Goal: Task Accomplishment & Management: Manage account settings

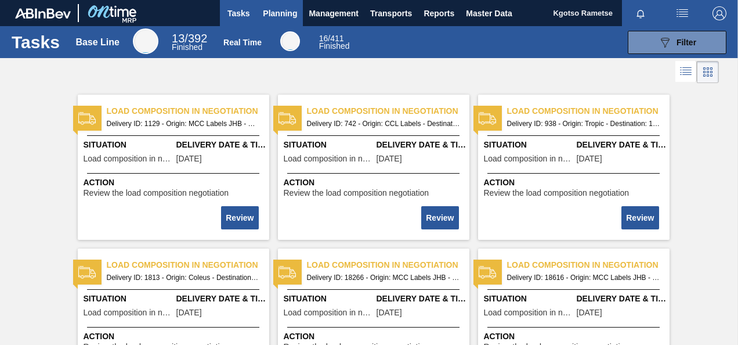
click at [282, 11] on span "Planning" at bounding box center [280, 13] width 34 height 14
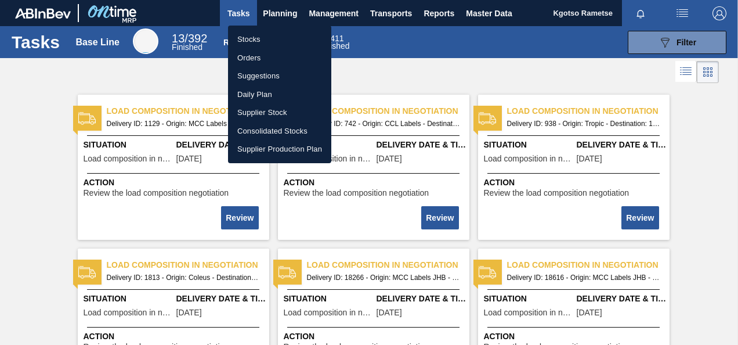
click at [251, 44] on li "Stocks" at bounding box center [279, 39] width 103 height 19
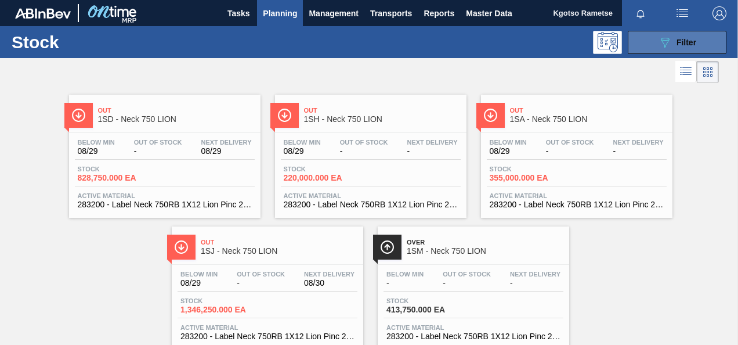
click at [647, 46] on button "089F7B8B-B2A5-4AFE-B5C0-19BA573D28AC Filter" at bounding box center [677, 42] width 99 height 23
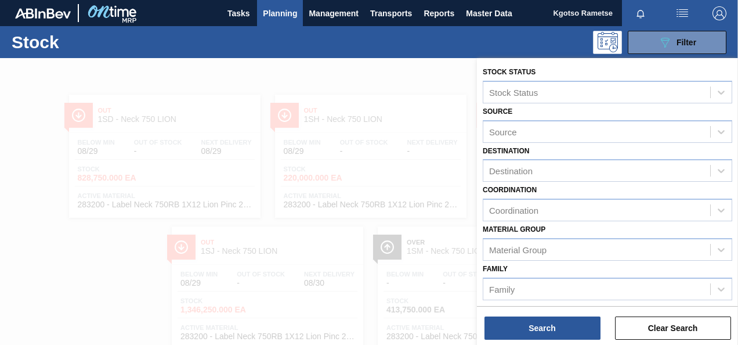
click at [582, 226] on div "Material [PERSON_NAME] Group" at bounding box center [607, 240] width 249 height 39
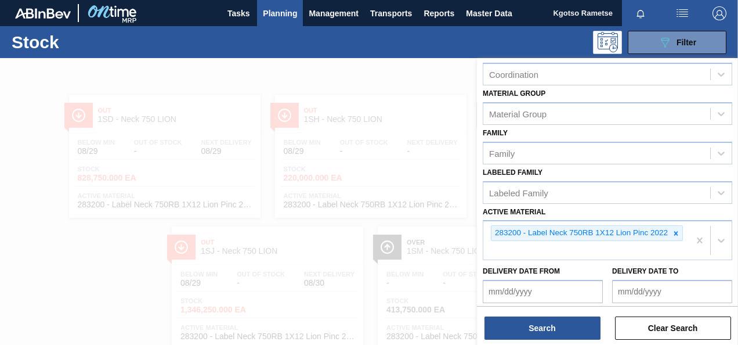
scroll to position [186, 0]
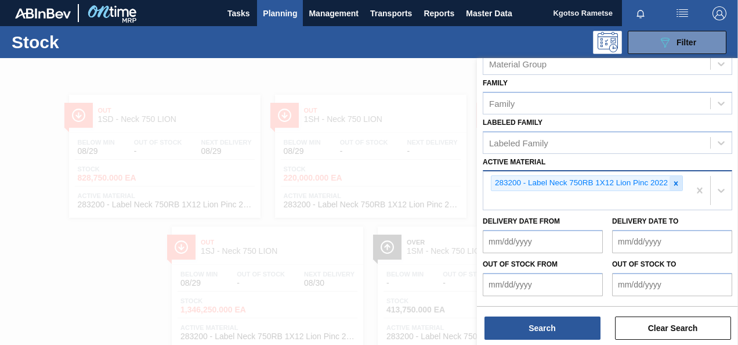
click at [676, 179] on icon at bounding box center [676, 183] width 8 height 8
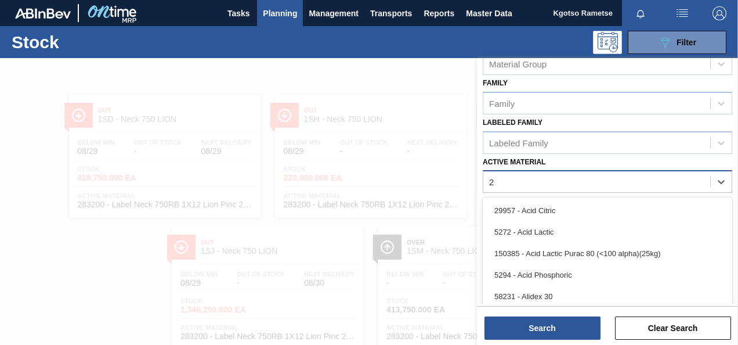
scroll to position [30, 0]
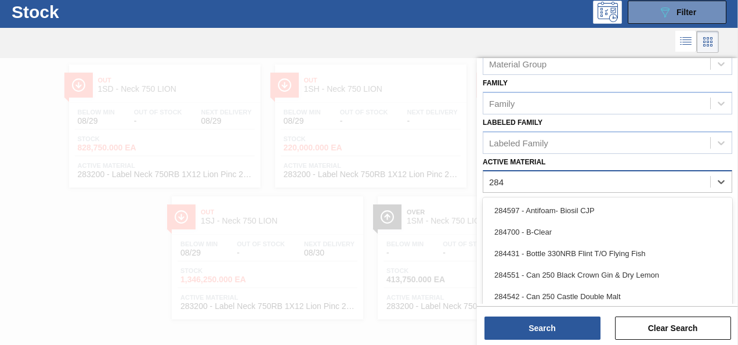
type Material "284"
click at [532, 37] on div at bounding box center [359, 42] width 719 height 28
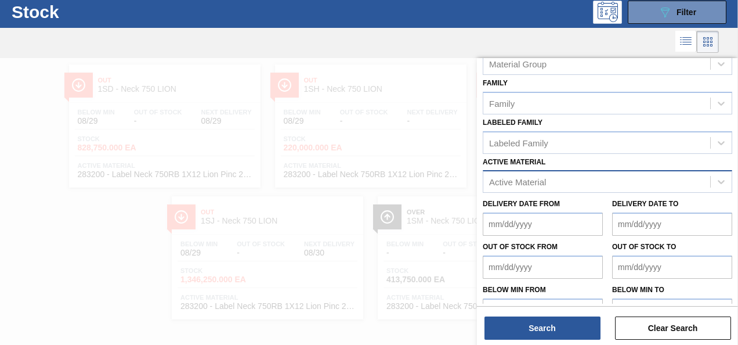
click at [320, 97] on div at bounding box center [369, 230] width 738 height 345
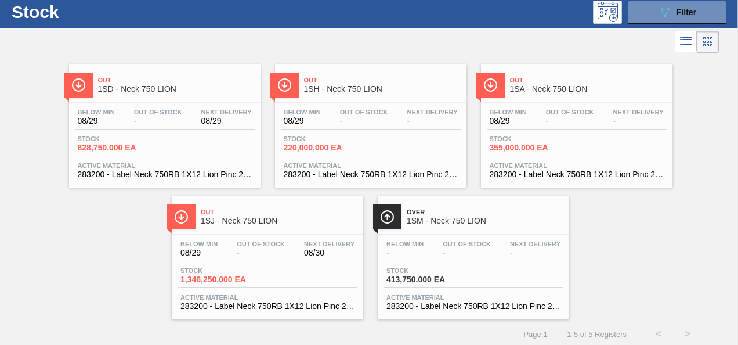
click at [449, 55] on div at bounding box center [359, 42] width 719 height 28
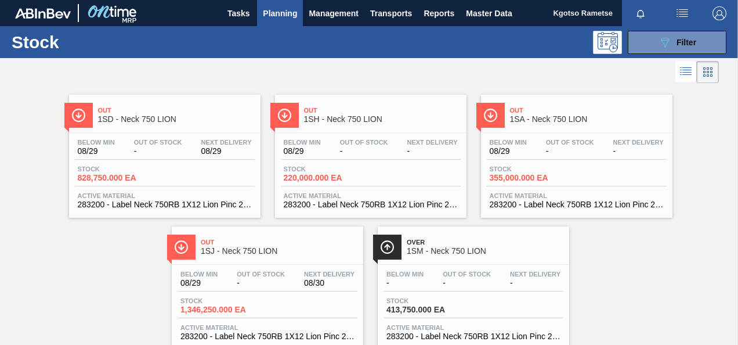
scroll to position [0, 0]
click at [477, 12] on span "Master Data" at bounding box center [489, 13] width 46 height 14
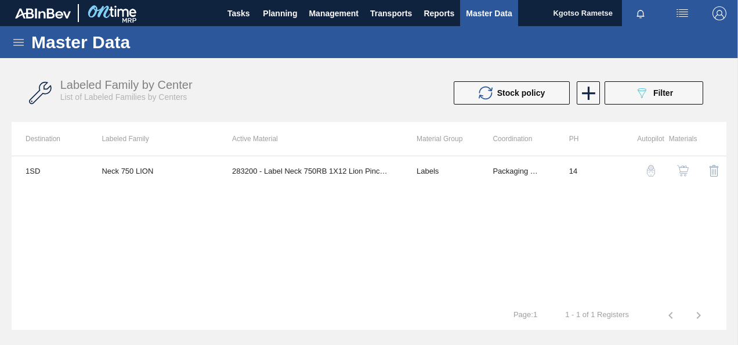
click at [18, 42] on icon at bounding box center [18, 42] width 10 height 7
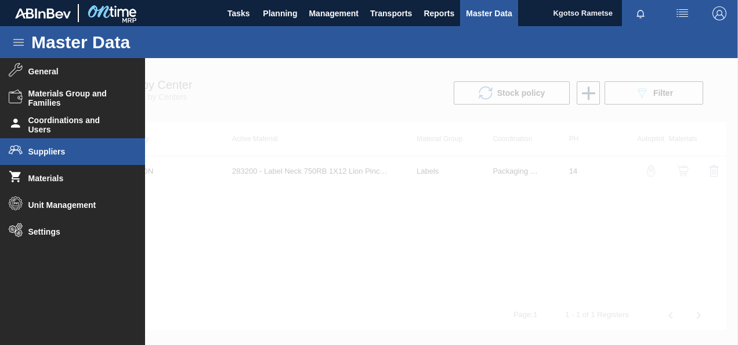
click at [79, 151] on span "Suppliers" at bounding box center [76, 151] width 96 height 9
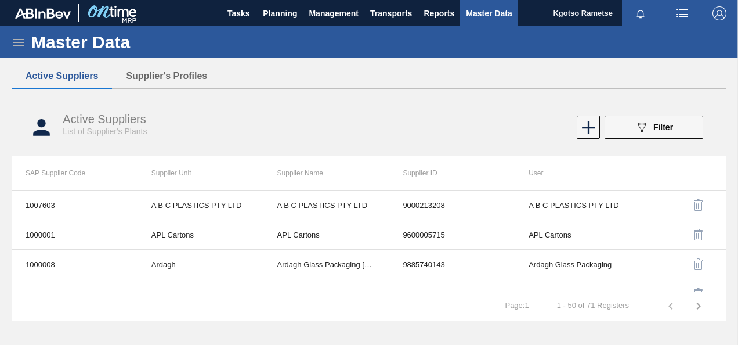
click at [145, 78] on button "Supplier's Profiles" at bounding box center [166, 76] width 109 height 24
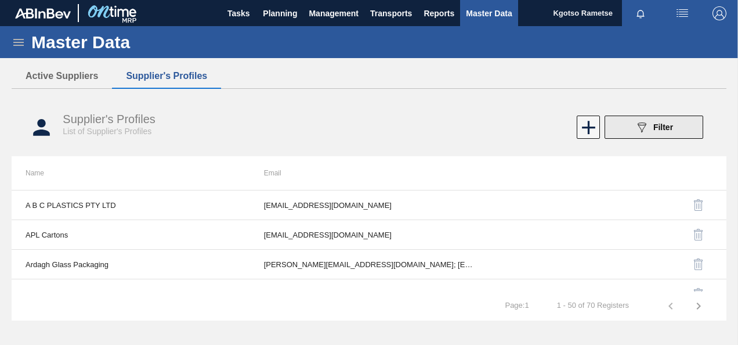
click at [624, 130] on button "089F7B8B-B2A5-4AFE-B5C0-19BA573D28AC Filter" at bounding box center [653, 126] width 99 height 23
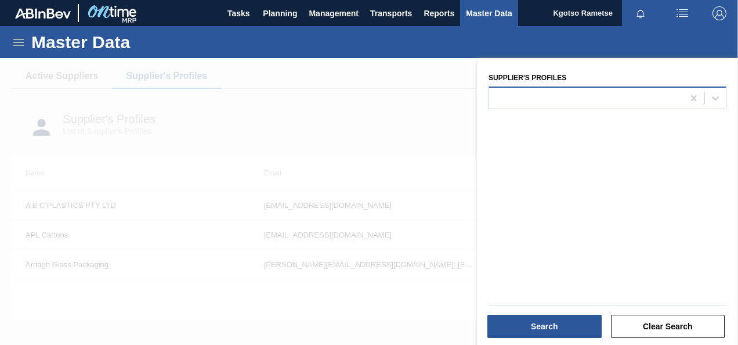
click at [559, 99] on div at bounding box center [586, 97] width 194 height 17
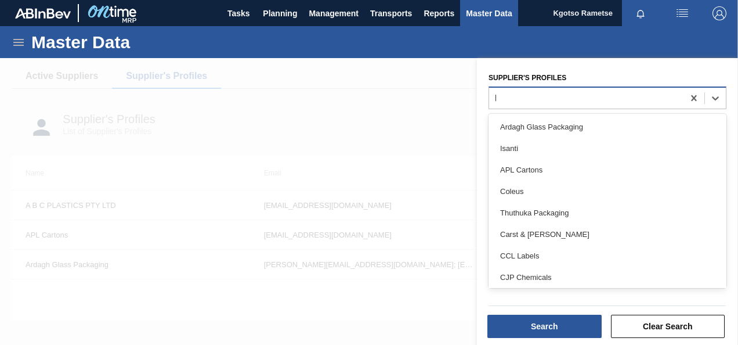
type Profiles "kro"
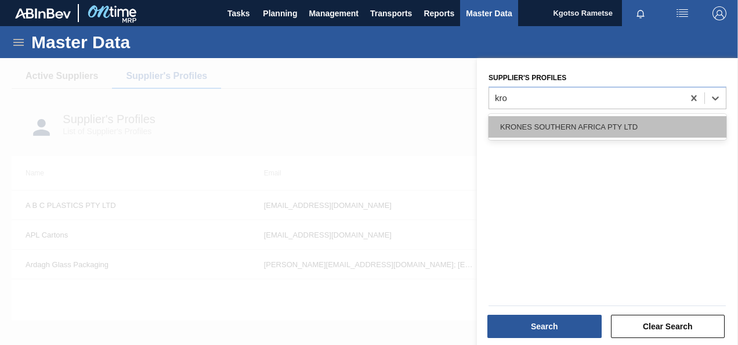
click at [543, 128] on div "KRONES SOUTHERN AFRICA PTY LTD" at bounding box center [607, 126] width 238 height 21
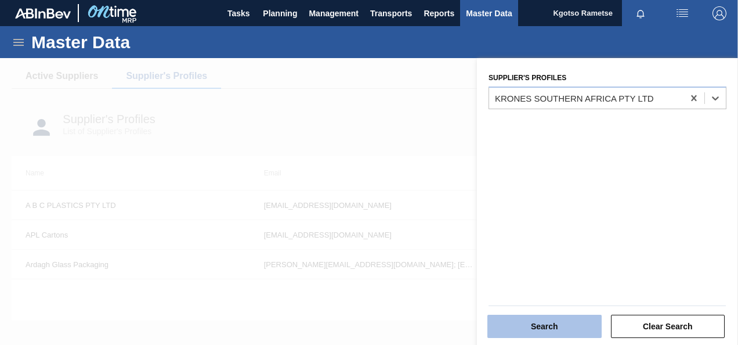
click at [574, 328] on button "Search" at bounding box center [544, 325] width 114 height 23
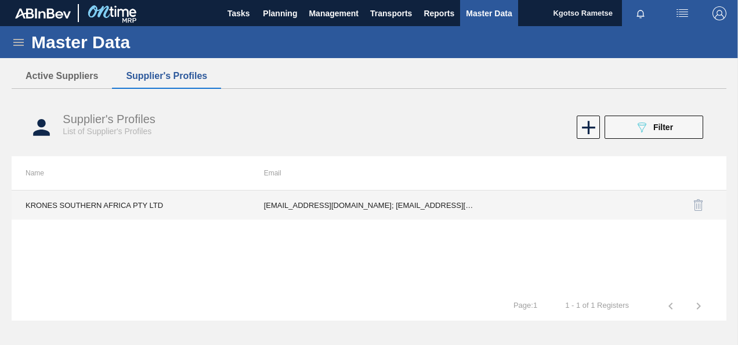
click at [186, 209] on td "KRONES SOUTHERN AFRICA PTY LTD" at bounding box center [131, 204] width 238 height 29
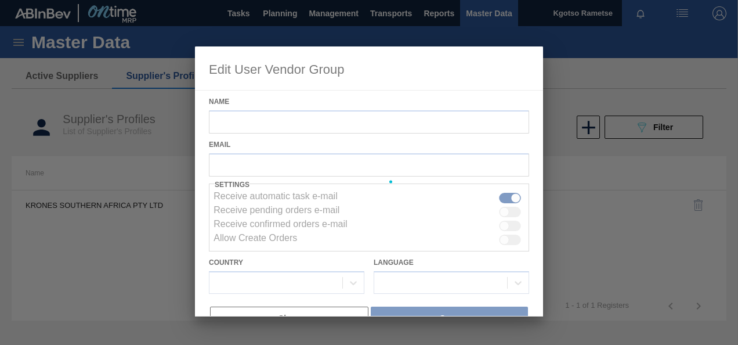
type input "KRONES SOUTHERN AFRICA PTY LTD"
checkbox input "true"
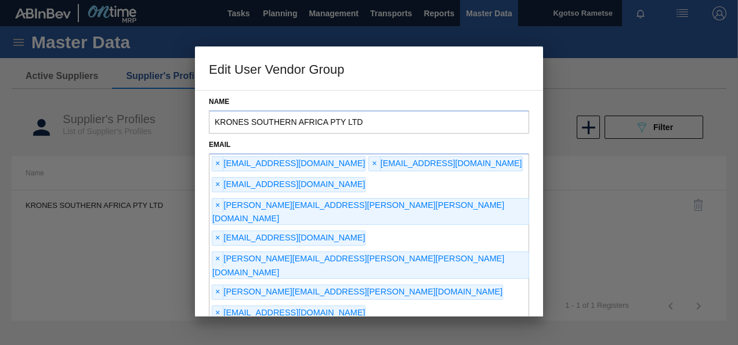
click at [195, 215] on div "Name KRONES SOUTHERN AFRICA PTY LTD Email × [EMAIL_ADDRESS][DOMAIN_NAME] × [EMA…" at bounding box center [369, 203] width 348 height 226
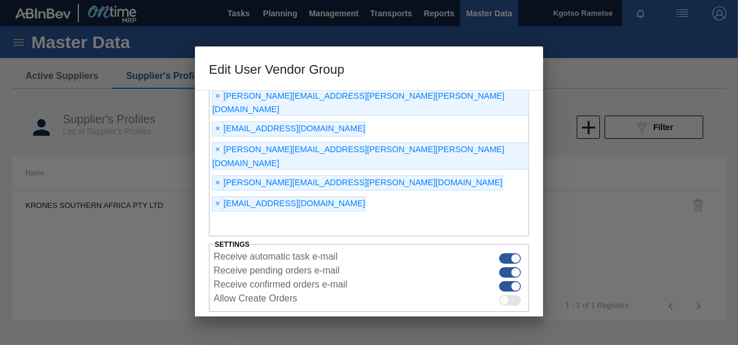
scroll to position [109, 0]
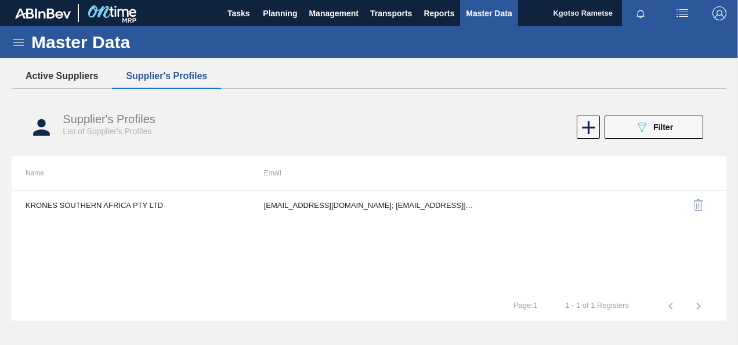
click at [87, 71] on button "Active Suppliers" at bounding box center [62, 76] width 100 height 24
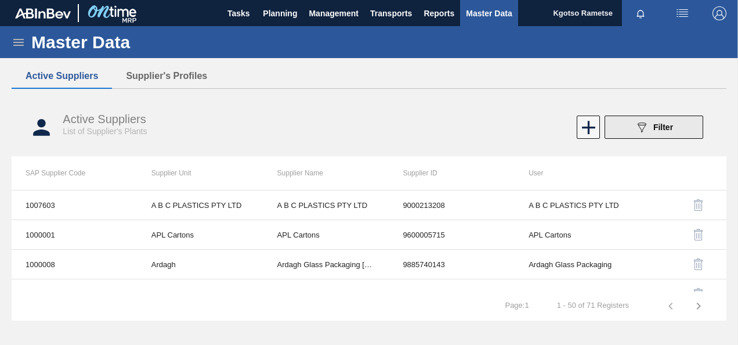
click at [658, 128] on span "Filter" at bounding box center [663, 126] width 20 height 9
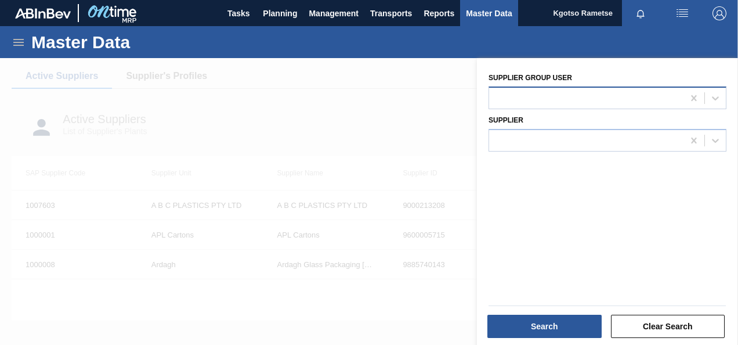
click at [600, 103] on div at bounding box center [586, 97] width 194 height 17
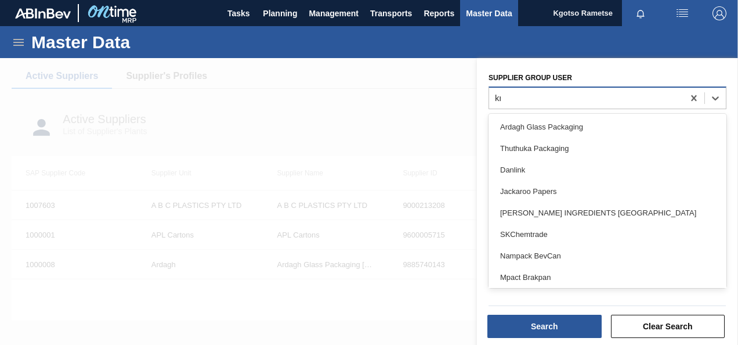
type user "kro"
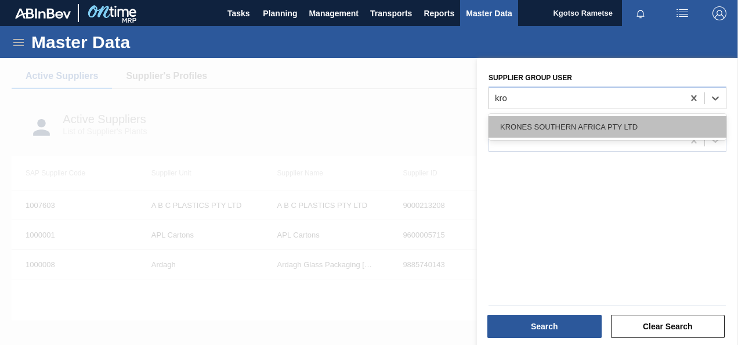
click at [579, 135] on div "KRONES SOUTHERN AFRICA PTY LTD" at bounding box center [607, 126] width 238 height 21
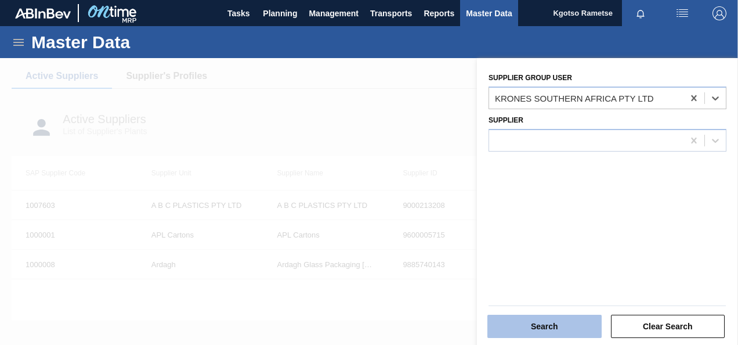
click at [565, 322] on button "Search" at bounding box center [544, 325] width 114 height 23
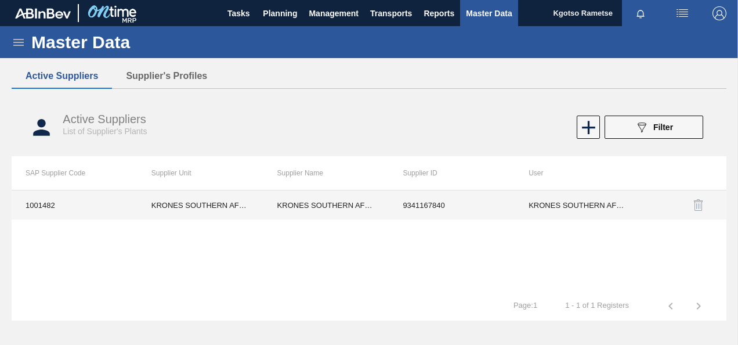
click at [59, 214] on td "1001482" at bounding box center [75, 204] width 126 height 29
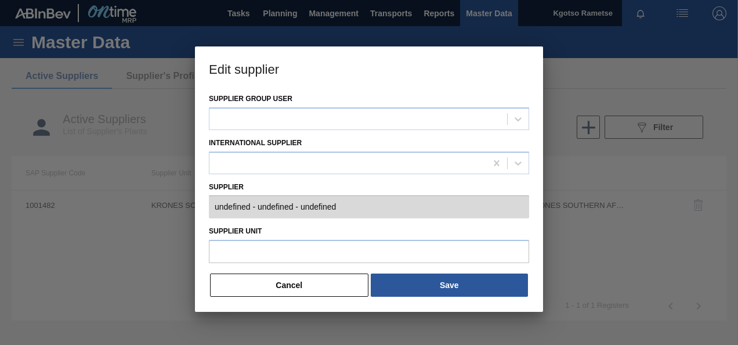
type input "0001001482 - KRONES SOUTHERN AFRICA PTY LTD - 9341167840"
type input "KRONES SOUTHERN AFRICA PTY LTD"
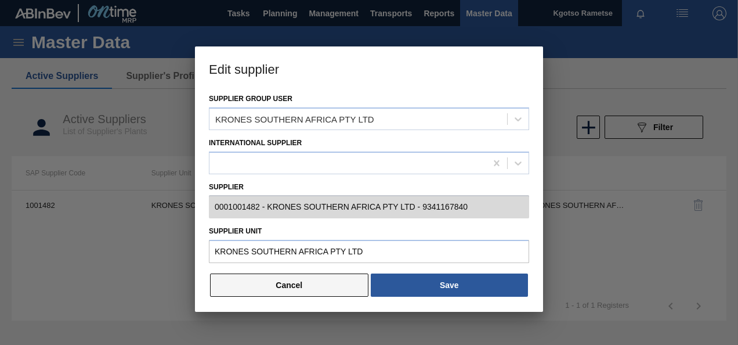
click at [281, 288] on button "Cancel" at bounding box center [289, 284] width 158 height 23
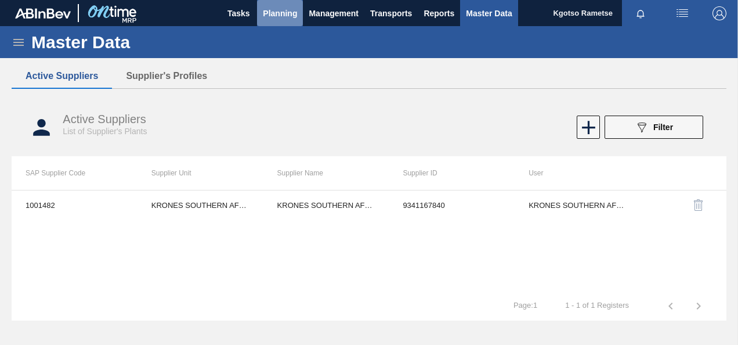
click at [273, 3] on button "Planning" at bounding box center [280, 13] width 46 height 26
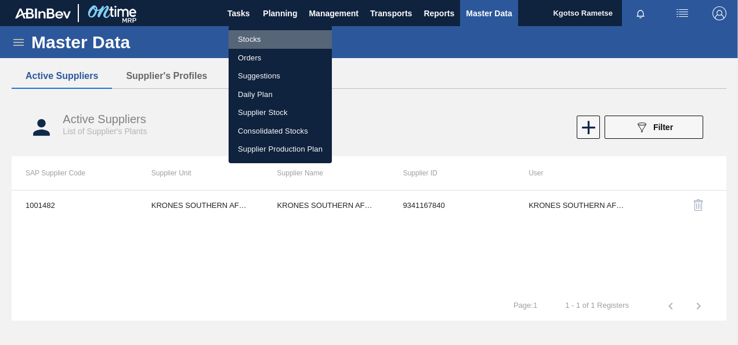
click at [269, 43] on li "Stocks" at bounding box center [280, 39] width 103 height 19
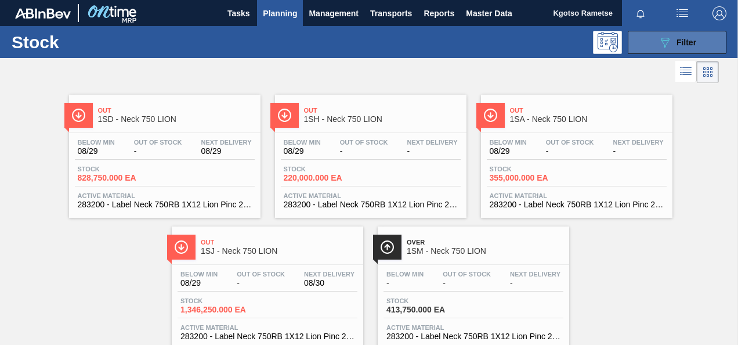
click at [640, 41] on button "089F7B8B-B2A5-4AFE-B5C0-19BA573D28AC Filter" at bounding box center [677, 42] width 99 height 23
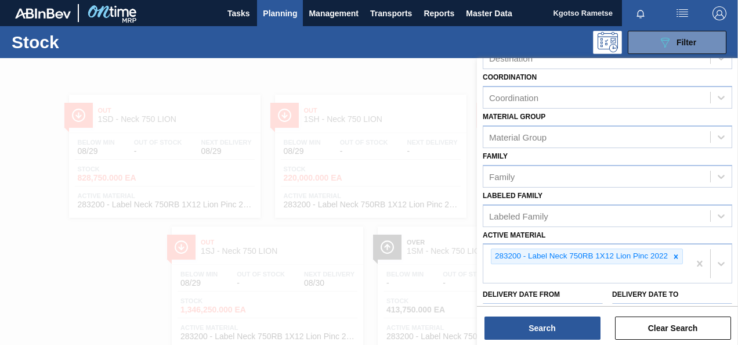
scroll to position [224, 0]
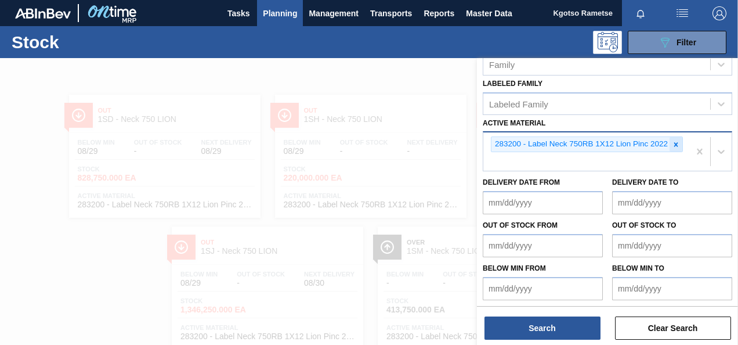
click at [677, 144] on icon at bounding box center [676, 144] width 8 height 8
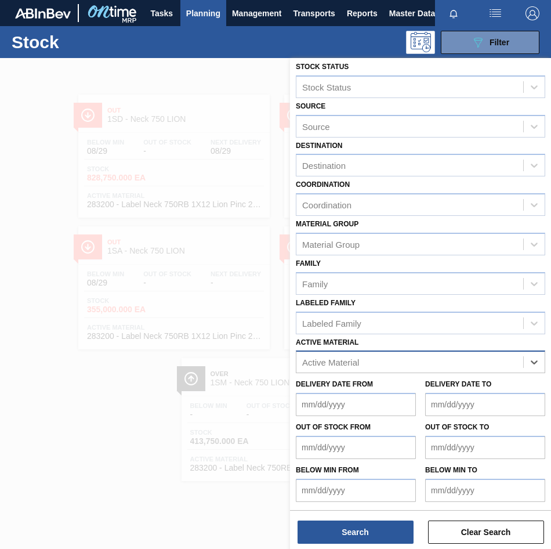
scroll to position [5, 0]
click at [348, 344] on div "Active Material" at bounding box center [420, 361] width 249 height 23
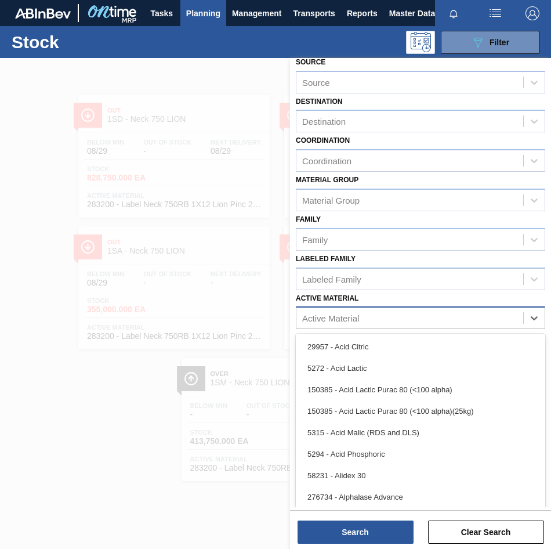
click at [322, 316] on div "Stock Status Stock Status Source Source Destination Destination Coordination Co…" at bounding box center [420, 236] width 261 height 455
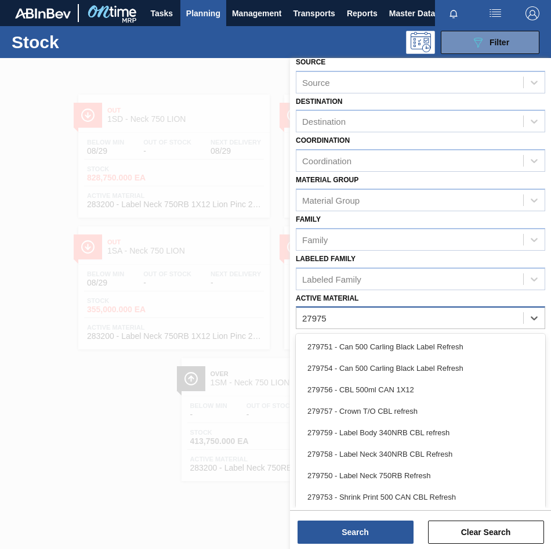
type Material "279752"
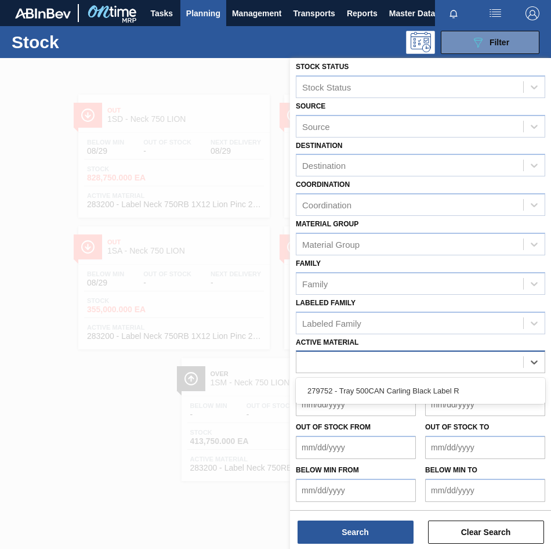
scroll to position [8, 0]
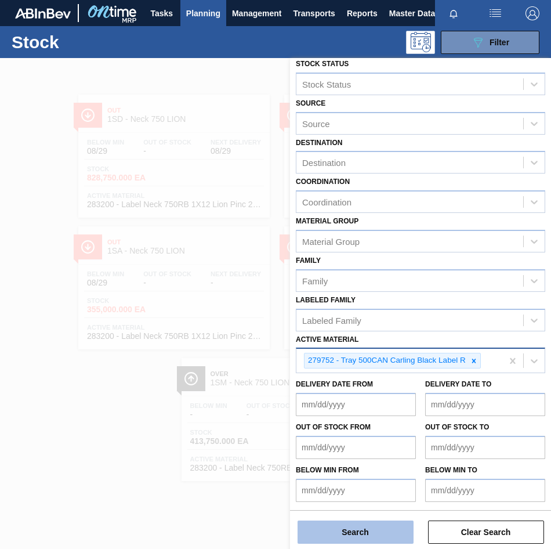
click at [329, 344] on button "Search" at bounding box center [356, 531] width 116 height 23
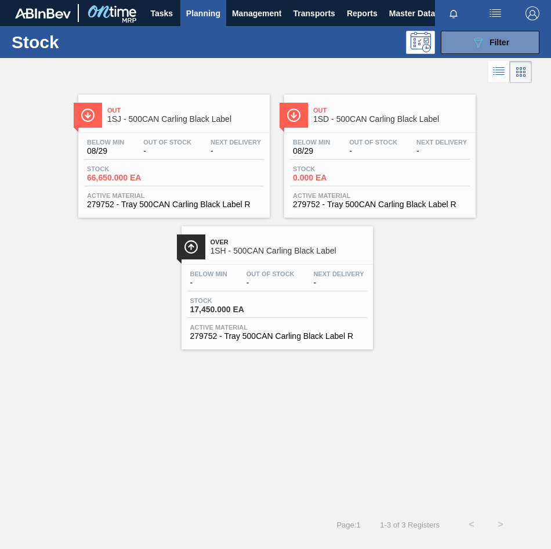
click at [142, 126] on div "Out 1SJ - 500CAN Carling Black Label" at bounding box center [185, 115] width 157 height 26
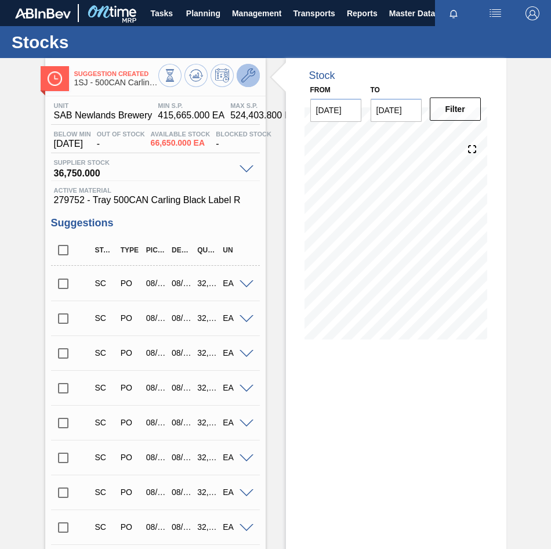
click at [247, 71] on icon at bounding box center [248, 75] width 14 height 14
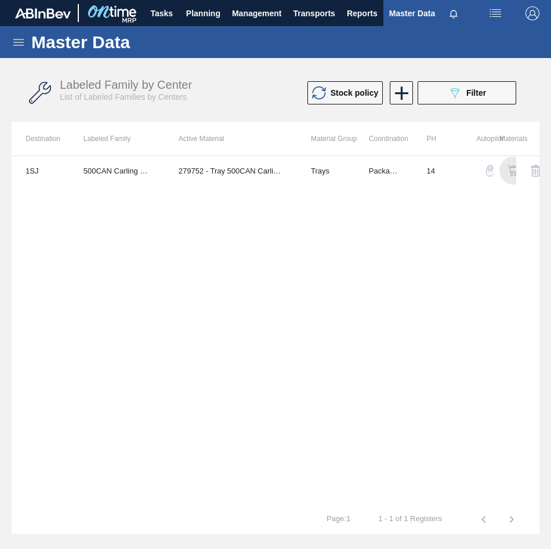
click at [510, 170] on img "button" at bounding box center [513, 171] width 12 height 12
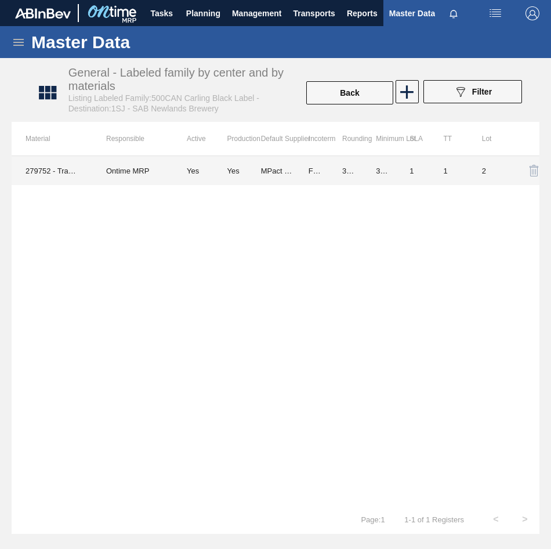
click at [233, 158] on td "Yes" at bounding box center [244, 170] width 34 height 29
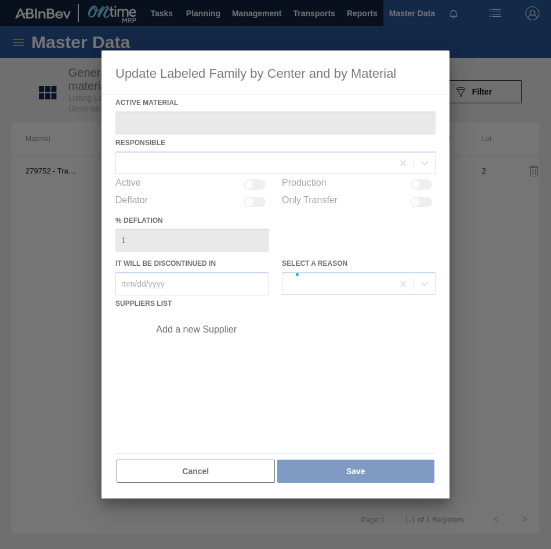
type Material "279752 - Tray 500CAN Carling Black Label R"
checkbox input "true"
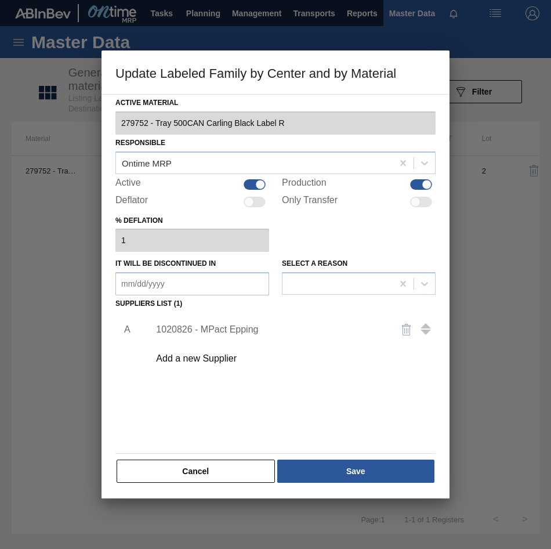
click at [204, 328] on div "1020826 - MPact Epping" at bounding box center [269, 329] width 227 height 10
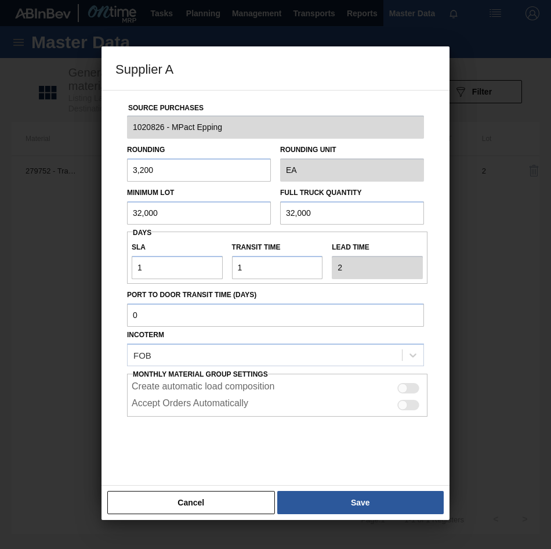
drag, startPoint x: 164, startPoint y: 217, endPoint x: -146, endPoint y: 235, distance: 310.8
click at [0, 0] on html "Tasks Planning Management Transports Reports Master Data Kgotso [PERSON_NAME] a…" at bounding box center [275, 0] width 551 height 0
drag, startPoint x: 171, startPoint y: 215, endPoint x: -99, endPoint y: 221, distance: 270.3
click at [0, 0] on html "Tasks Planning Management Transports Reports Master Data Kgotso [PERSON_NAME] a…" at bounding box center [275, 0] width 551 height 0
type input "54,000"
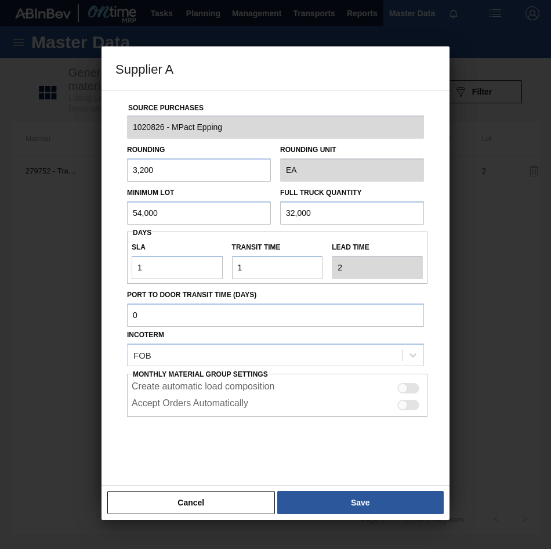
drag, startPoint x: 345, startPoint y: 219, endPoint x: -140, endPoint y: 216, distance: 484.9
click at [0, 0] on html "Tasks Planning Management Transports Reports Master Data Kgotso [PERSON_NAME] a…" at bounding box center [275, 0] width 551 height 0
paste input "54"
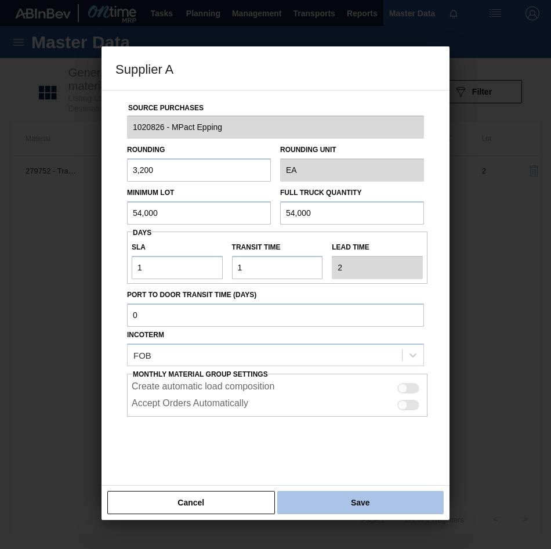
type input "54,000"
click at [383, 344] on button "Save" at bounding box center [360, 502] width 166 height 23
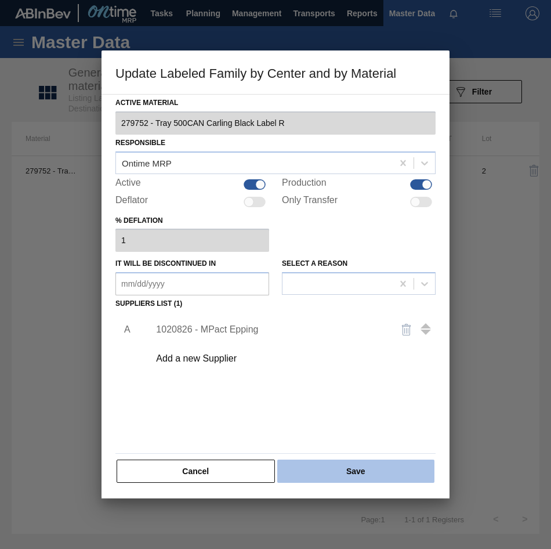
click at [360, 344] on button "Save" at bounding box center [355, 470] width 157 height 23
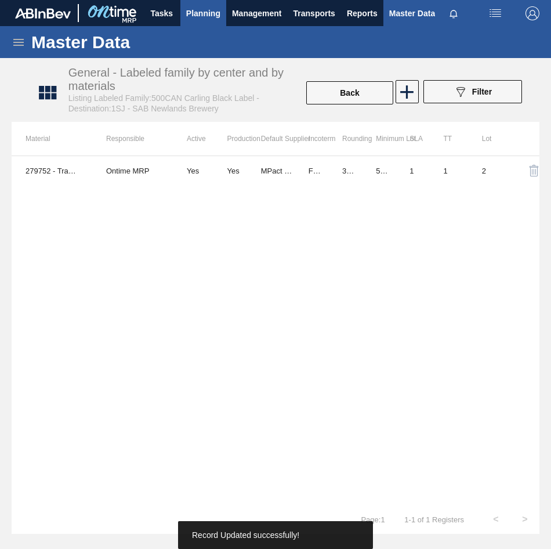
click at [198, 9] on span "Planning" at bounding box center [203, 13] width 34 height 14
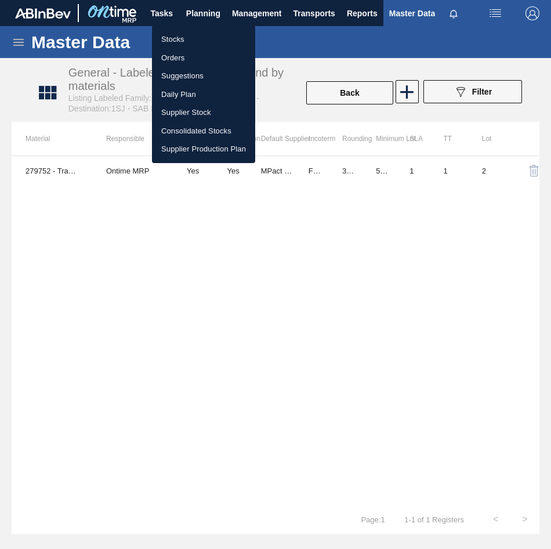
click at [173, 38] on li "Stocks" at bounding box center [203, 39] width 103 height 19
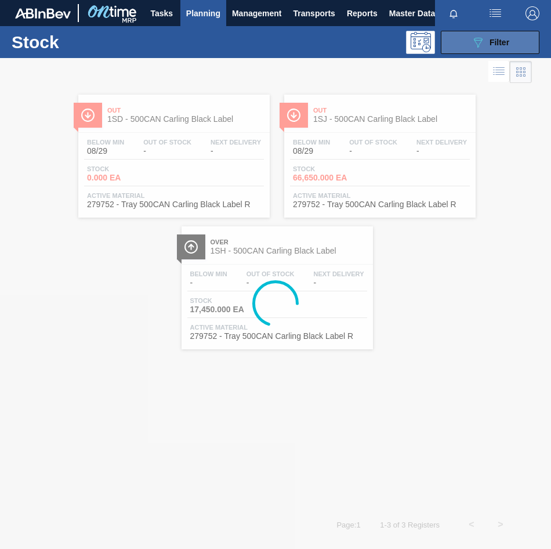
click at [508, 45] on span "Filter" at bounding box center [500, 42] width 20 height 9
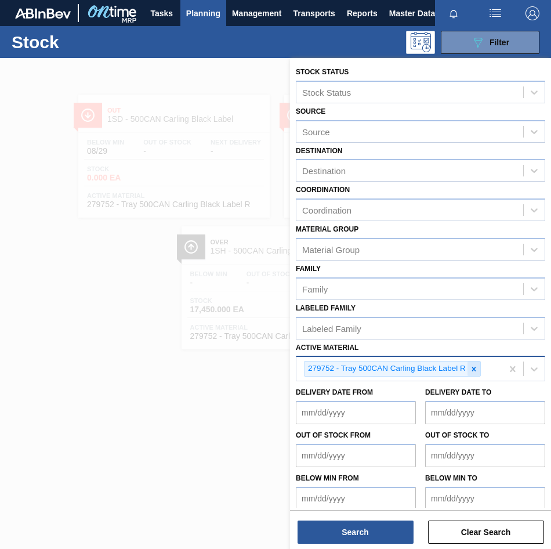
click at [474, 344] on icon at bounding box center [474, 369] width 4 height 4
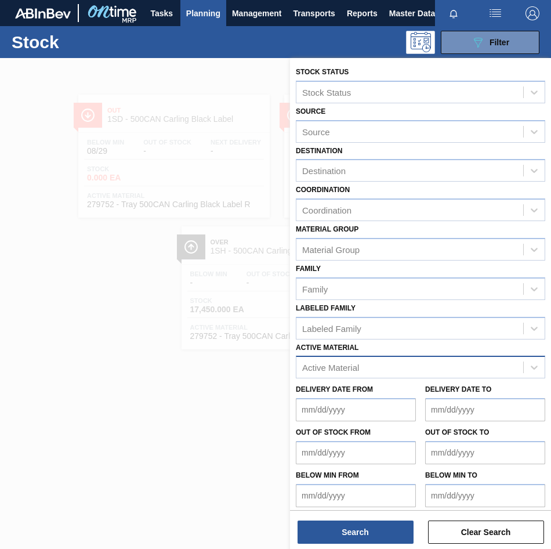
click at [313, 344] on div "Active Material" at bounding box center [420, 367] width 249 height 23
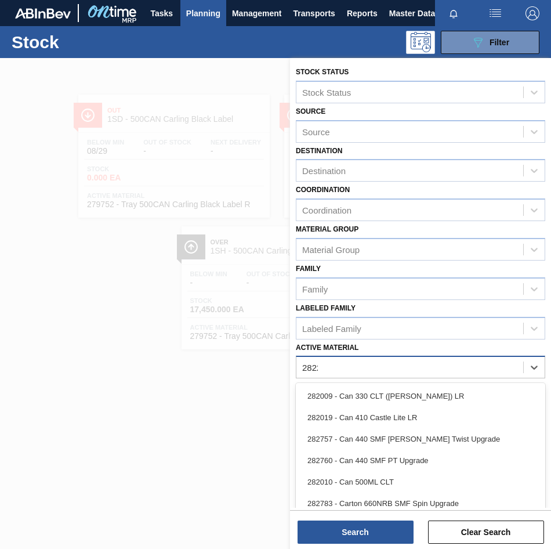
type Material "28222"
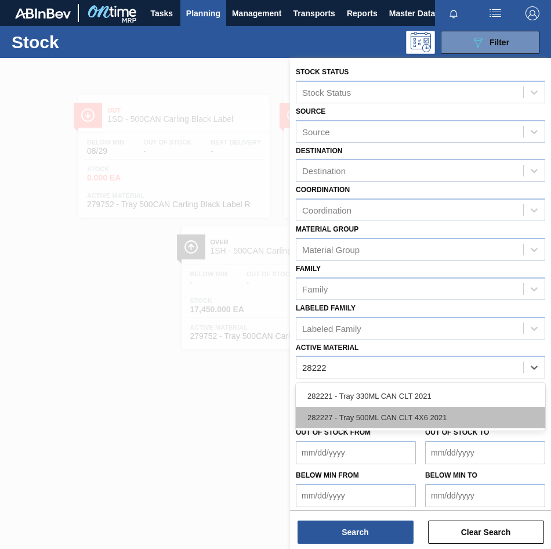
click at [316, 344] on div "282227 - Tray 500ML CAN CLT 4X6 2021" at bounding box center [420, 417] width 249 height 21
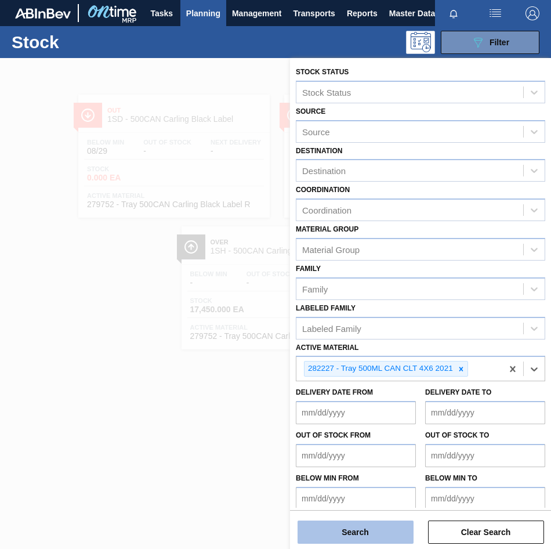
click at [352, 344] on button "Search" at bounding box center [356, 531] width 116 height 23
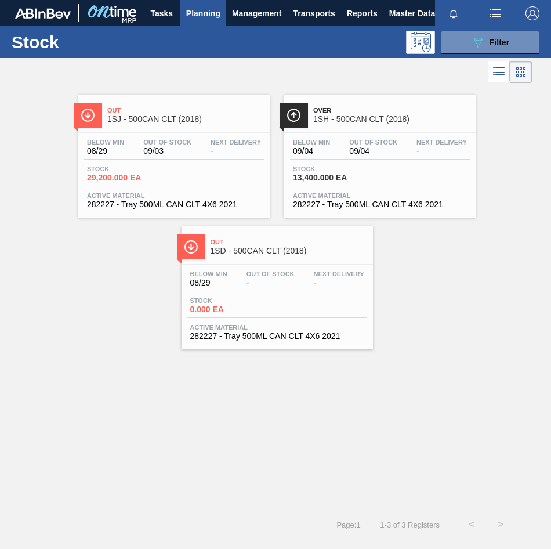
click at [180, 113] on span "Out" at bounding box center [185, 110] width 157 height 7
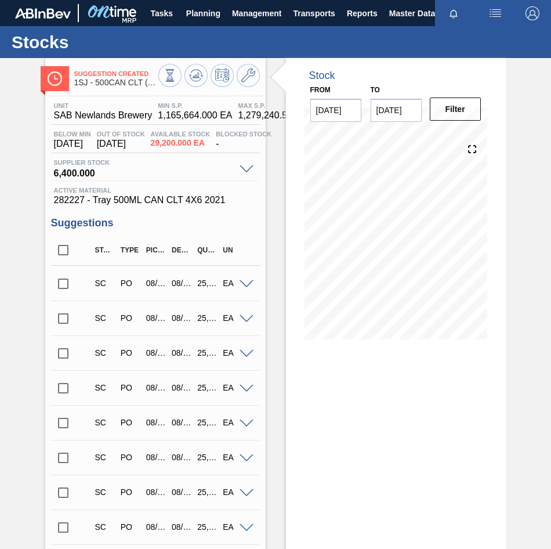
click at [249, 77] on icon at bounding box center [248, 75] width 14 height 14
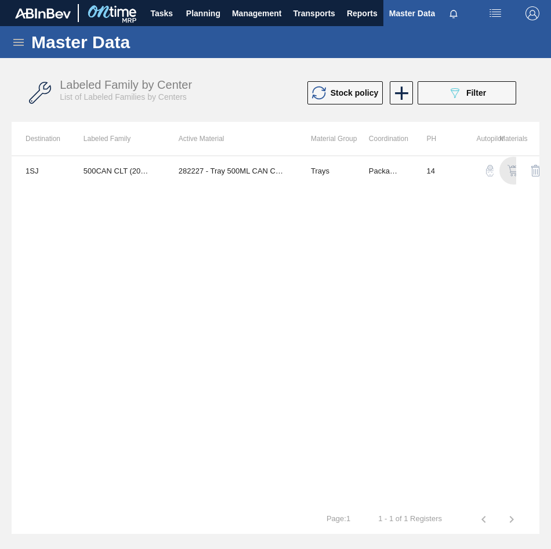
click at [510, 169] on img "button" at bounding box center [513, 171] width 12 height 12
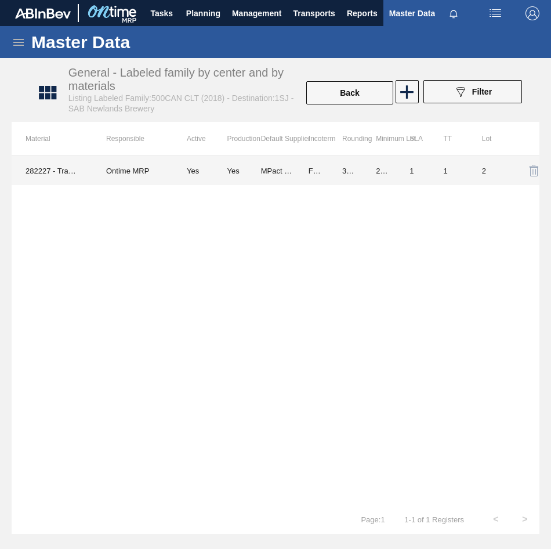
click at [338, 173] on td "3,200.000" at bounding box center [345, 170] width 34 height 29
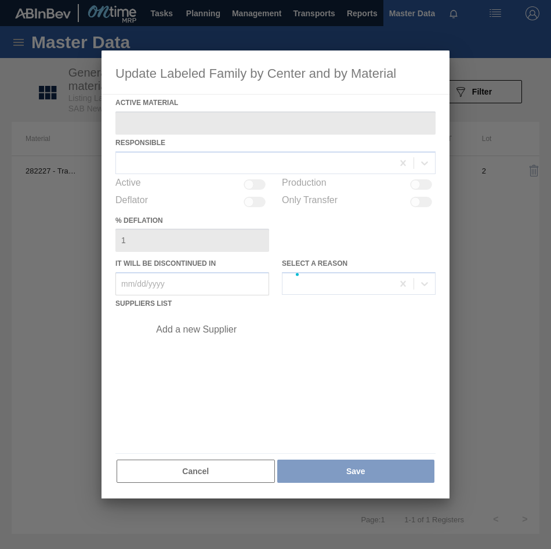
type Material "282227 - Tray 500ML CAN CLT 4X6 2021"
checkbox input "true"
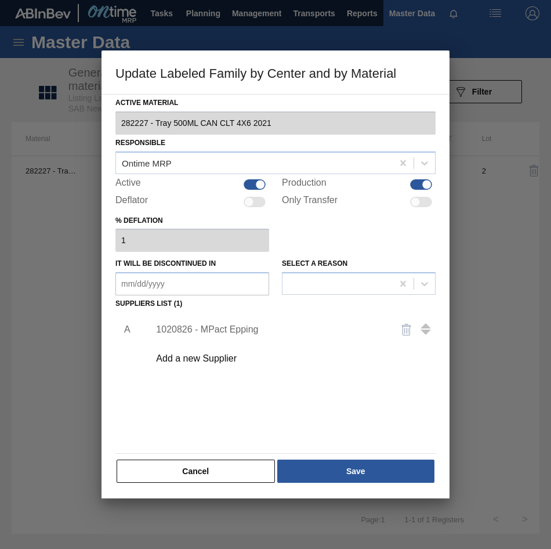
click at [237, 328] on div "1020826 - MPact Epping" at bounding box center [269, 329] width 227 height 10
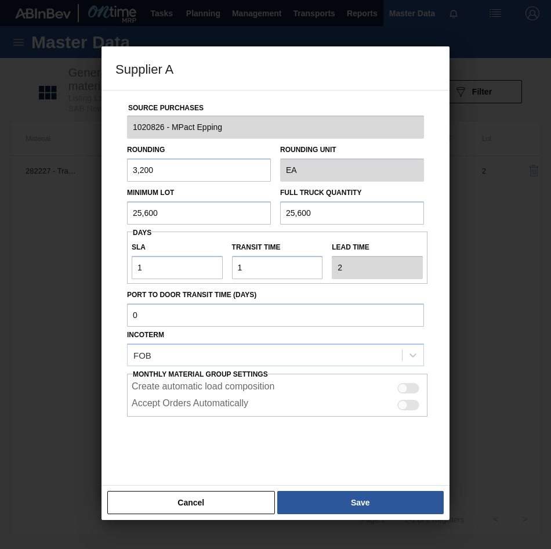
drag, startPoint x: 170, startPoint y: 213, endPoint x: 8, endPoint y: 242, distance: 165.1
click at [8, 242] on div "Supplier A Source Purchases 1020826 - MPact Epping Rounding 3,200 Rounding Unit…" at bounding box center [275, 274] width 551 height 549
drag, startPoint x: 186, startPoint y: 219, endPoint x: -125, endPoint y: 249, distance: 311.7
click at [0, 0] on html "Tasks Planning Management Transports Reports Master Data Kgotso [PERSON_NAME] a…" at bounding box center [275, 0] width 551 height 0
type input "44,800"
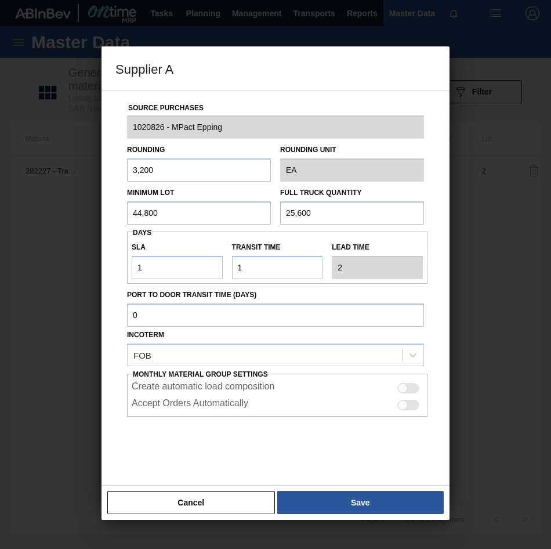
drag, startPoint x: 291, startPoint y: 201, endPoint x: 318, endPoint y: 209, distance: 29.0
click at [288, 203] on input "25,600" at bounding box center [352, 212] width 144 height 23
drag, startPoint x: 339, startPoint y: 215, endPoint x: -19, endPoint y: 191, distance: 358.7
click at [0, 0] on html "Tasks Planning Management Transports Reports Master Data Kgotso [PERSON_NAME] a…" at bounding box center [275, 0] width 551 height 0
paste input "44,8"
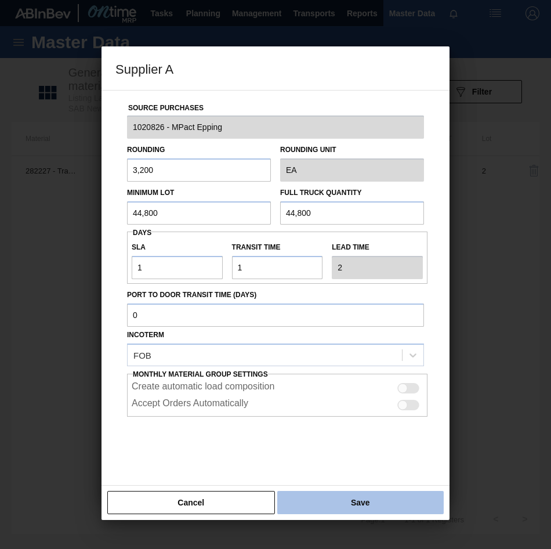
type input "44,800"
click at [298, 344] on button "Save" at bounding box center [360, 502] width 166 height 23
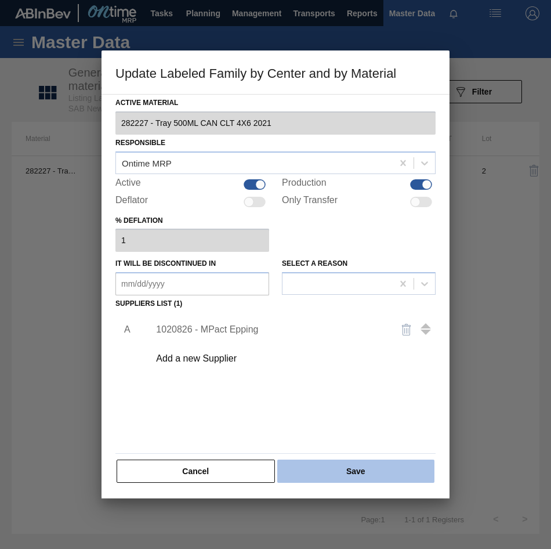
click at [312, 344] on button "Save" at bounding box center [355, 470] width 157 height 23
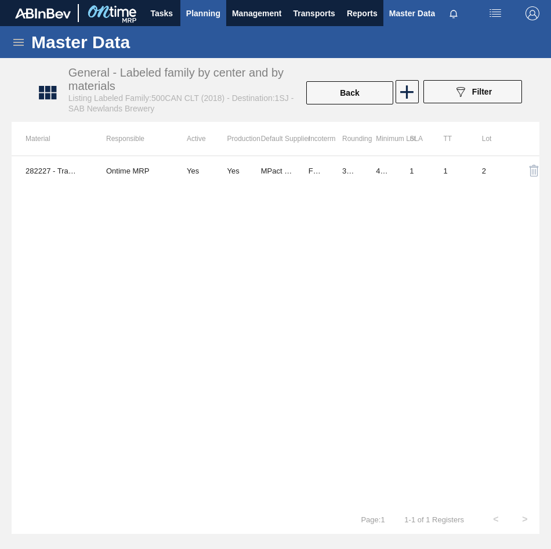
click at [195, 9] on span "Planning" at bounding box center [203, 13] width 34 height 14
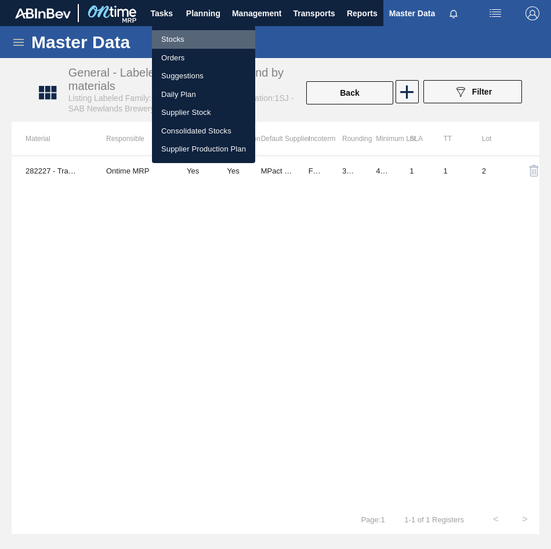
click at [196, 37] on li "Stocks" at bounding box center [203, 39] width 103 height 19
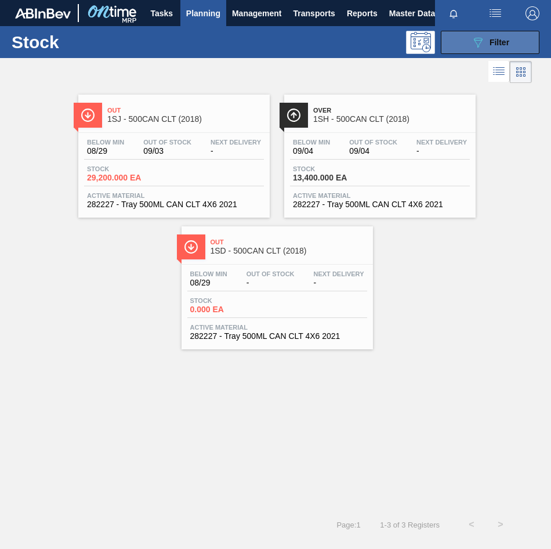
click at [463, 41] on button "089F7B8B-B2A5-4AFE-B5C0-19BA573D28AC Filter" at bounding box center [490, 42] width 99 height 23
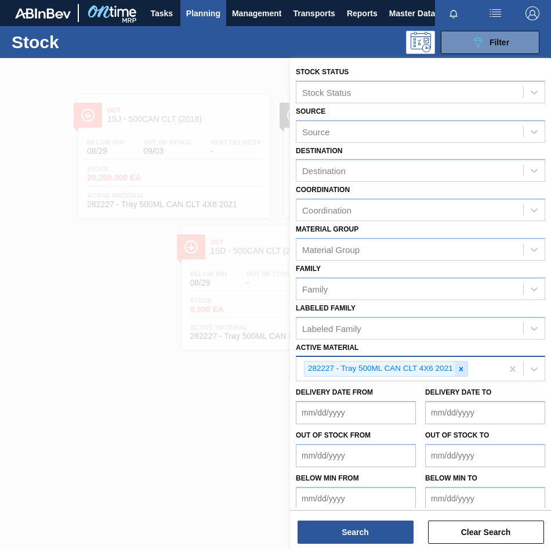
click at [459, 344] on icon at bounding box center [461, 369] width 8 height 8
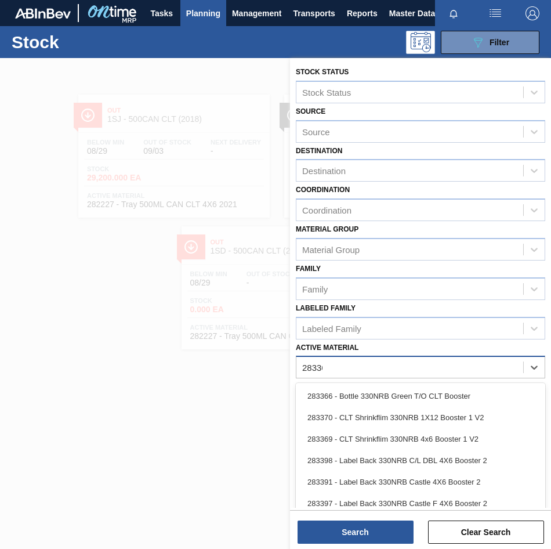
type Material "283368"
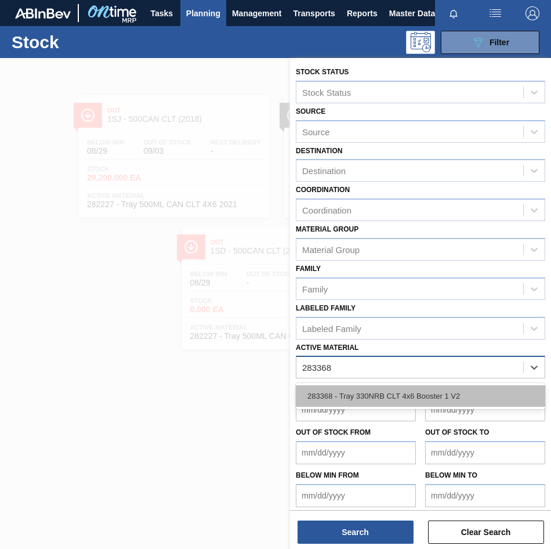
click at [425, 344] on div "283368 - Tray 330NRB CLT 4x6 Booster 1 V2" at bounding box center [420, 395] width 249 height 21
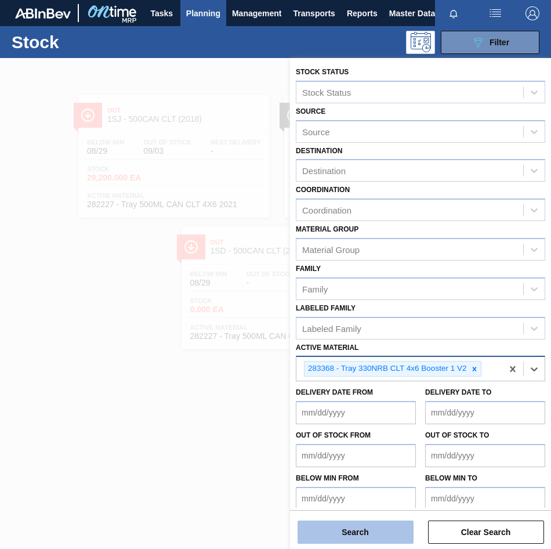
click at [357, 344] on button "Search" at bounding box center [356, 531] width 116 height 23
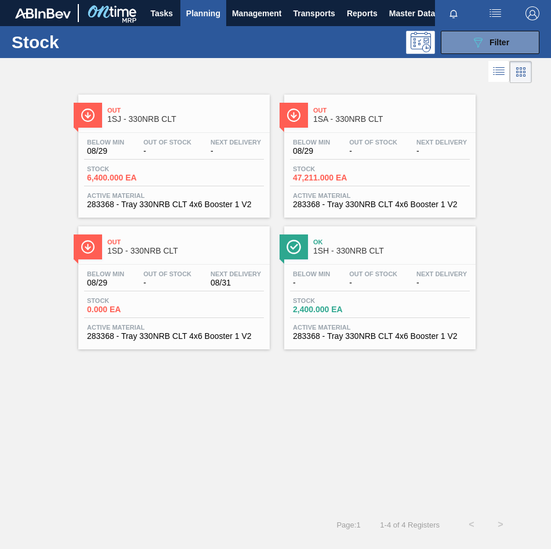
click at [184, 118] on span "1SJ - 330NRB CLT" at bounding box center [185, 119] width 157 height 9
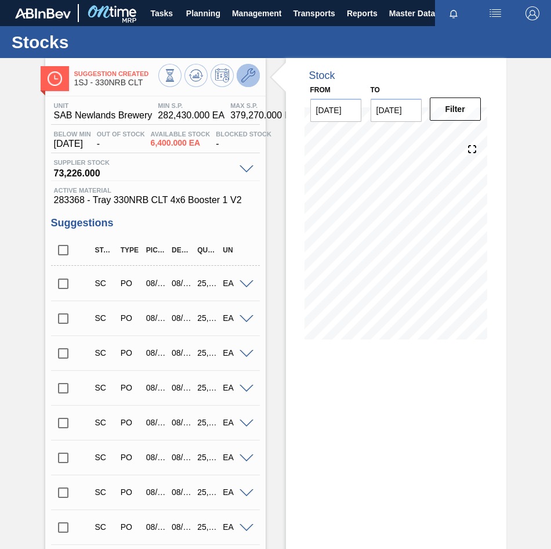
click at [242, 74] on icon at bounding box center [248, 75] width 14 height 14
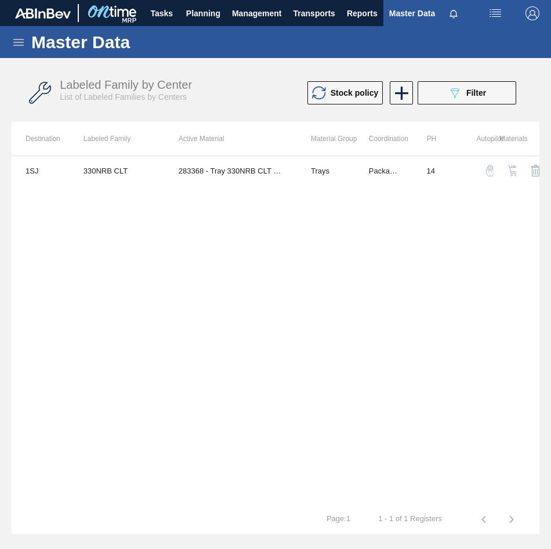
click at [517, 169] on td at bounding box center [527, 170] width 23 height 29
click at [513, 173] on img "button" at bounding box center [513, 171] width 12 height 12
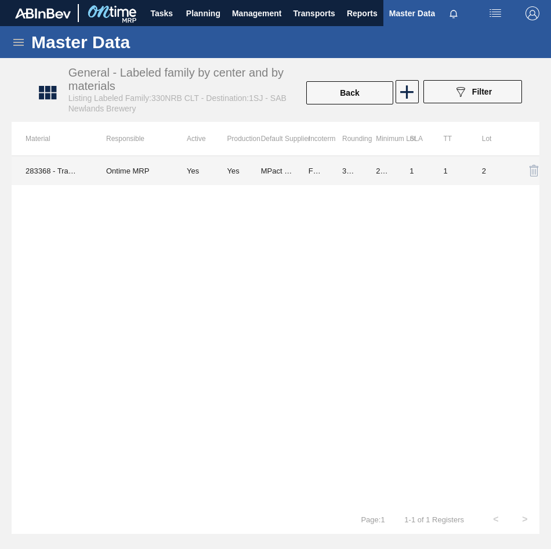
click at [349, 174] on td "3,200.000" at bounding box center [345, 170] width 34 height 29
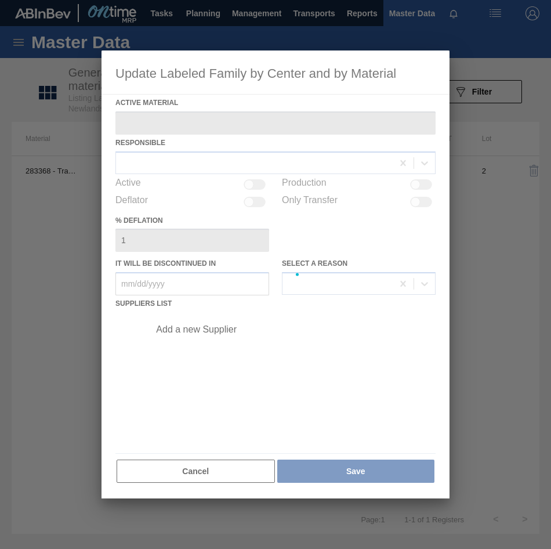
type Material "283368 - Tray 330NRB CLT 4x6 Booster 1 V2"
checkbox input "true"
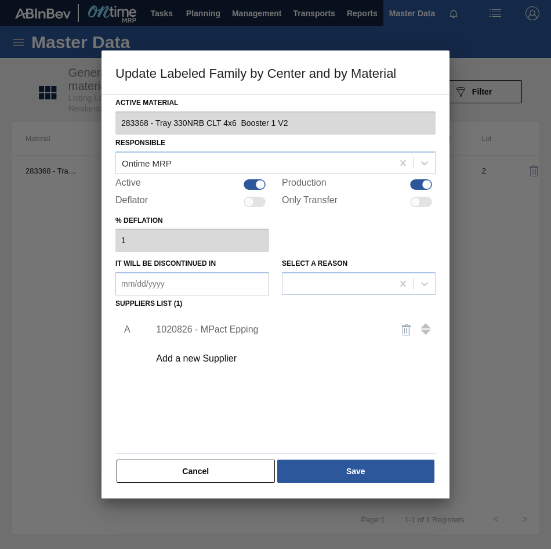
click at [192, 332] on div "1020826 - MPact Epping" at bounding box center [269, 329] width 227 height 10
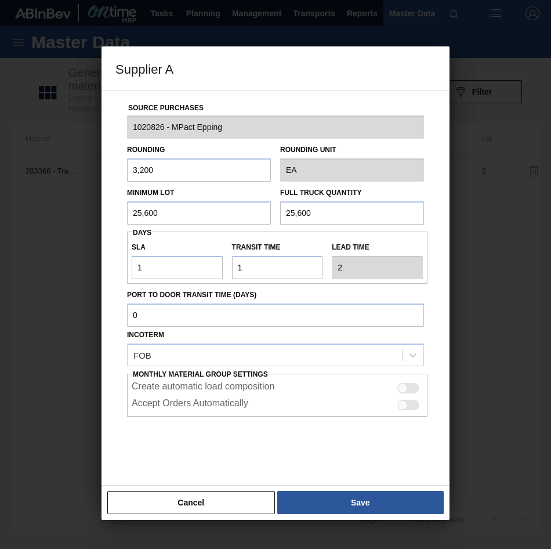
drag, startPoint x: 187, startPoint y: 212, endPoint x: -108, endPoint y: 202, distance: 295.4
click at [0, 0] on html "Tasks Planning Management Transports Reports Master Data Kgotso [PERSON_NAME] a…" at bounding box center [275, 0] width 551 height 0
drag, startPoint x: 173, startPoint y: 206, endPoint x: -142, endPoint y: 204, distance: 314.9
click at [0, 0] on html "Tasks Planning Management Transports Reports Master Data Kgotso [PERSON_NAME] a…" at bounding box center [275, 0] width 551 height 0
drag, startPoint x: 168, startPoint y: 213, endPoint x: -60, endPoint y: 242, distance: 230.3
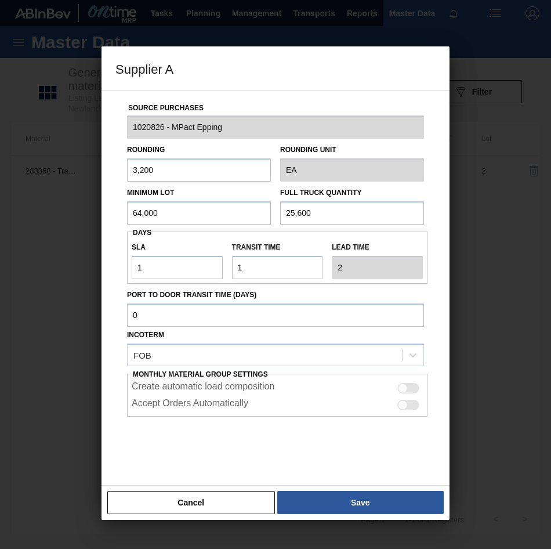
click at [0, 0] on html "Tasks Planning Management Transports Reports Master Data Kgotso [PERSON_NAME] a…" at bounding box center [275, 0] width 551 height 0
type input "64,000"
drag, startPoint x: 335, startPoint y: 213, endPoint x: 128, endPoint y: 256, distance: 210.9
click at [128, 256] on div "Source Purchases 1020826 - MPact Epping Rounding 3,200 Rounding Unit EA Minimum…" at bounding box center [275, 282] width 320 height 384
paste input "64,0"
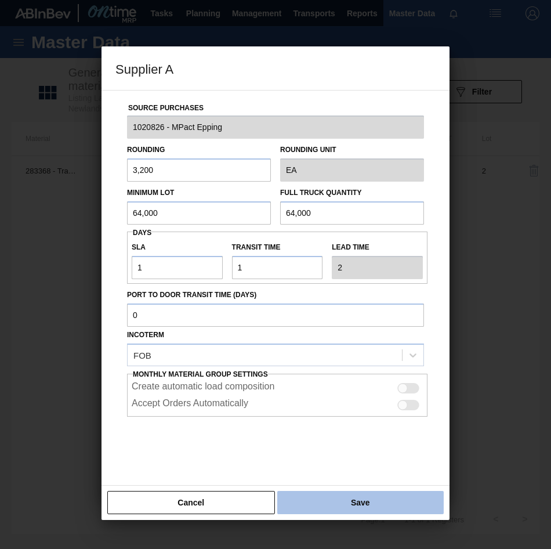
type input "64,000"
click at [386, 344] on button "Save" at bounding box center [360, 502] width 166 height 23
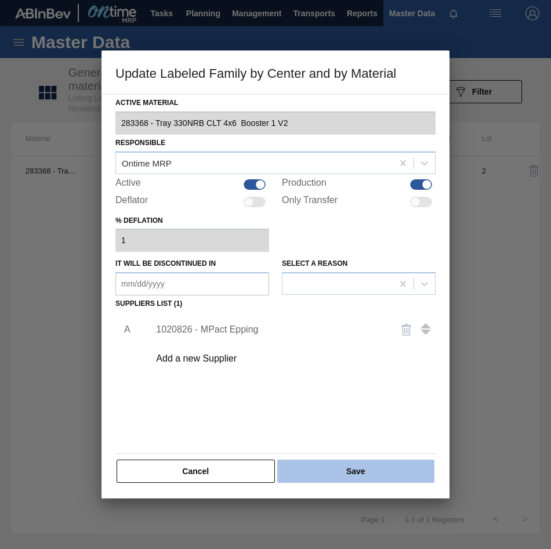
click at [371, 344] on button "Save" at bounding box center [355, 470] width 157 height 23
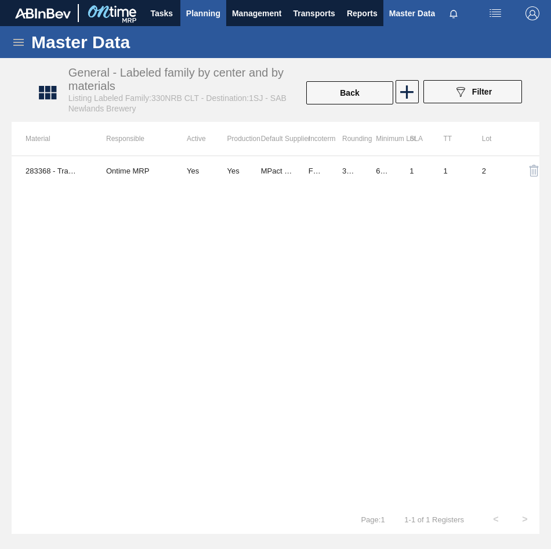
click at [209, 12] on span "Planning" at bounding box center [203, 13] width 34 height 14
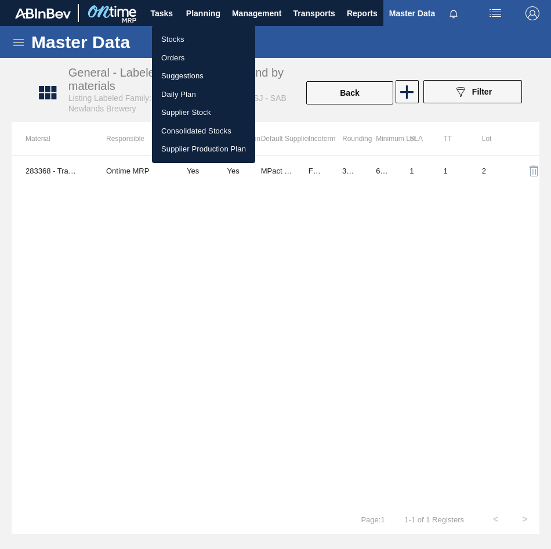
click at [184, 43] on li "Stocks" at bounding box center [203, 39] width 103 height 19
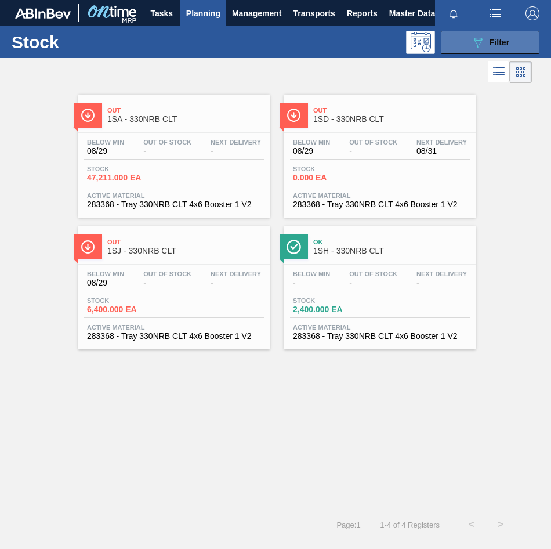
click at [490, 47] on div "089F7B8B-B2A5-4AFE-B5C0-19BA573D28AC Filter" at bounding box center [490, 42] width 38 height 14
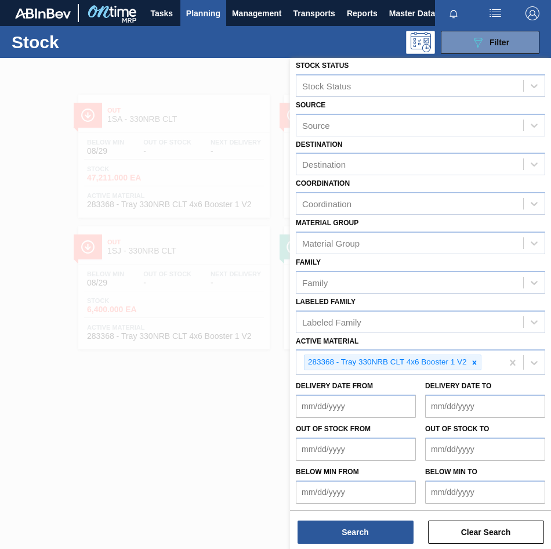
scroll to position [8, 0]
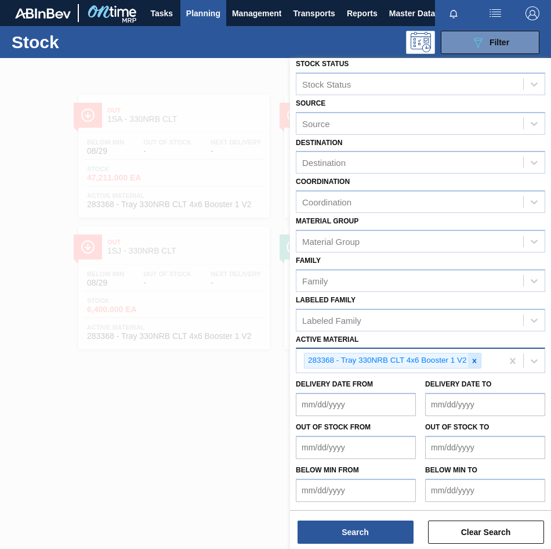
click at [476, 344] on icon at bounding box center [474, 361] width 8 height 8
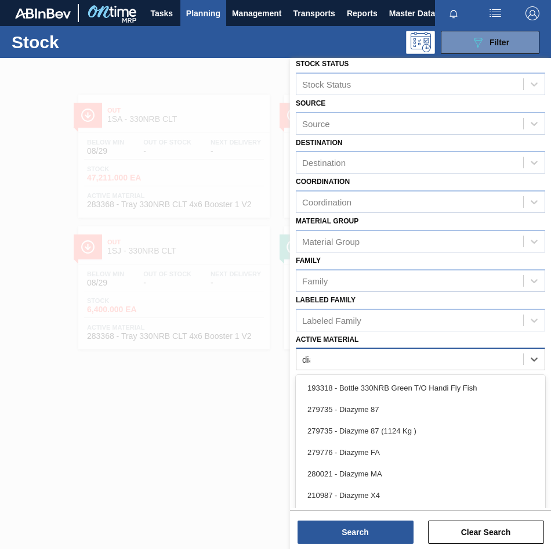
scroll to position [5, 0]
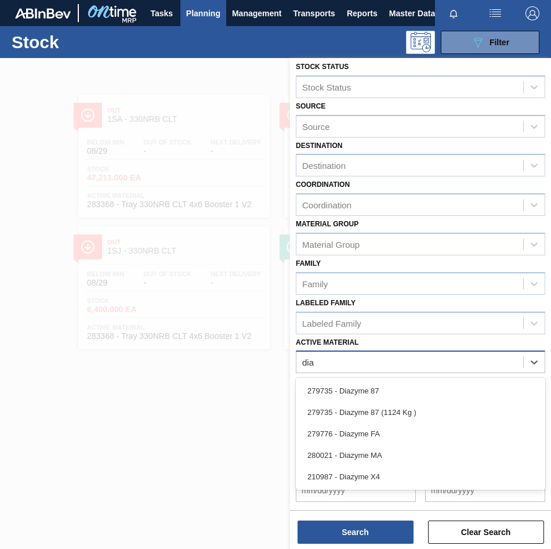
type Material "[PERSON_NAME]"
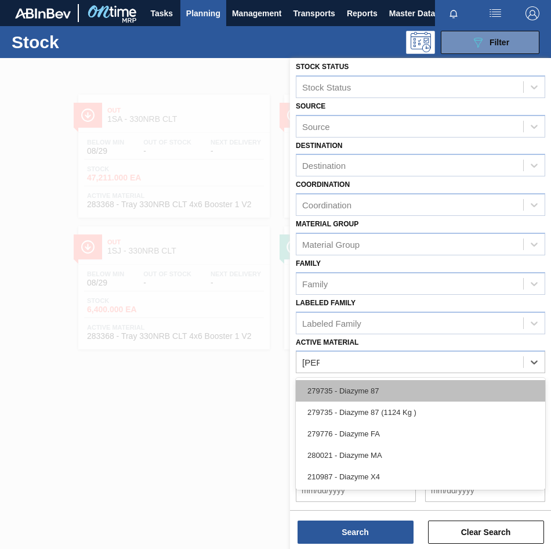
click at [380, 344] on div "279735 - Diazyme 87" at bounding box center [420, 390] width 249 height 21
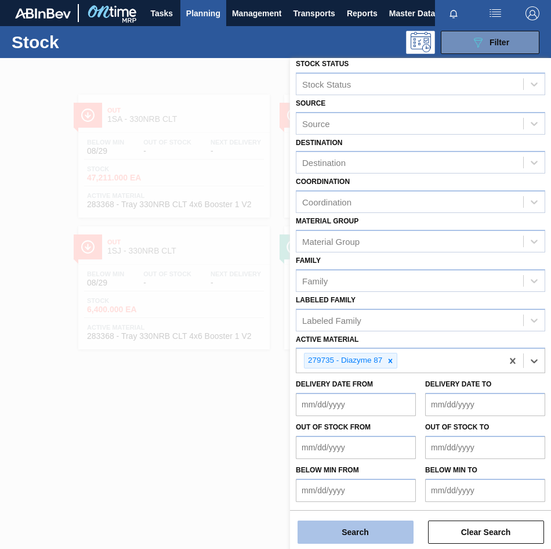
click at [359, 344] on button "Search" at bounding box center [356, 531] width 116 height 23
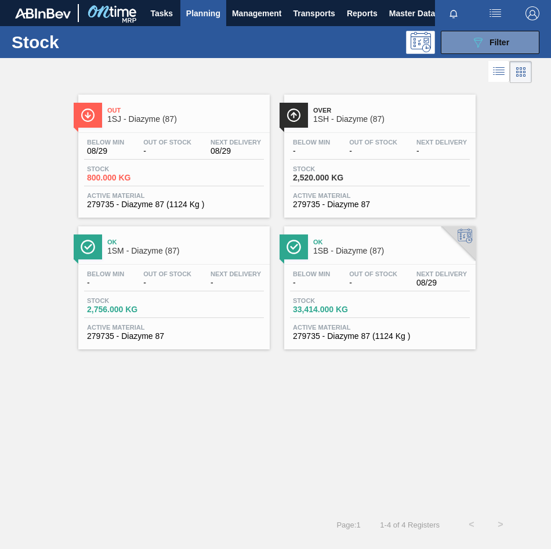
click at [357, 117] on span "1SH - Diazyme (87)" at bounding box center [391, 119] width 157 height 9
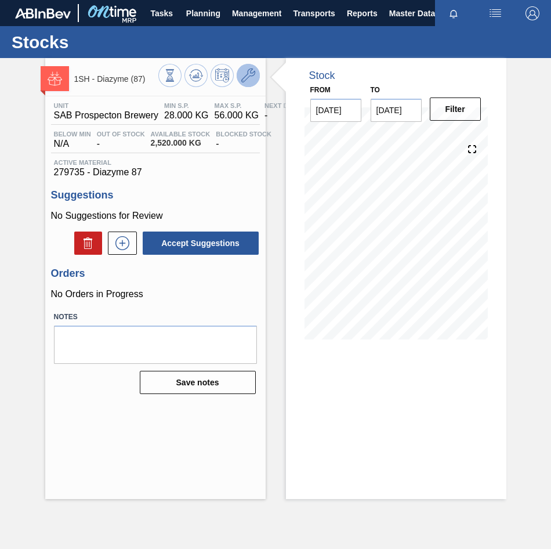
click at [251, 74] on icon at bounding box center [248, 75] width 14 height 14
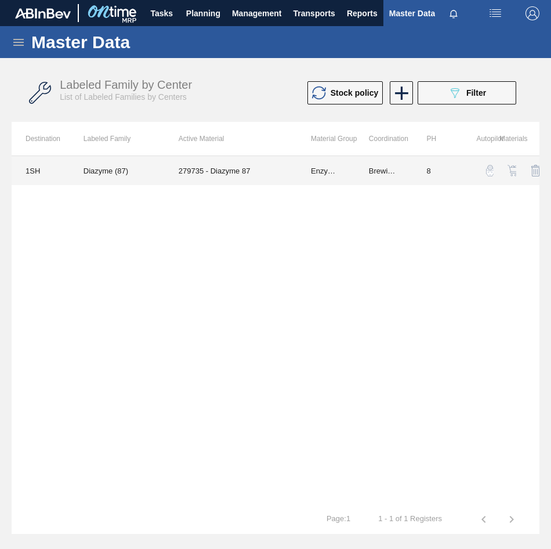
click at [199, 168] on td "279735 - Diazyme 87" at bounding box center [231, 170] width 132 height 29
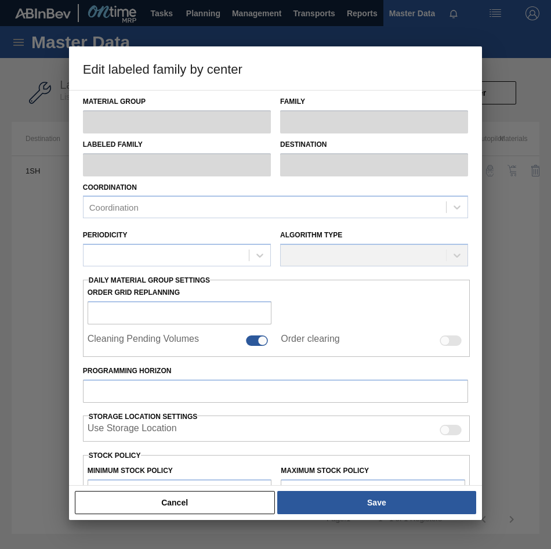
type input "Enzymes"
type input "Diazyme"
type input "Diazyme (87)"
type input "1SH - SAB Prospecton Brewery"
type input "8"
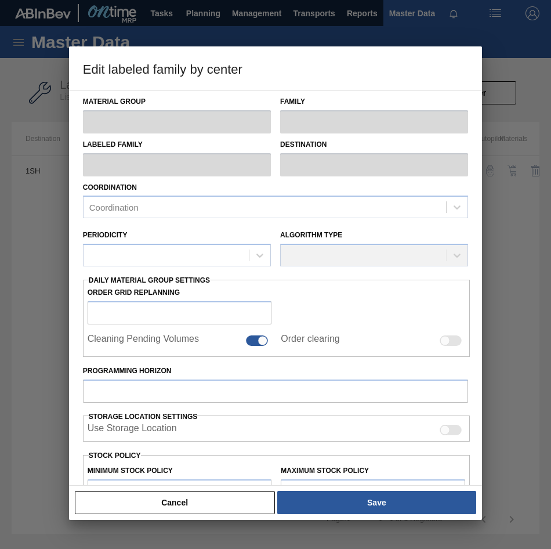
type input "28"
type input "56"
type input "100"
type input "56.000"
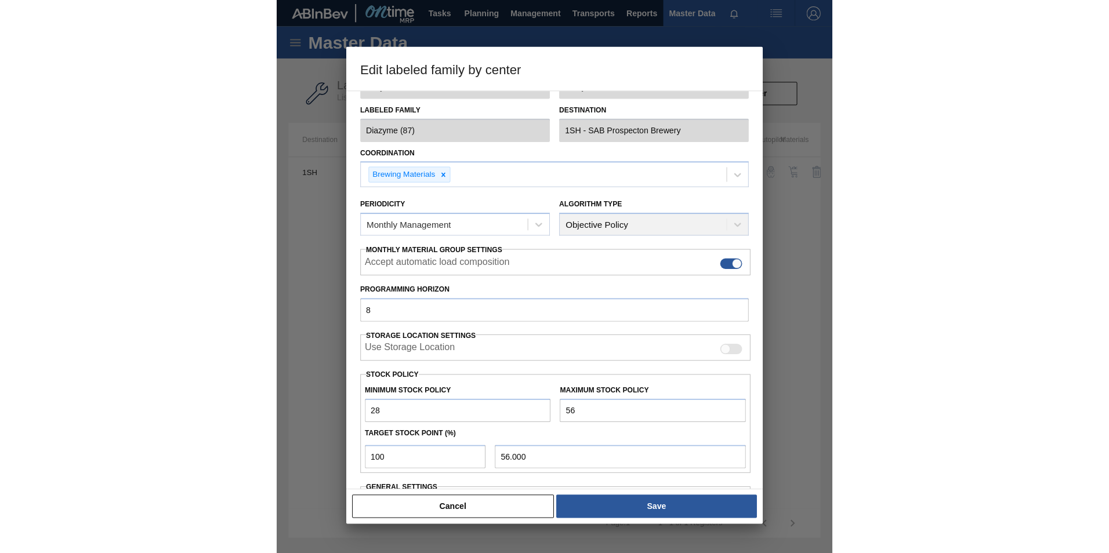
scroll to position [121, 0]
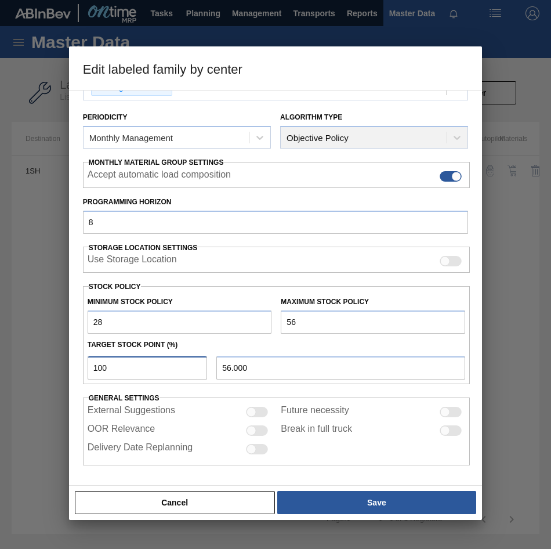
click at [90, 344] on input "100" at bounding box center [147, 367] width 119 height 23
type input "110"
type input "58.800"
drag, startPoint x: 108, startPoint y: 367, endPoint x: 49, endPoint y: 370, distance: 59.2
click at [50, 344] on div "Edit labeled family by center Material Group Enzymes Family Diazyme Labeled Fam…" at bounding box center [275, 274] width 551 height 549
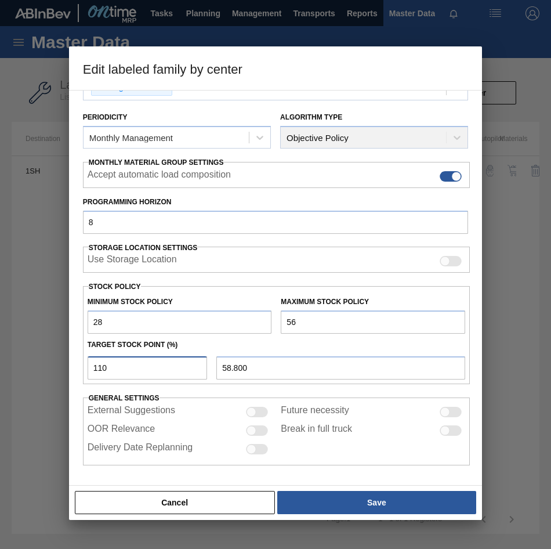
type input "1"
type input "28.280"
type input "10"
type input "30.800"
type input "100"
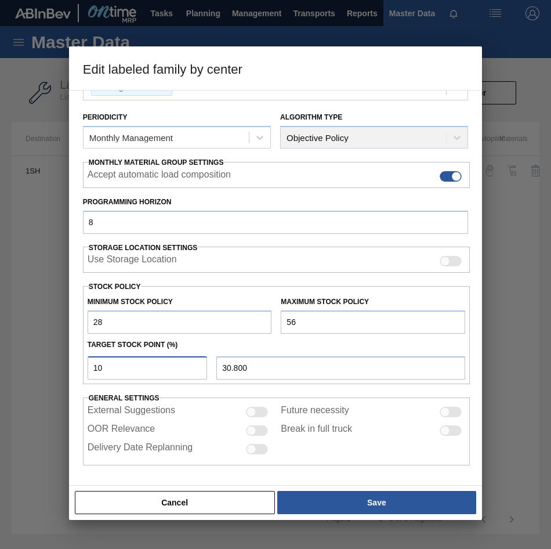
type input "56.000"
click at [88, 320] on input "28" at bounding box center [180, 321] width 184 height 23
type input "12,811"
click at [281, 322] on input "56" at bounding box center [373, 321] width 184 height 23
type input "256"
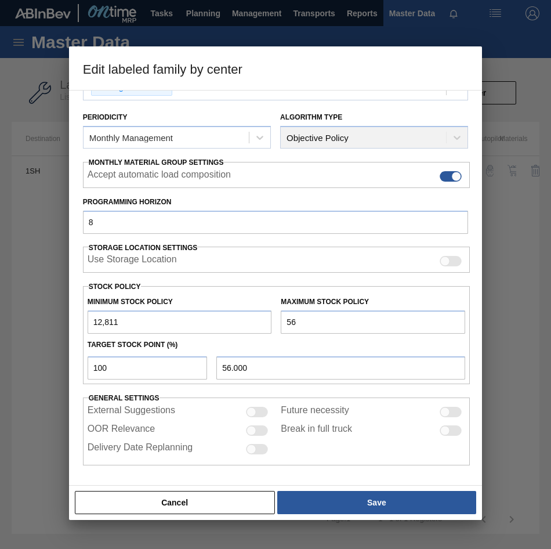
type input "256.000"
type input "2,569"
type input "2,569.000"
type input "25,690"
type input "25,690.000"
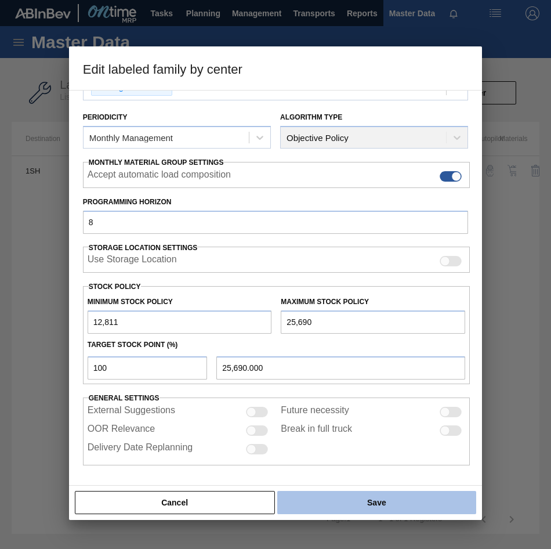
type input "25,690"
click at [316, 344] on button "Save" at bounding box center [377, 502] width 200 height 23
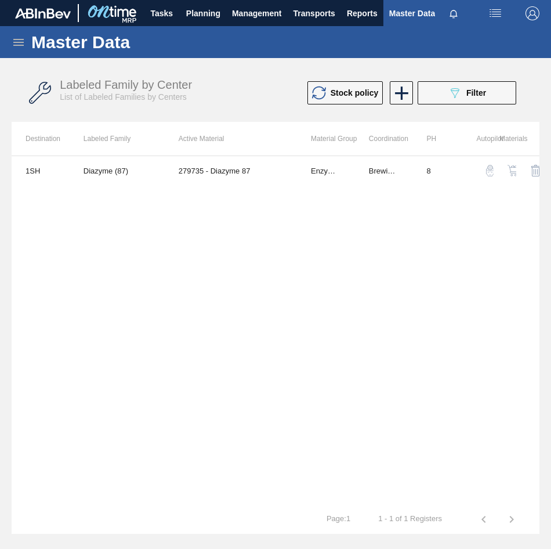
click at [511, 168] on img "button" at bounding box center [513, 171] width 12 height 12
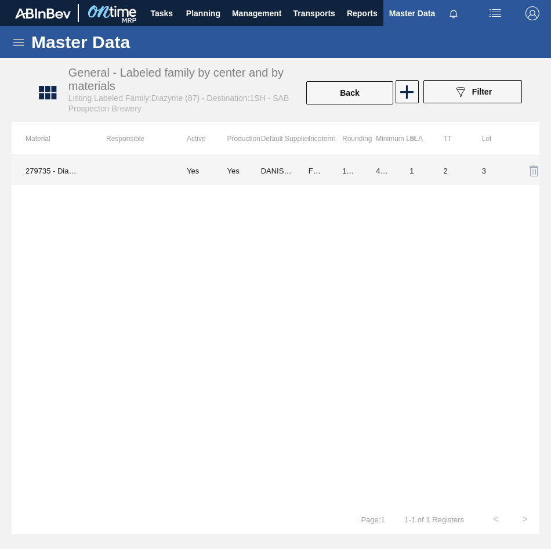
click at [250, 179] on td "Yes" at bounding box center [244, 170] width 34 height 29
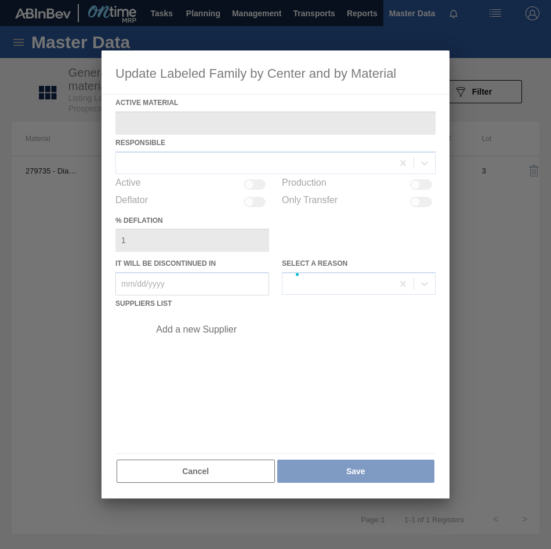
type Material "279735 - Diazyme 87"
checkbox input "true"
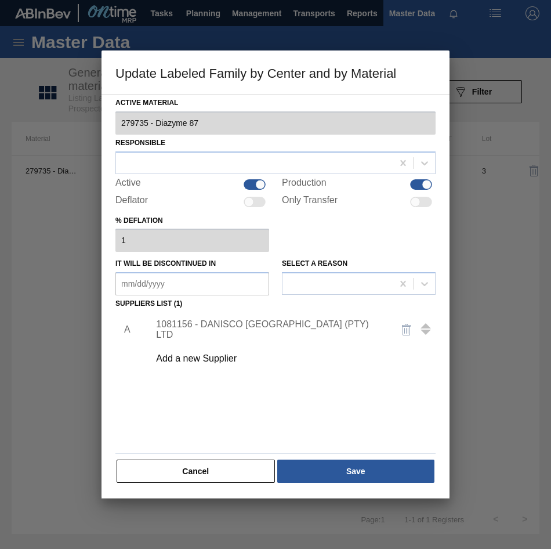
click at [206, 325] on div "1081156 - DANISCO [GEOGRAPHIC_DATA] (PTY) LTD" at bounding box center [269, 329] width 227 height 21
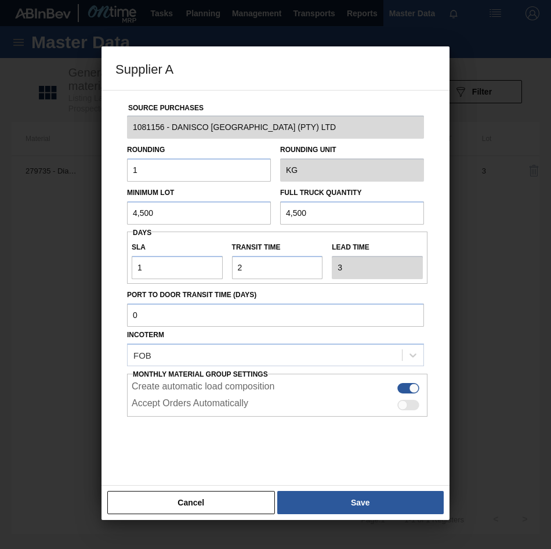
drag, startPoint x: 190, startPoint y: 207, endPoint x: 1, endPoint y: 224, distance: 189.8
click at [122, 214] on div "Source Purchases 1081156 - DANISCO [GEOGRAPHIC_DATA] (PTY) LTD Rounding 1 Round…" at bounding box center [275, 282] width 320 height 384
click at [19, 244] on div "Supplier A Source Purchases 1081156 - DANISCO [GEOGRAPHIC_DATA] (PTY) LTD Round…" at bounding box center [275, 274] width 551 height 549
type input "6,750"
drag, startPoint x: 320, startPoint y: 208, endPoint x: 121, endPoint y: 216, distance: 199.1
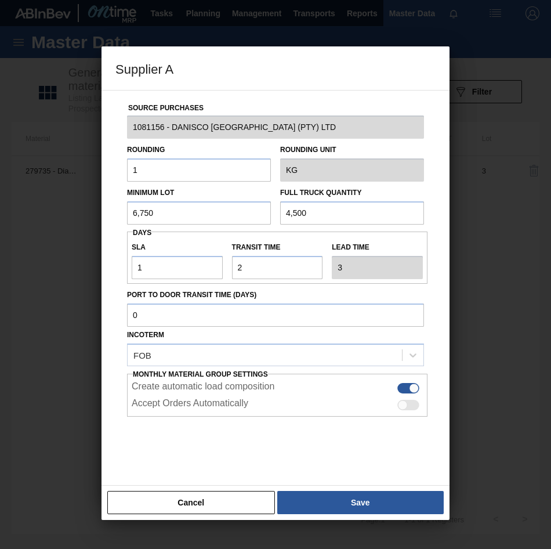
click at [183, 218] on div "Minimum Lot 6,750 Full Truck Quantity 4,500" at bounding box center [275, 203] width 306 height 43
paste input "6,75"
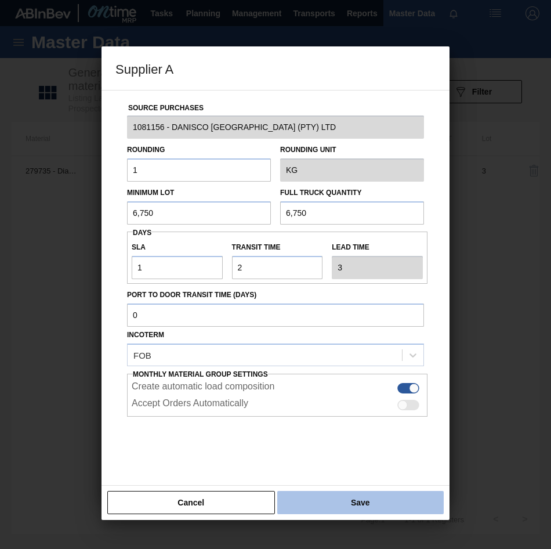
type input "6,750"
click at [327, 344] on button "Save" at bounding box center [360, 502] width 166 height 23
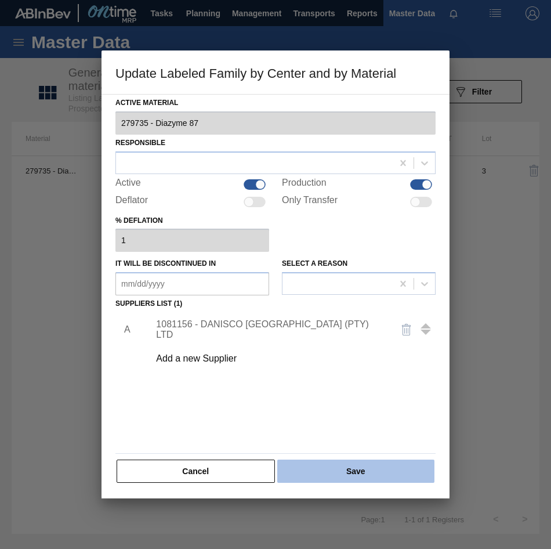
click at [321, 344] on button "Save" at bounding box center [355, 470] width 157 height 23
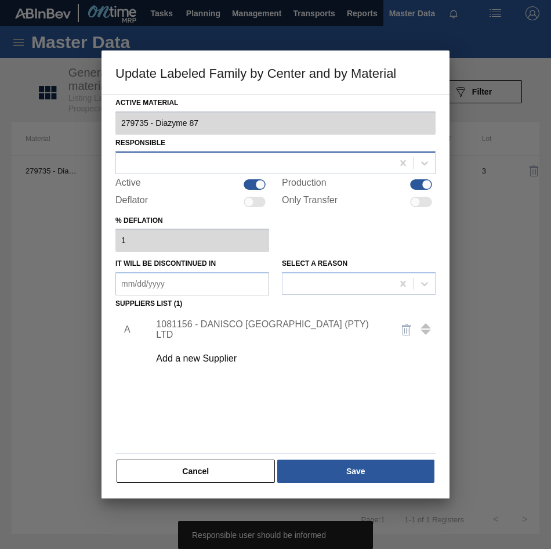
click at [206, 171] on div at bounding box center [254, 162] width 277 height 17
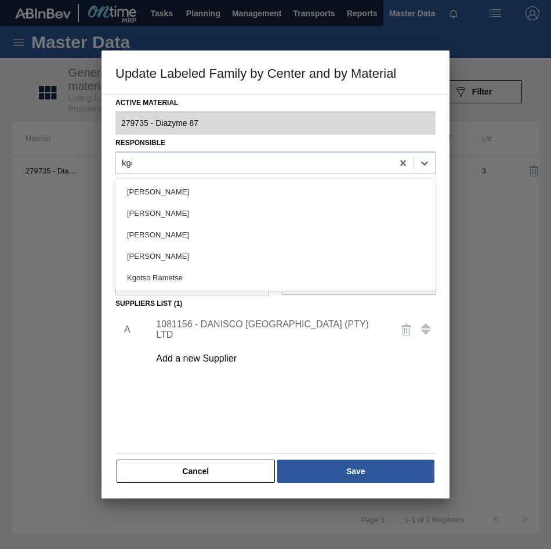
type input "kgot"
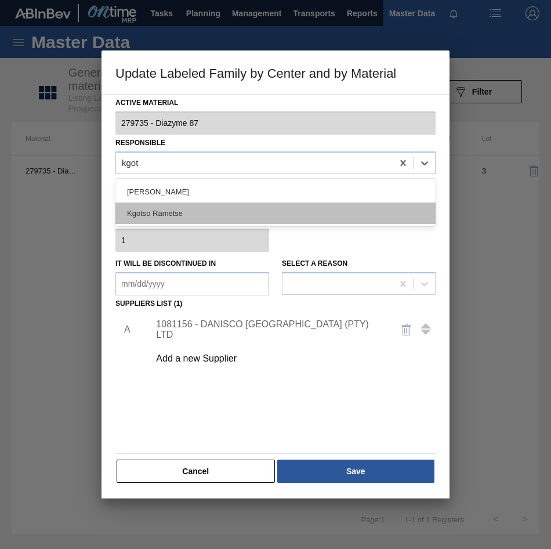
click at [169, 217] on div "Kgotso Rametse" at bounding box center [275, 212] width 320 height 21
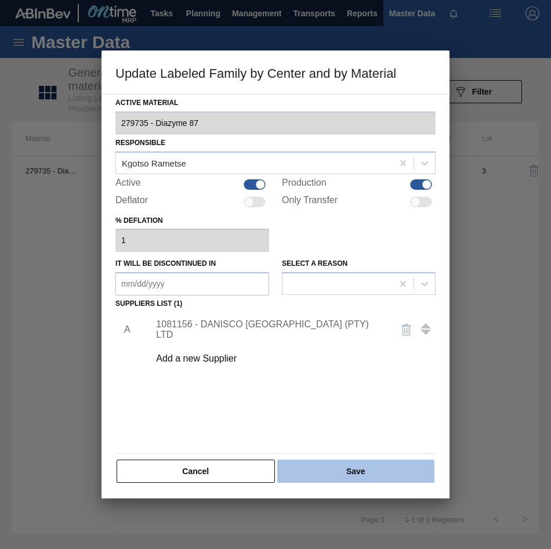
click at [330, 344] on button "Save" at bounding box center [355, 470] width 157 height 23
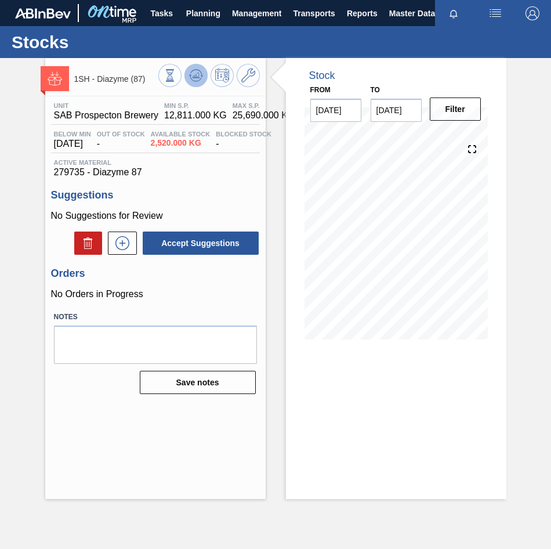
click at [202, 76] on icon at bounding box center [201, 76] width 2 height 2
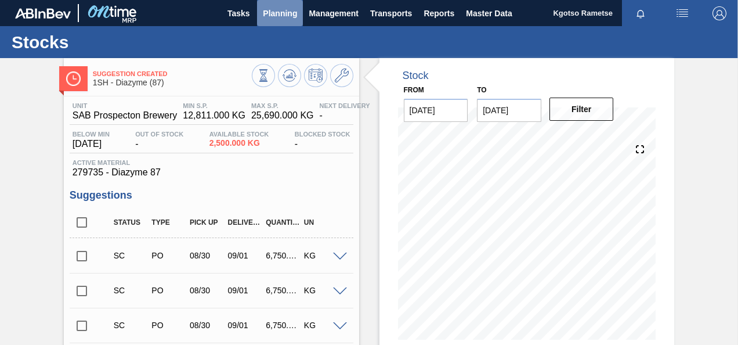
click at [287, 21] on button "Planning" at bounding box center [280, 13] width 46 height 26
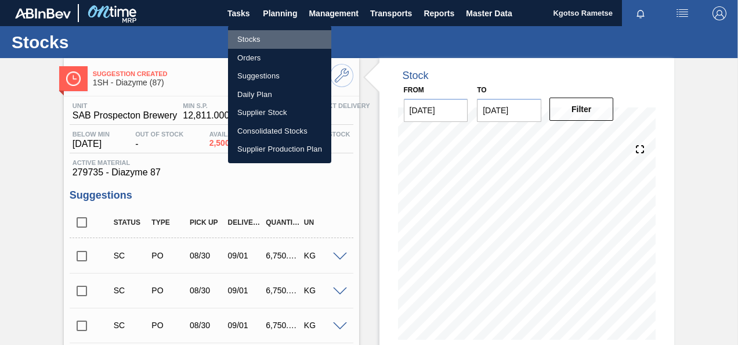
click at [277, 37] on li "Stocks" at bounding box center [279, 39] width 103 height 19
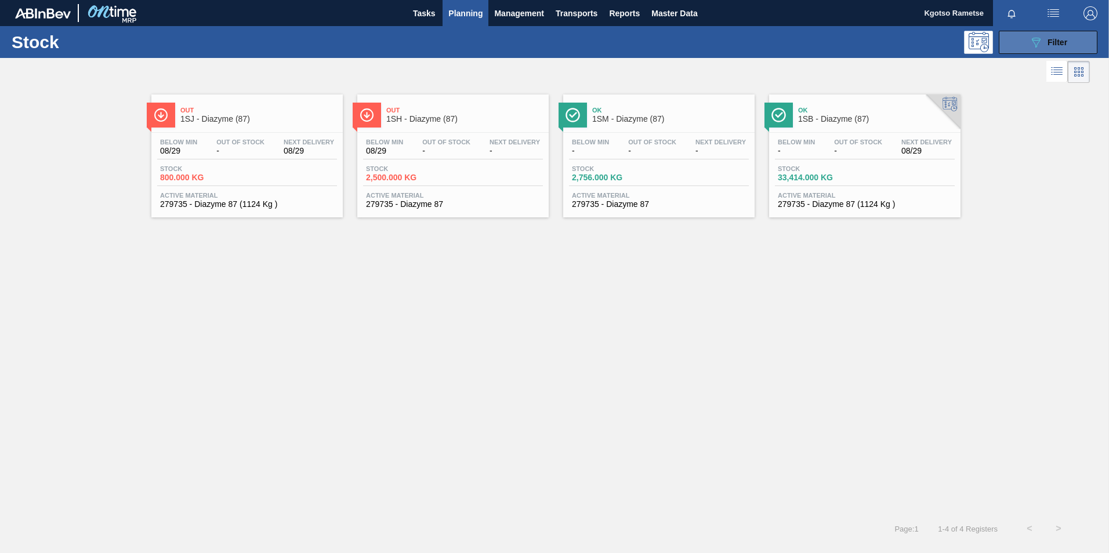
click at [737, 38] on span "Filter" at bounding box center [1057, 42] width 20 height 9
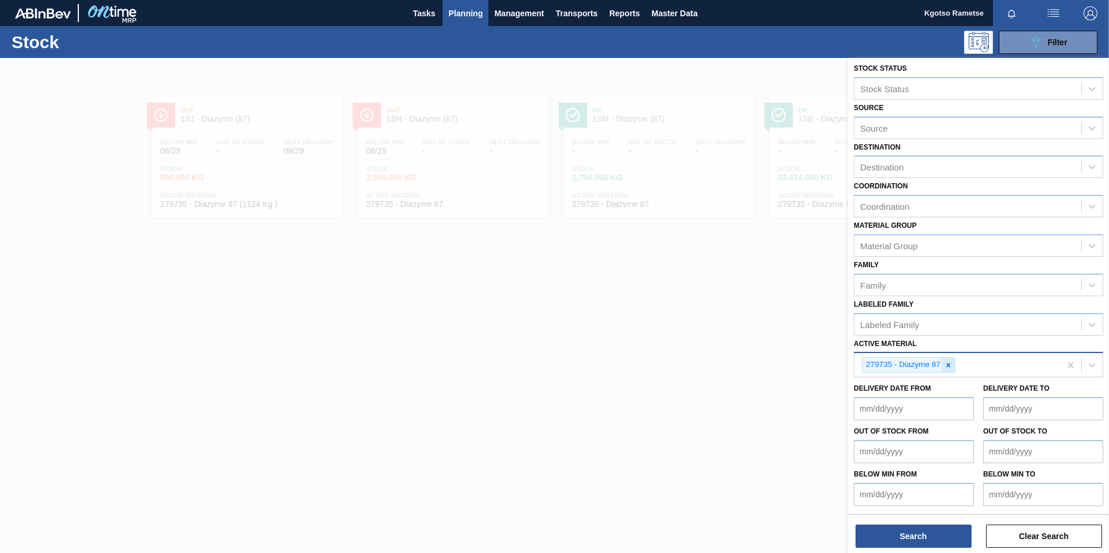
click at [737, 344] on icon at bounding box center [948, 365] width 8 height 8
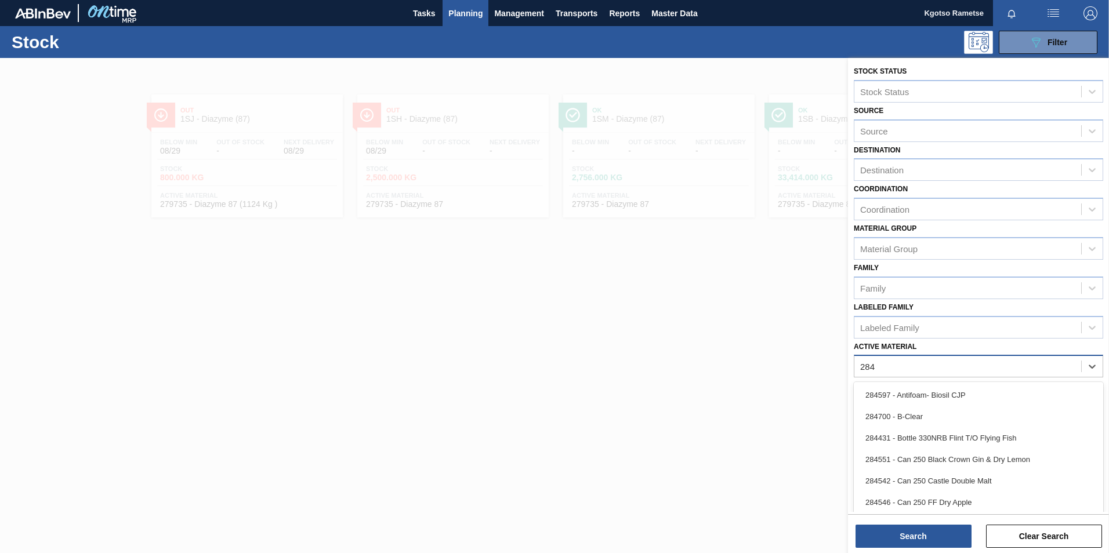
scroll to position [3, 0]
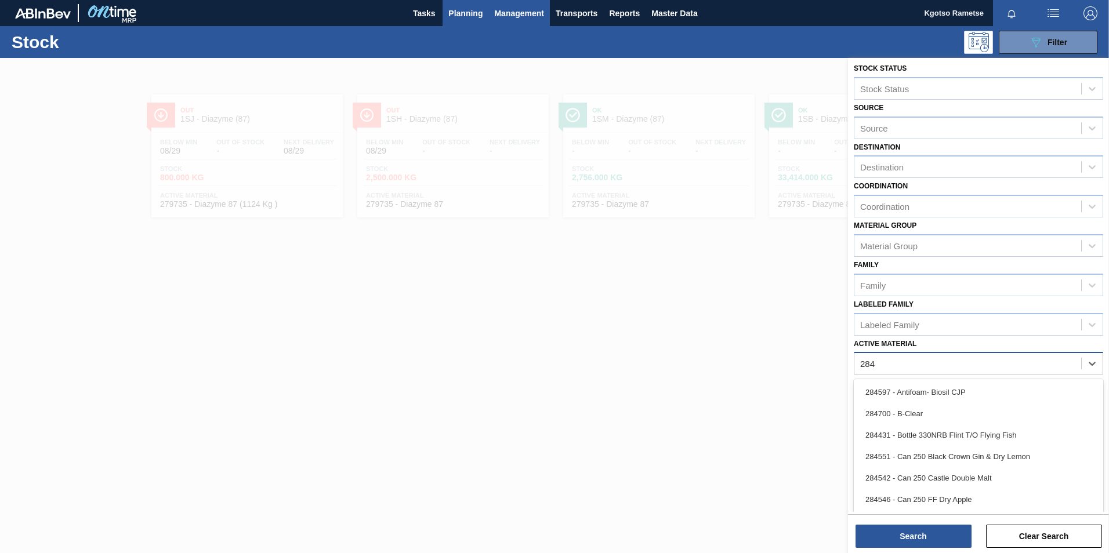
type Material "284"
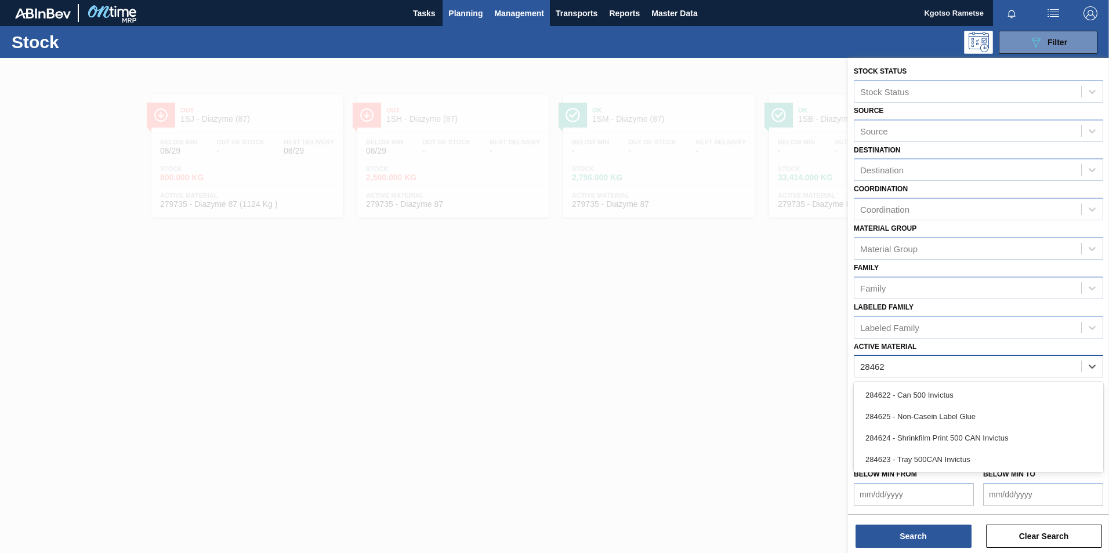
scroll to position [1, 0]
type Material "284625"
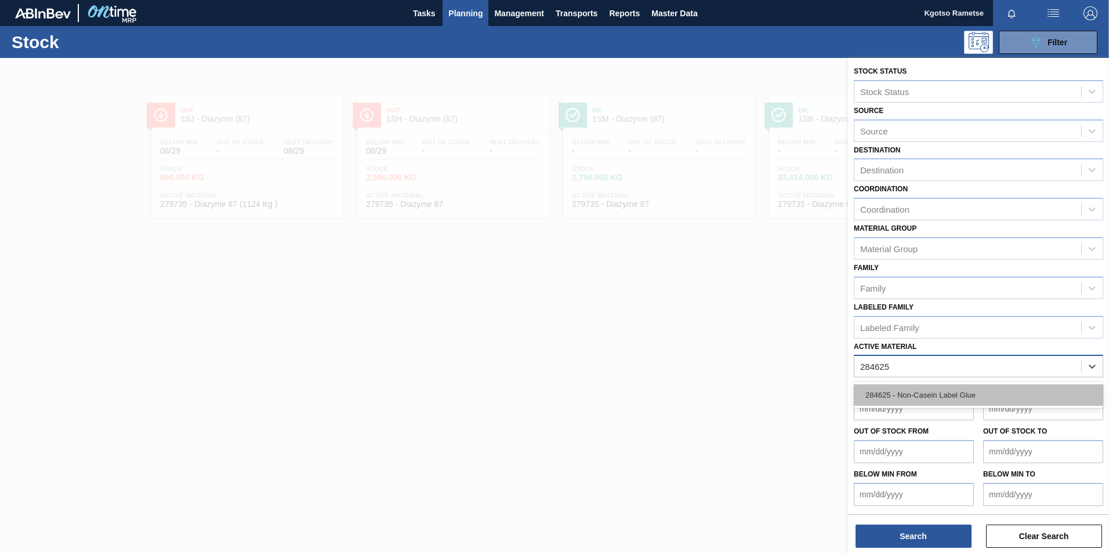
click at [737, 344] on div "284625 - Non-Casein Label Glue" at bounding box center [978, 395] width 249 height 21
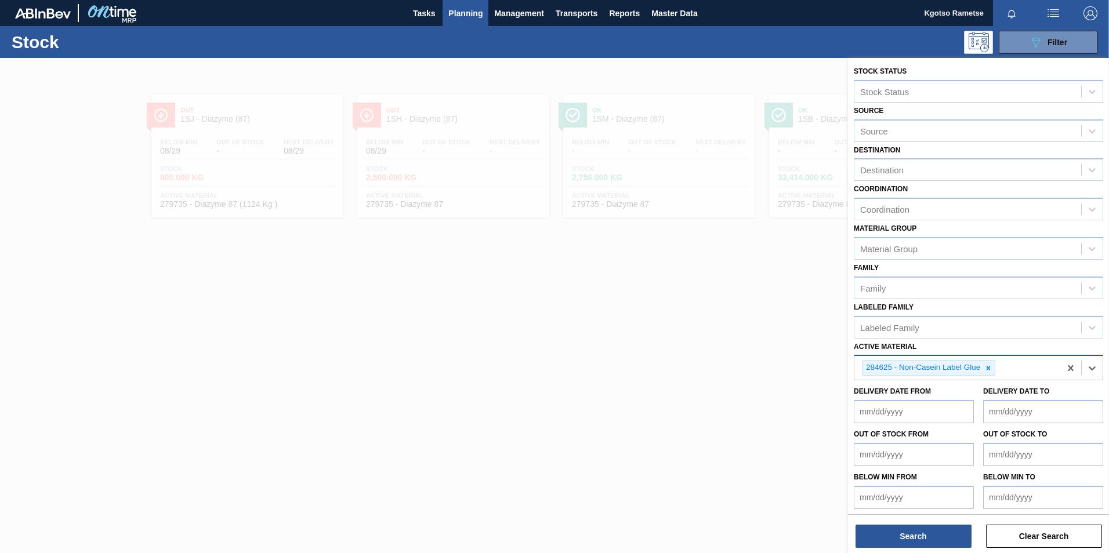
scroll to position [3, 0]
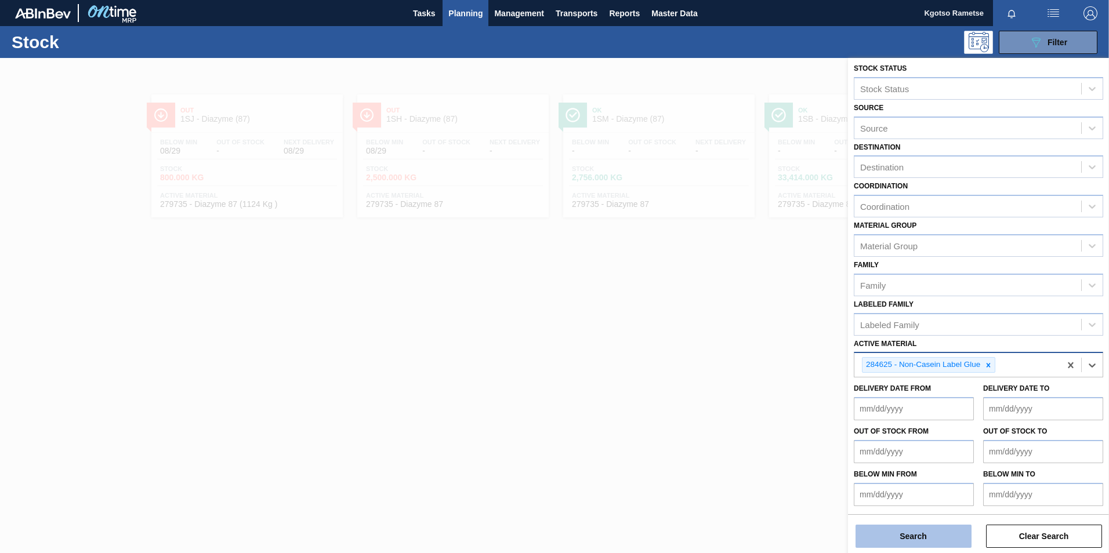
click at [737, 344] on button "Search" at bounding box center [913, 536] width 116 height 23
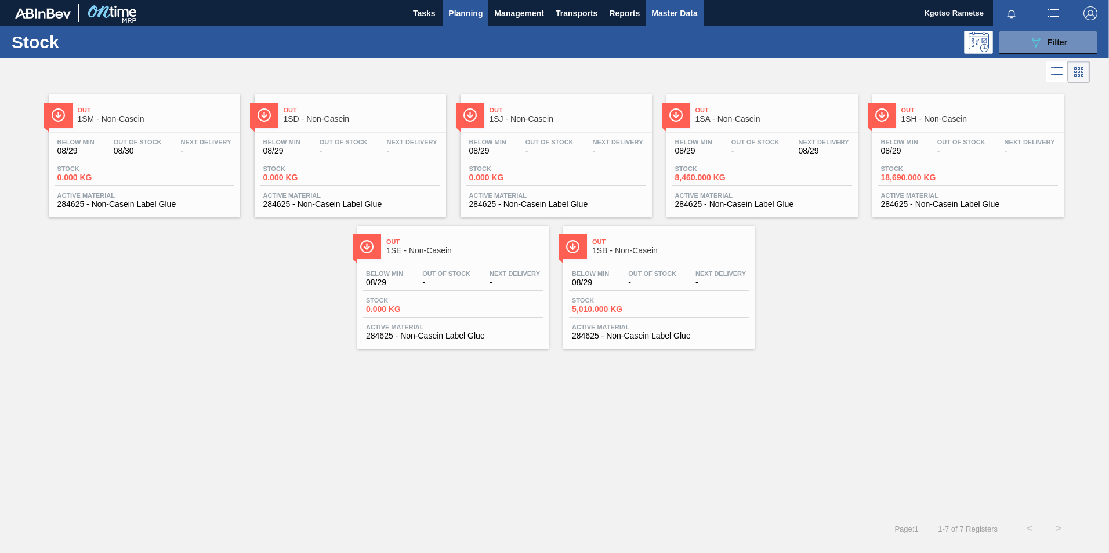
click at [659, 10] on span "Master Data" at bounding box center [674, 13] width 46 height 14
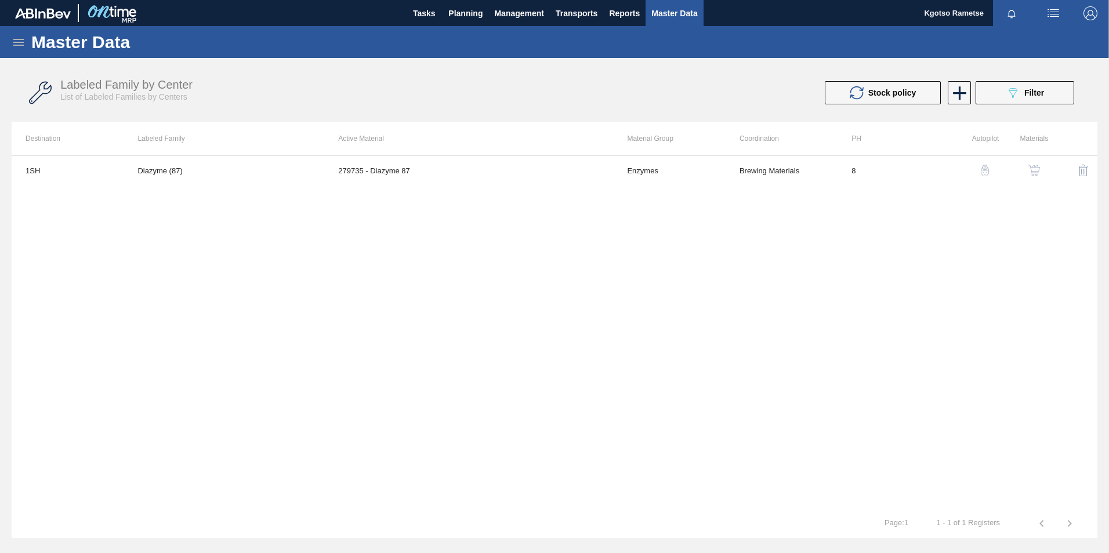
click at [6, 43] on div "Master Data" at bounding box center [554, 42] width 1109 height 32
click at [16, 43] on icon at bounding box center [19, 42] width 14 height 14
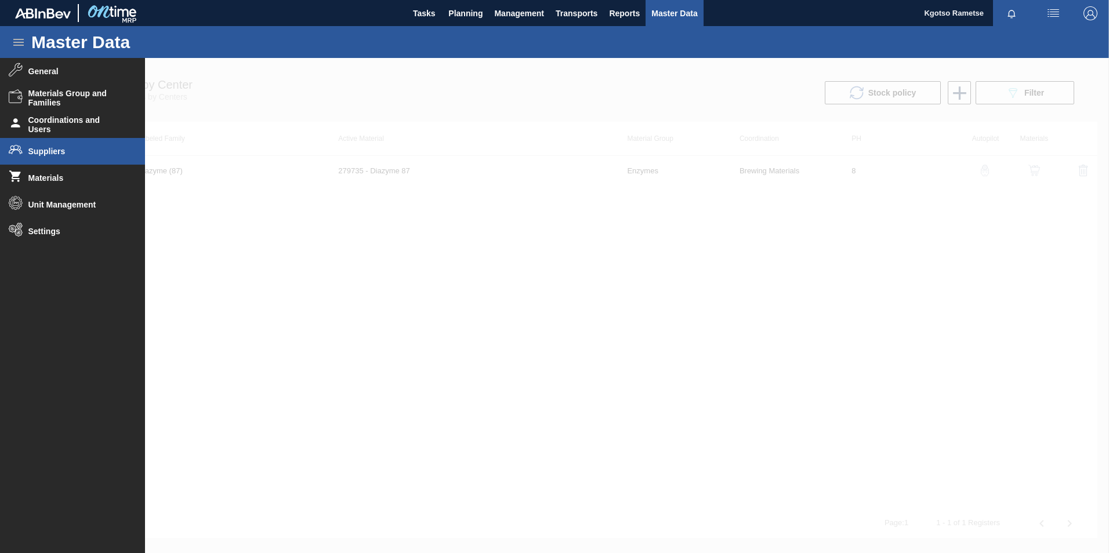
click at [58, 143] on li "Suppliers" at bounding box center [72, 151] width 145 height 27
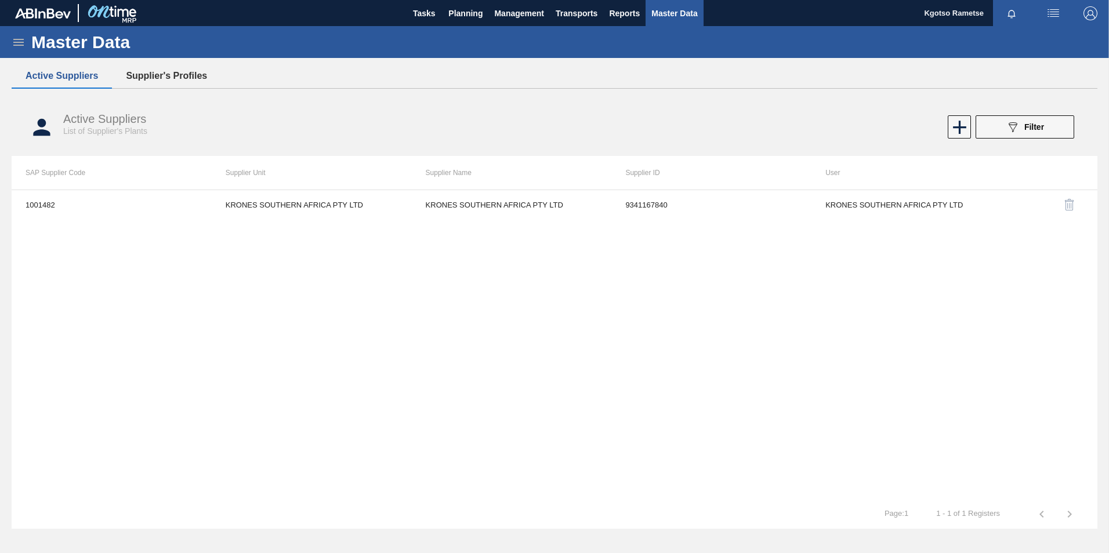
click at [182, 68] on button "Supplier's Profiles" at bounding box center [166, 76] width 109 height 24
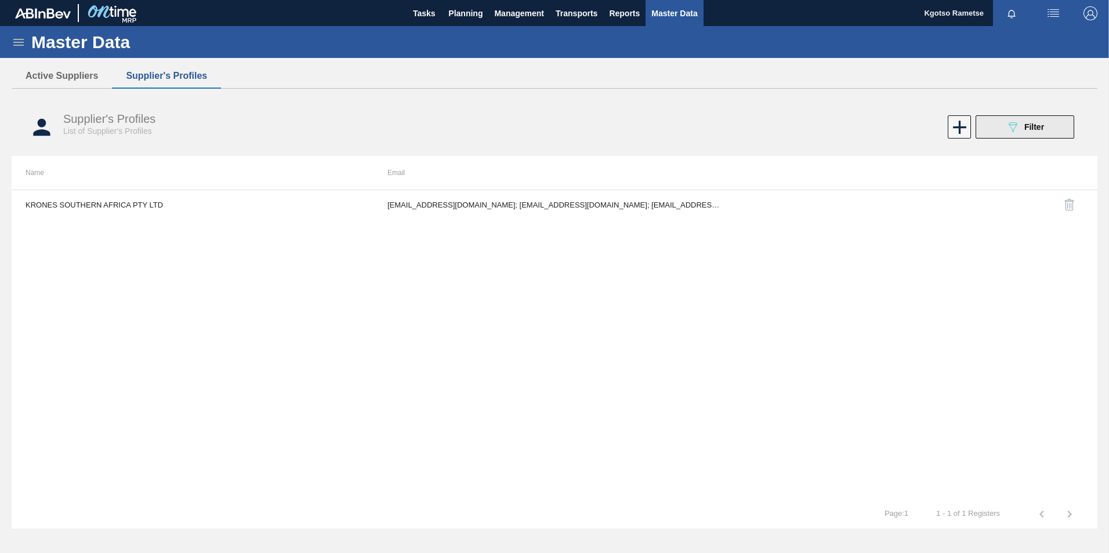
click at [1053, 129] on button "089F7B8B-B2A5-4AFE-B5C0-19BA573D28AC Filter" at bounding box center [1025, 126] width 99 height 23
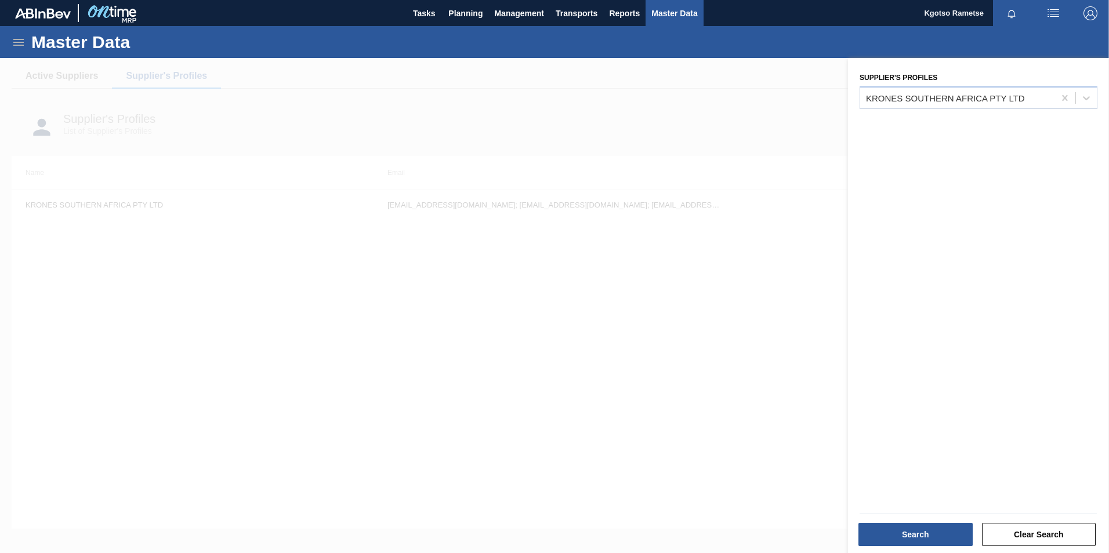
click at [777, 114] on div at bounding box center [554, 334] width 1109 height 553
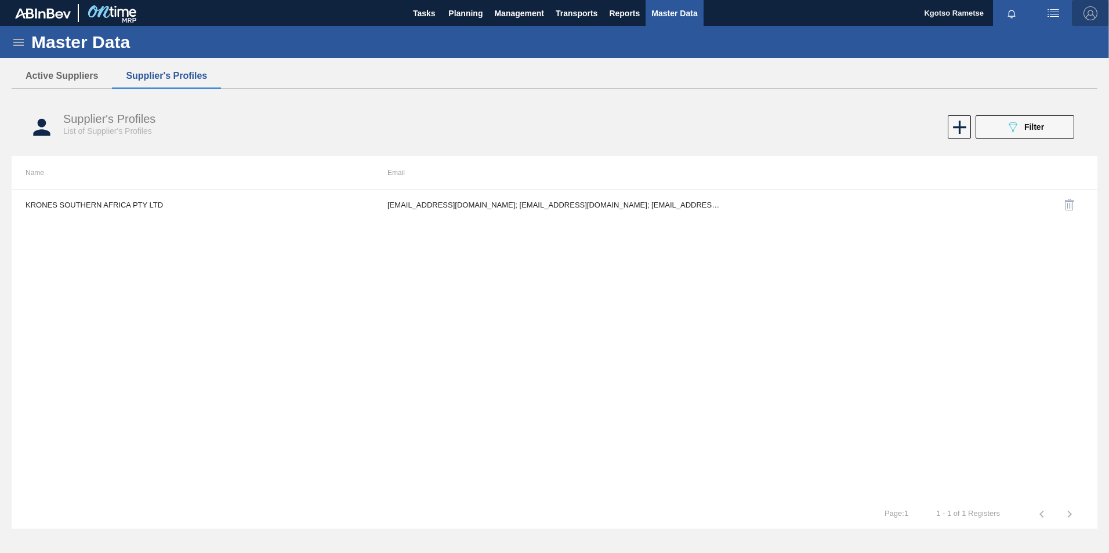
click at [1097, 11] on img "button" at bounding box center [1090, 13] width 14 height 14
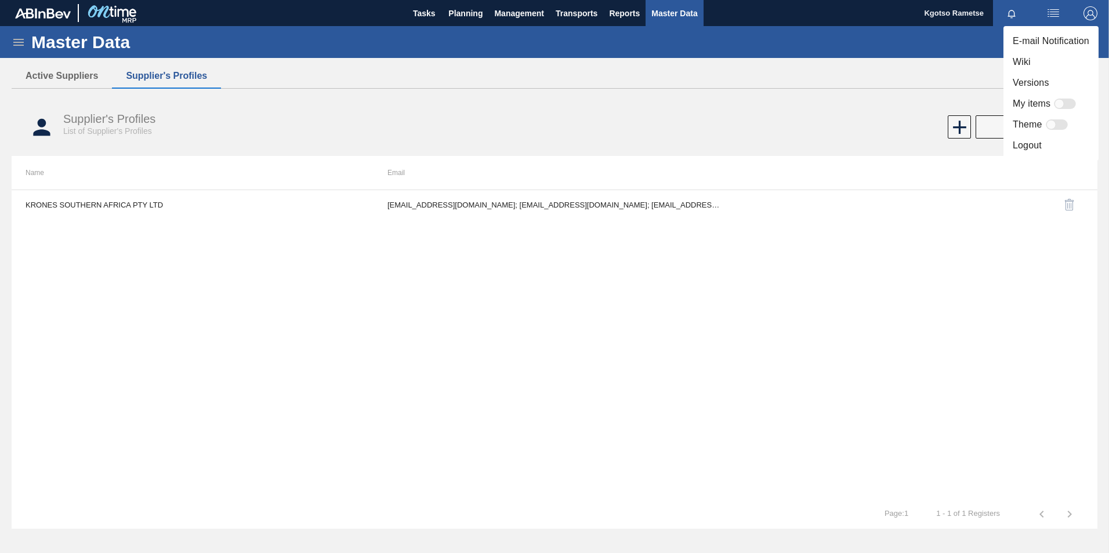
click at [1021, 143] on li "Logout" at bounding box center [1050, 145] width 95 height 21
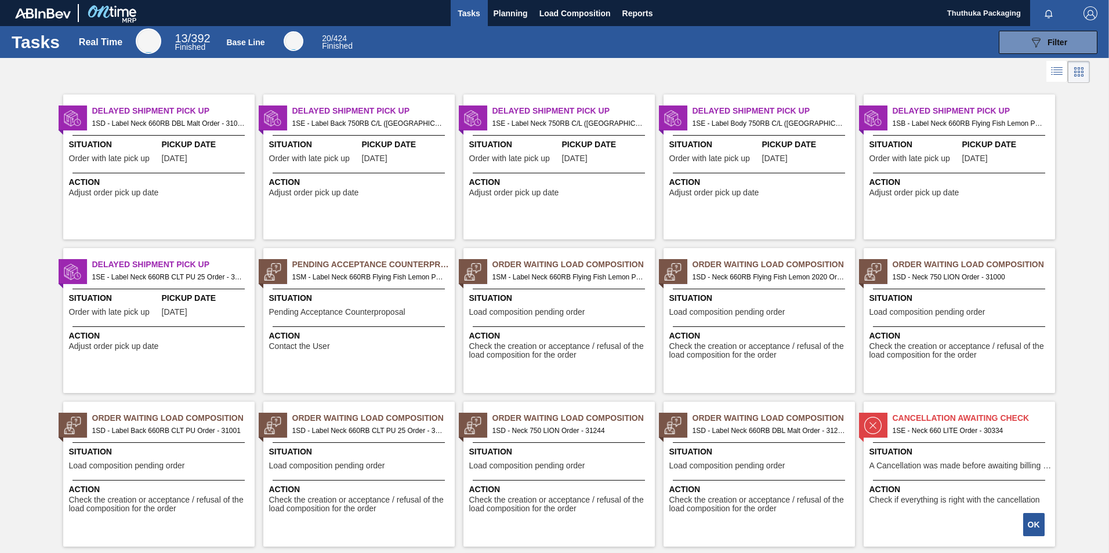
click at [1086, 14] on img "button" at bounding box center [1090, 13] width 14 height 14
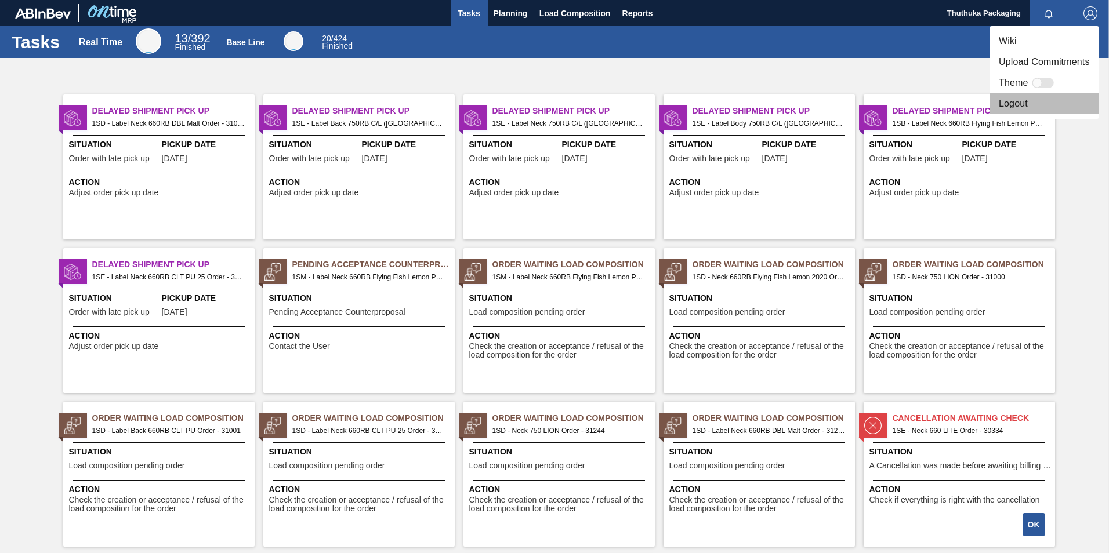
click at [1021, 104] on li "Logout" at bounding box center [1044, 103] width 110 height 21
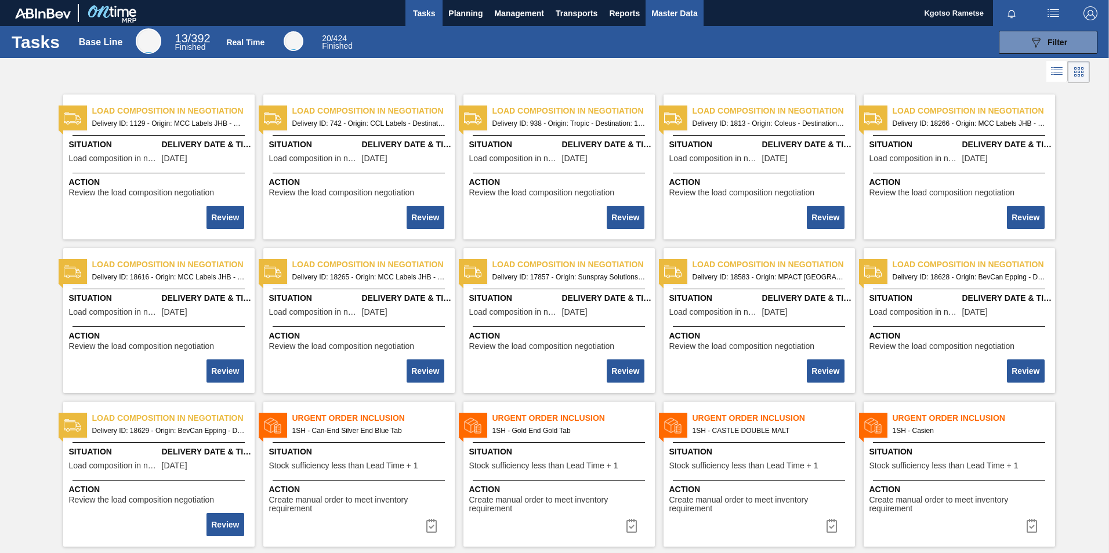
click at [673, 13] on span "Master Data" at bounding box center [674, 13] width 46 height 14
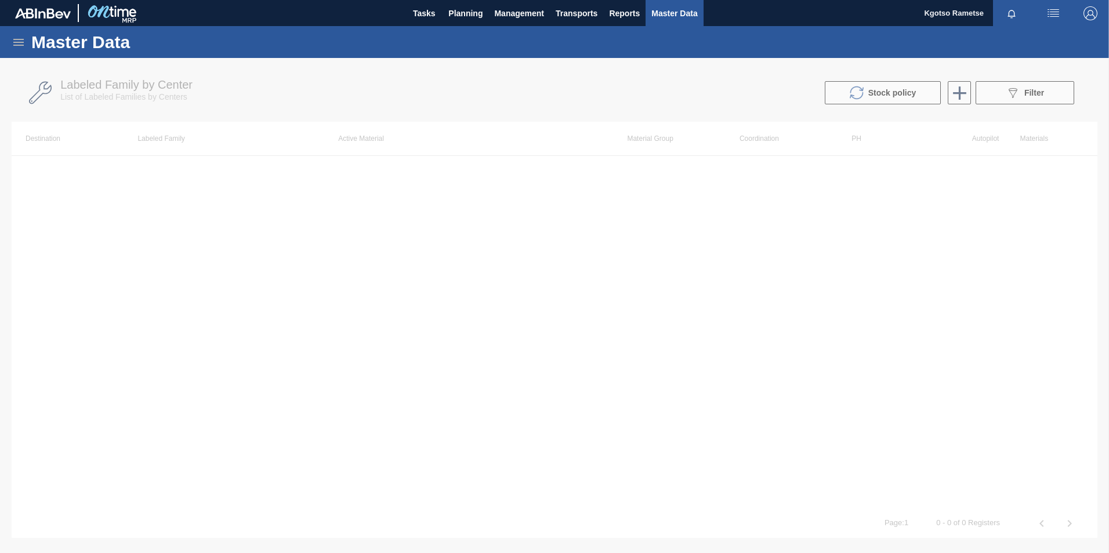
drag, startPoint x: 19, startPoint y: 42, endPoint x: 13, endPoint y: 56, distance: 15.4
click at [19, 43] on icon at bounding box center [19, 42] width 14 height 14
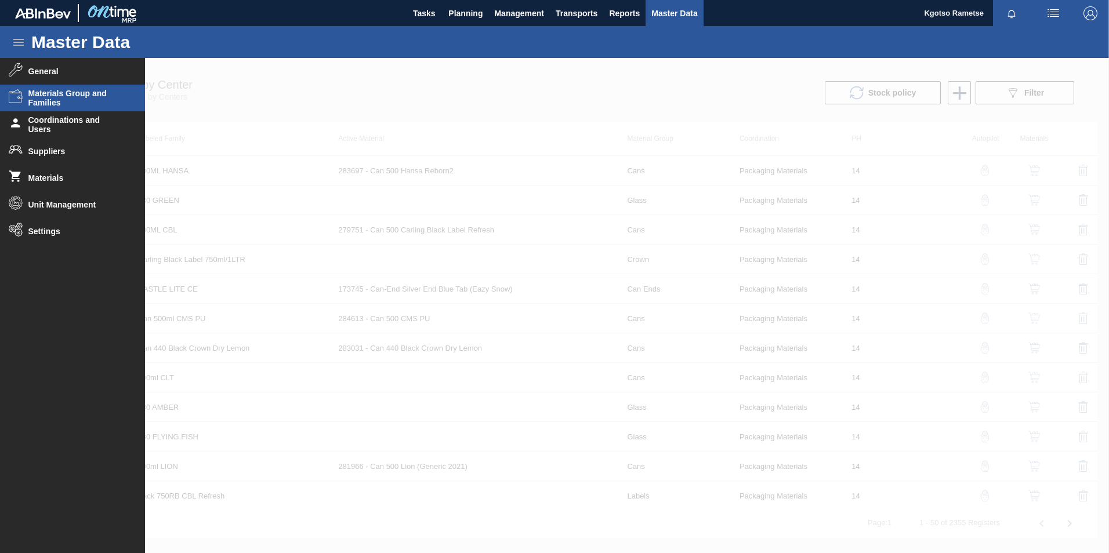
click at [71, 105] on span "Materials Group and Families" at bounding box center [76, 98] width 96 height 19
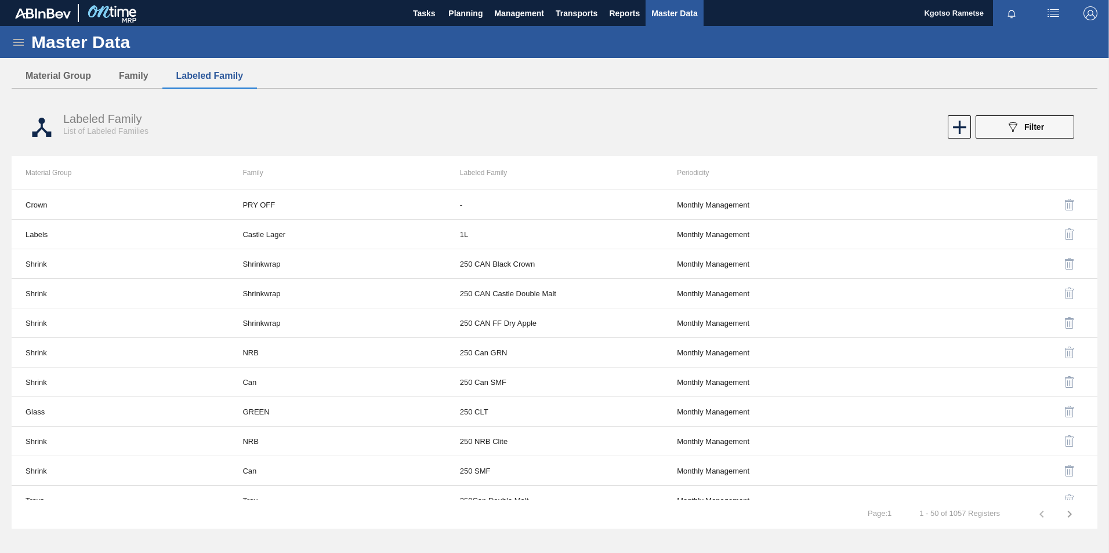
click at [21, 39] on icon at bounding box center [18, 42] width 10 height 7
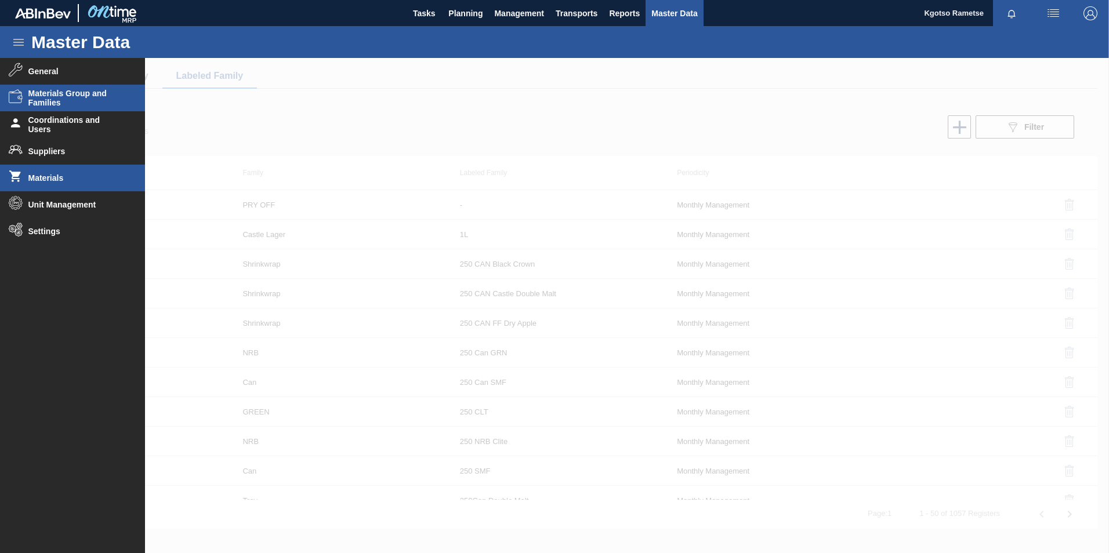
click at [61, 172] on li "Materials" at bounding box center [72, 178] width 145 height 27
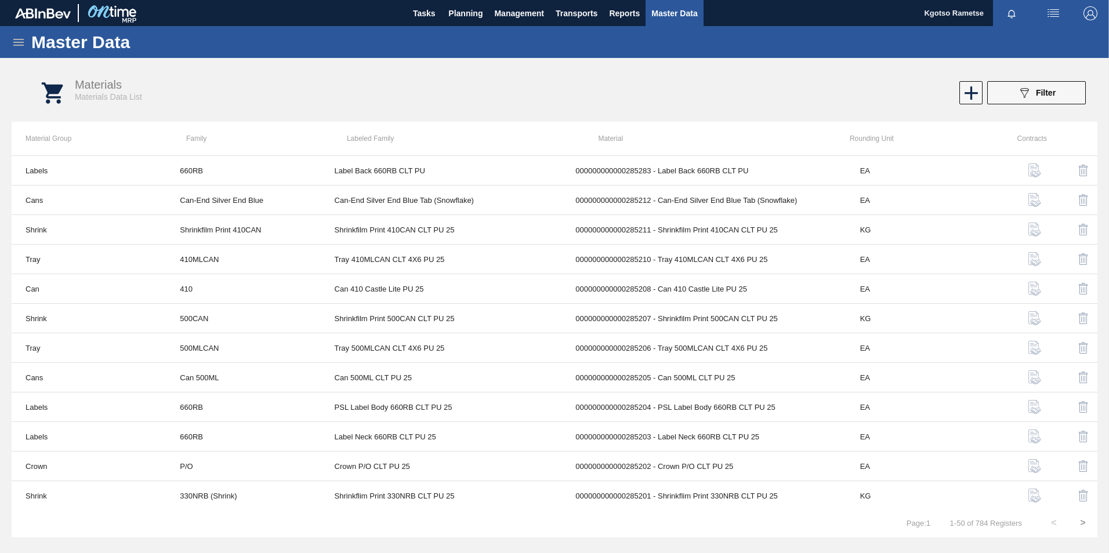
click at [14, 39] on icon at bounding box center [18, 42] width 10 height 7
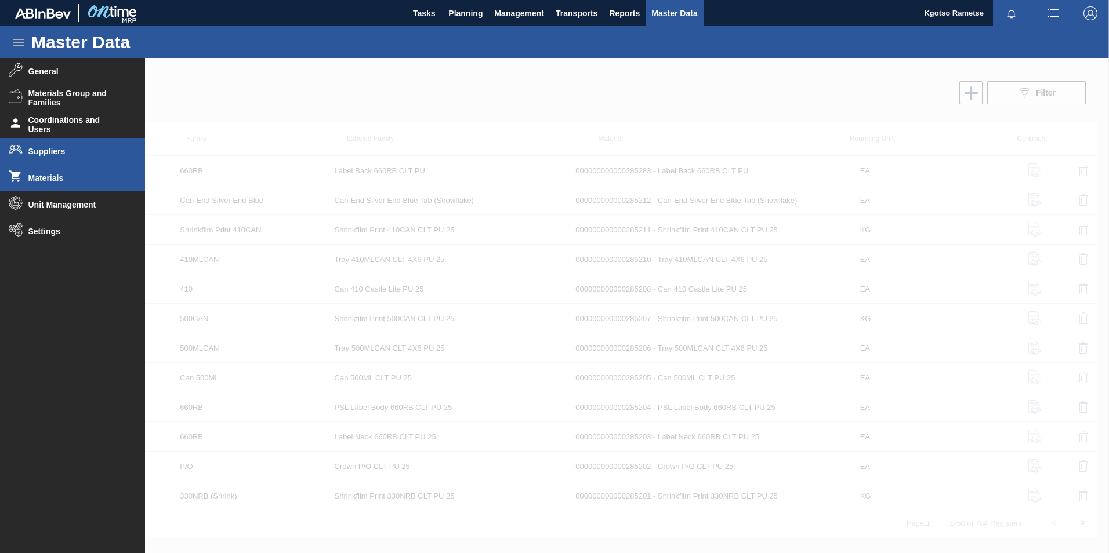
click at [48, 149] on span "Suppliers" at bounding box center [76, 151] width 96 height 9
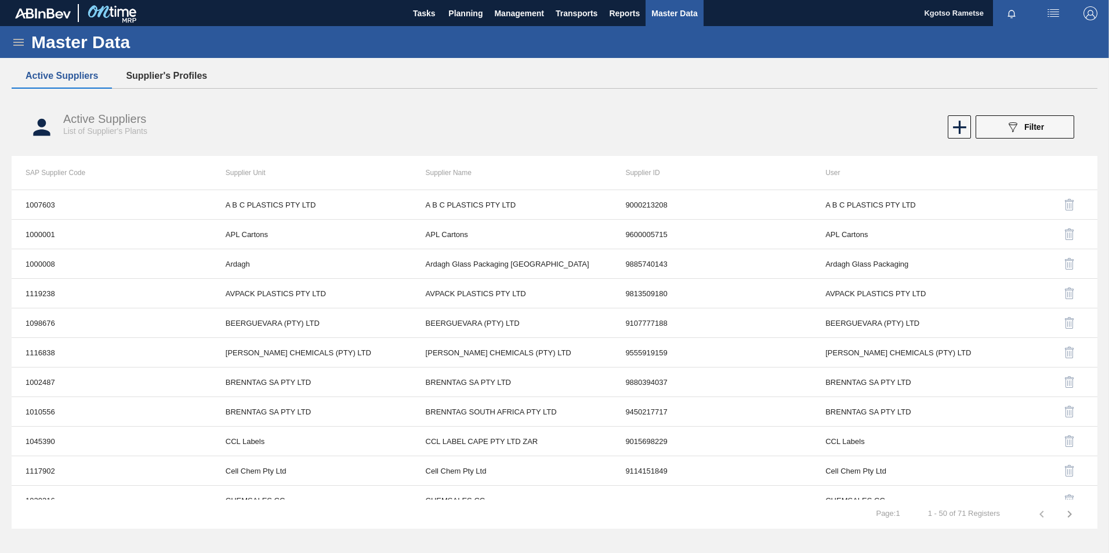
click at [173, 73] on button "Supplier's Profiles" at bounding box center [166, 76] width 109 height 24
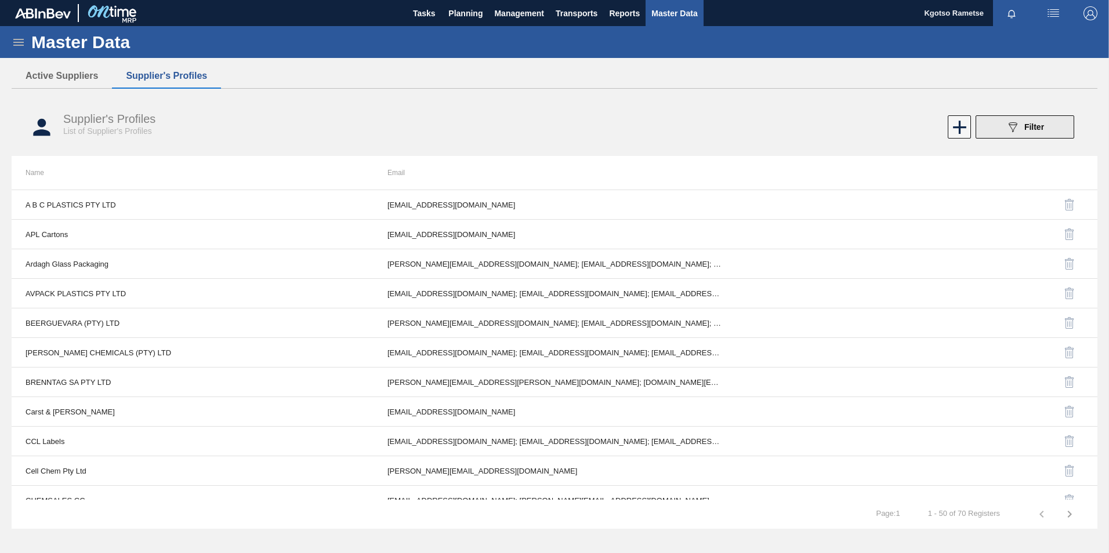
click at [1037, 123] on span "Filter" at bounding box center [1034, 126] width 20 height 9
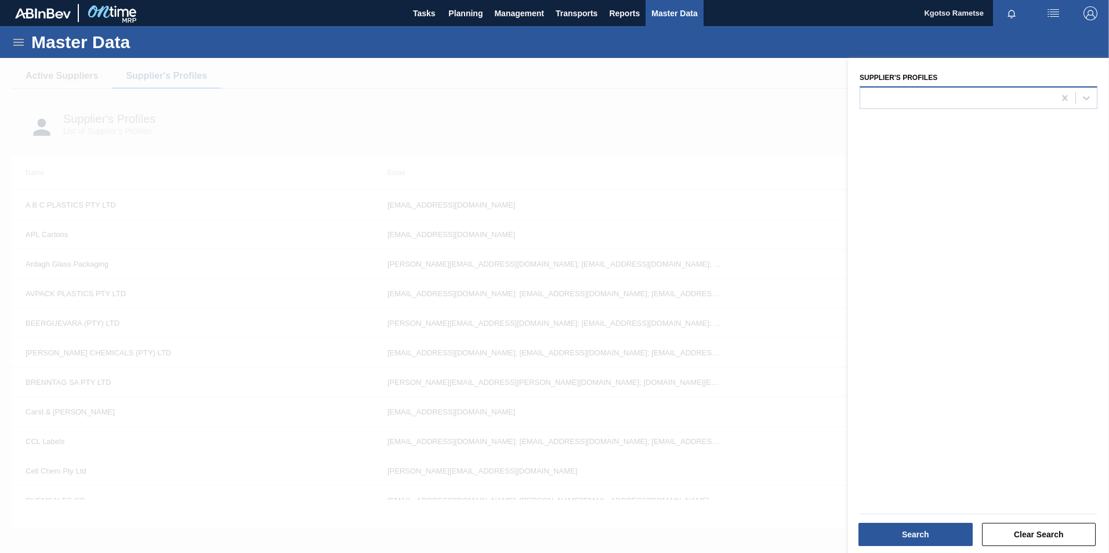
click at [914, 103] on div at bounding box center [957, 97] width 194 height 17
type Profiles "natu"
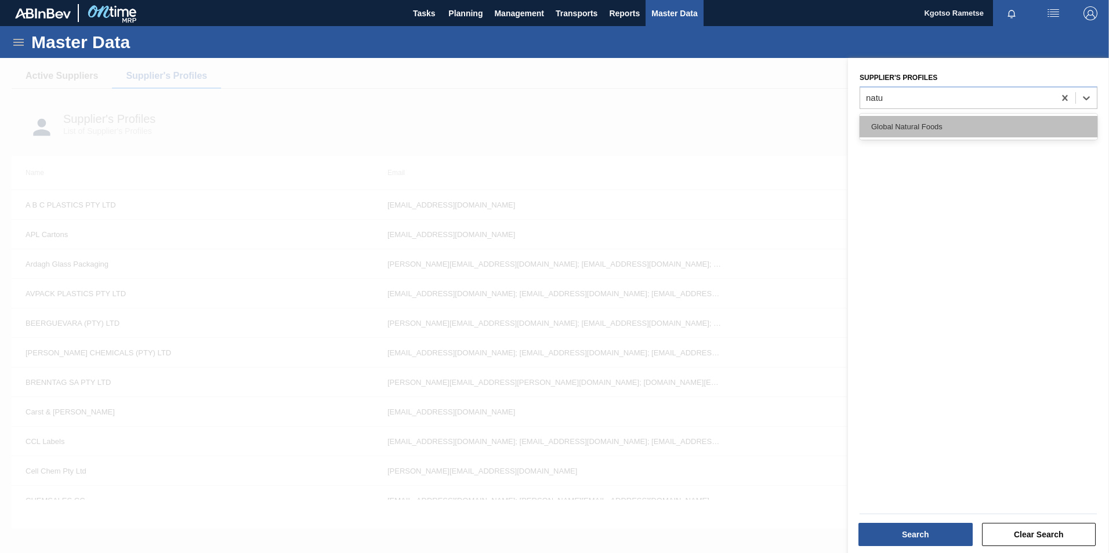
click at [911, 128] on div "Global Natural Foods" at bounding box center [979, 126] width 238 height 21
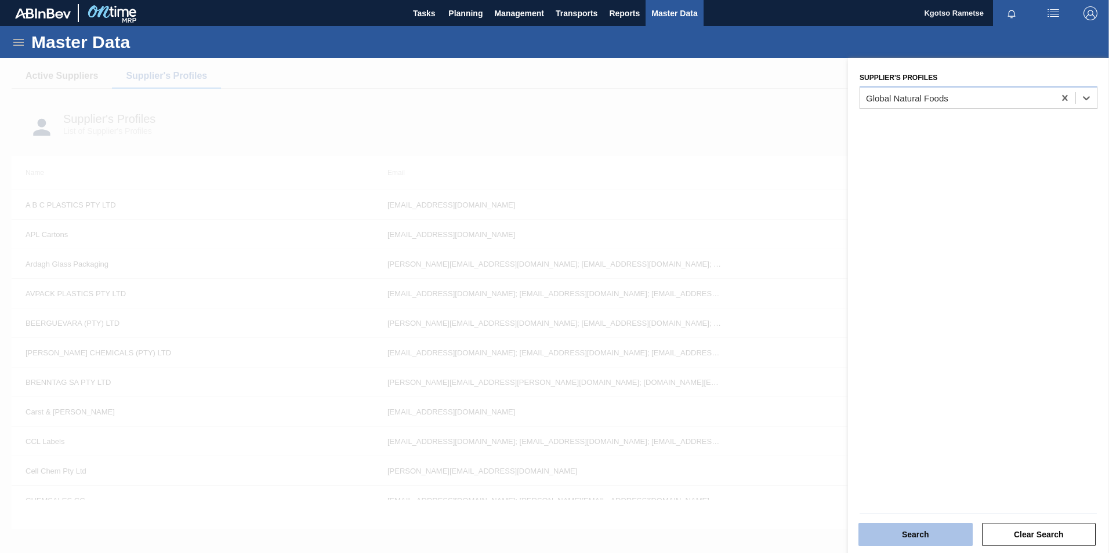
click at [926, 531] on button "Search" at bounding box center [915, 534] width 114 height 23
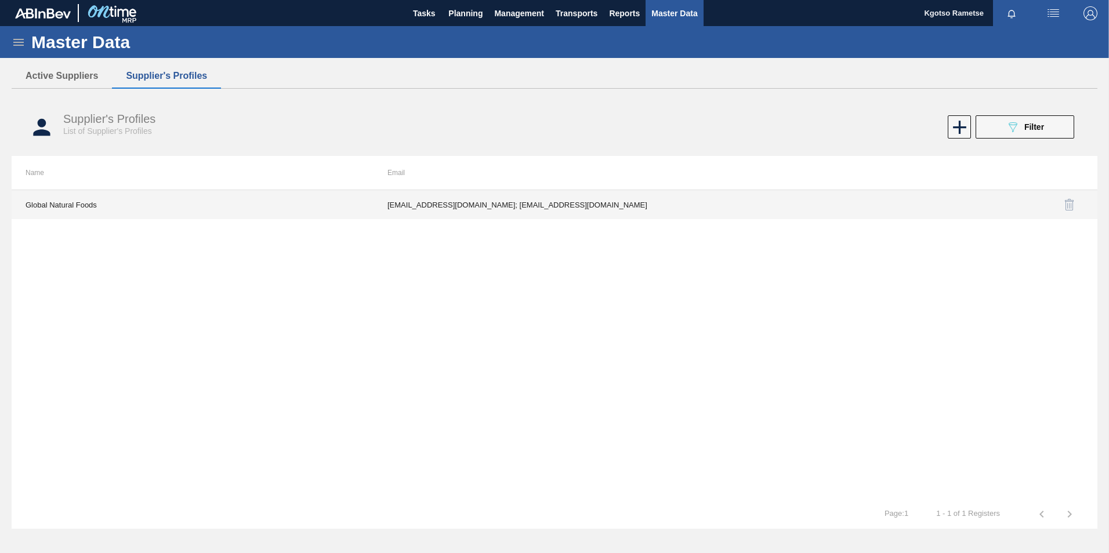
click at [479, 213] on td "[EMAIL_ADDRESS][DOMAIN_NAME]; [EMAIL_ADDRESS][DOMAIN_NAME]" at bounding box center [555, 204] width 362 height 29
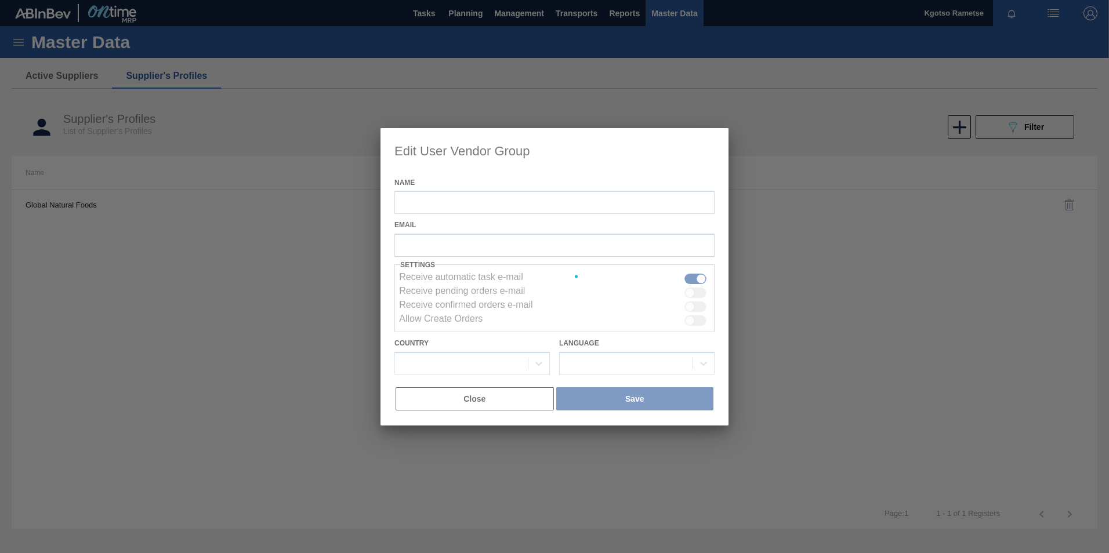
type input "Global Natural Foods"
checkbox input "true"
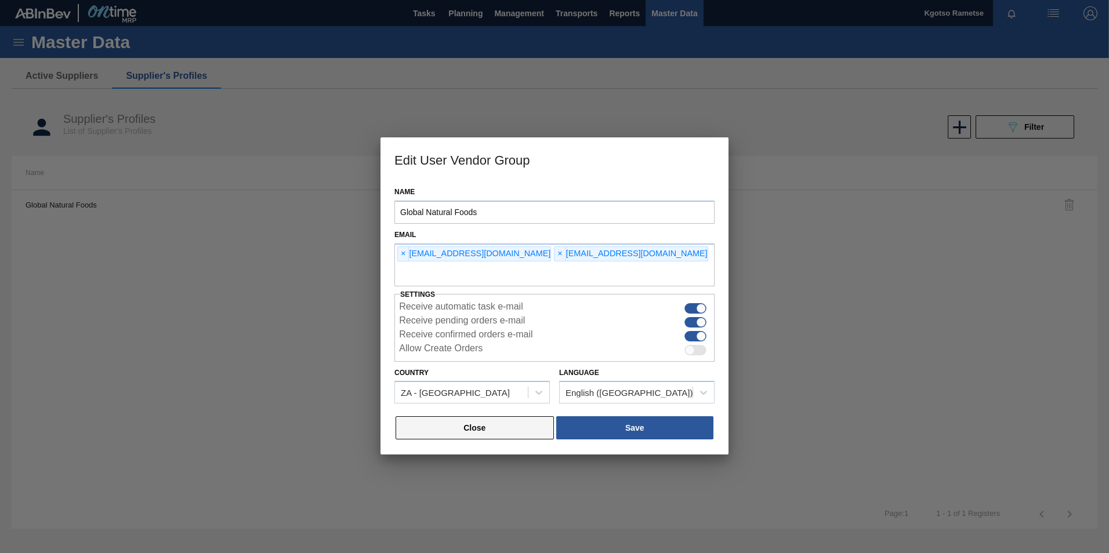
click at [487, 431] on button "Close" at bounding box center [475, 427] width 158 height 23
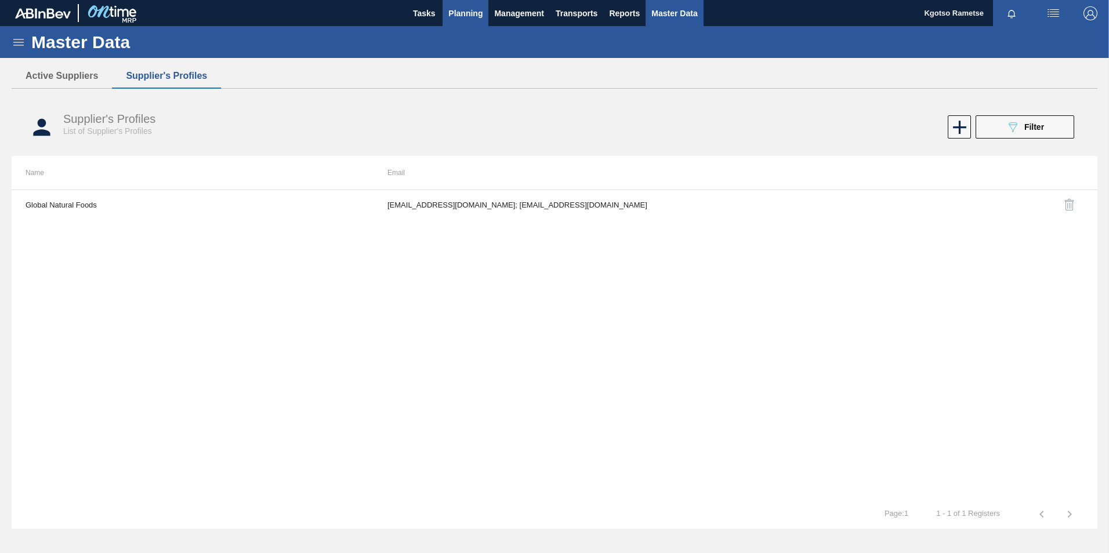
click at [466, 7] on span "Planning" at bounding box center [465, 13] width 34 height 14
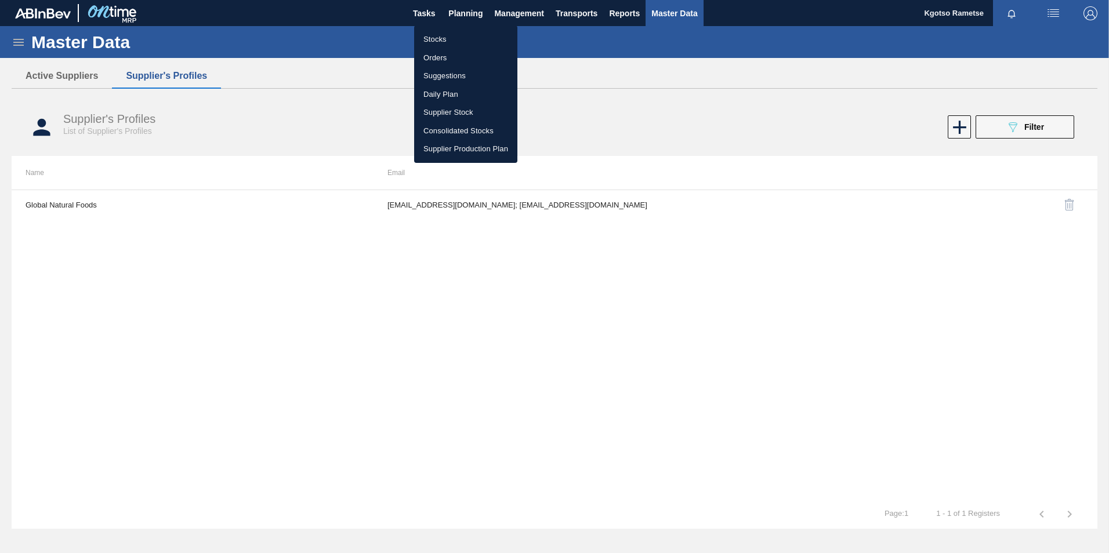
click at [456, 38] on li "Stocks" at bounding box center [465, 39] width 103 height 19
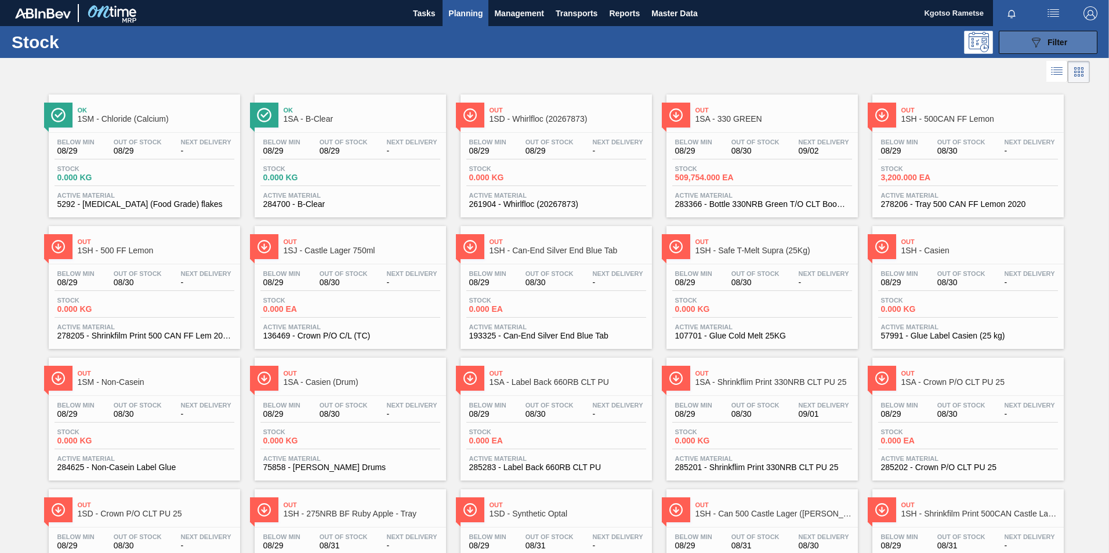
click at [1058, 32] on button "089F7B8B-B2A5-4AFE-B5C0-19BA573D28AC Filter" at bounding box center [1048, 42] width 99 height 23
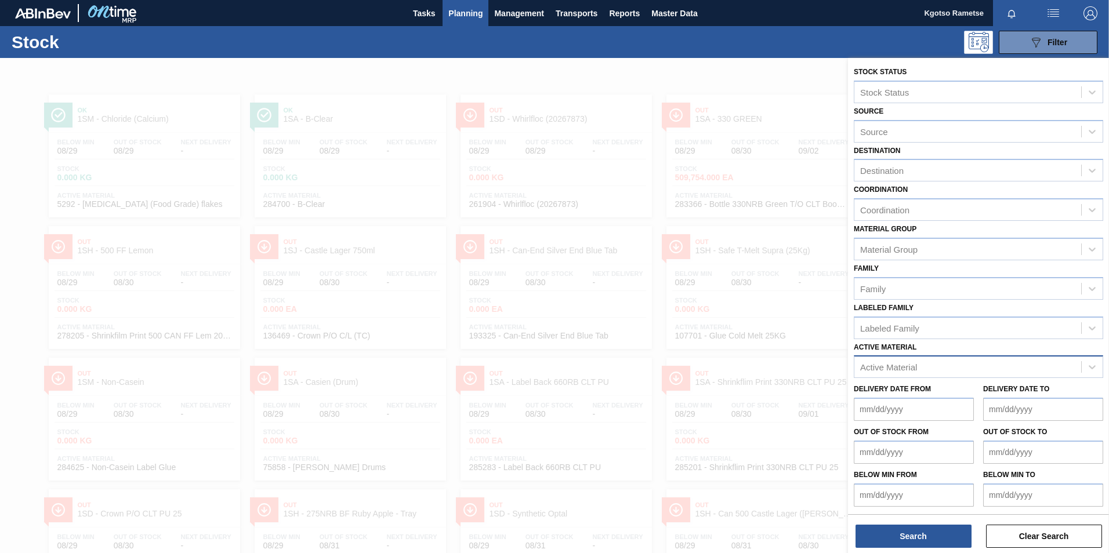
click at [927, 373] on div "Active Material" at bounding box center [967, 367] width 227 height 17
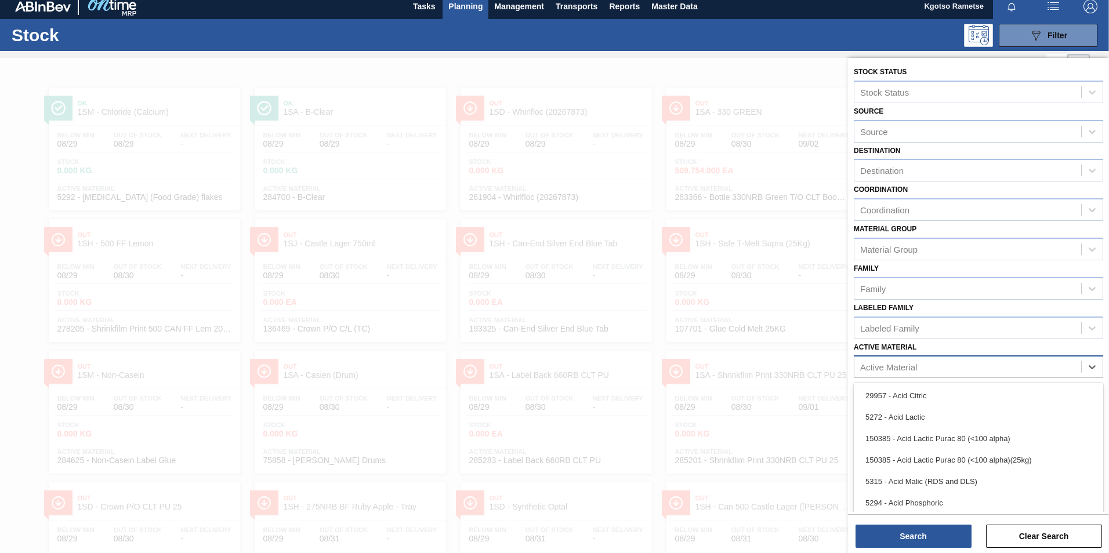
scroll to position [8, 0]
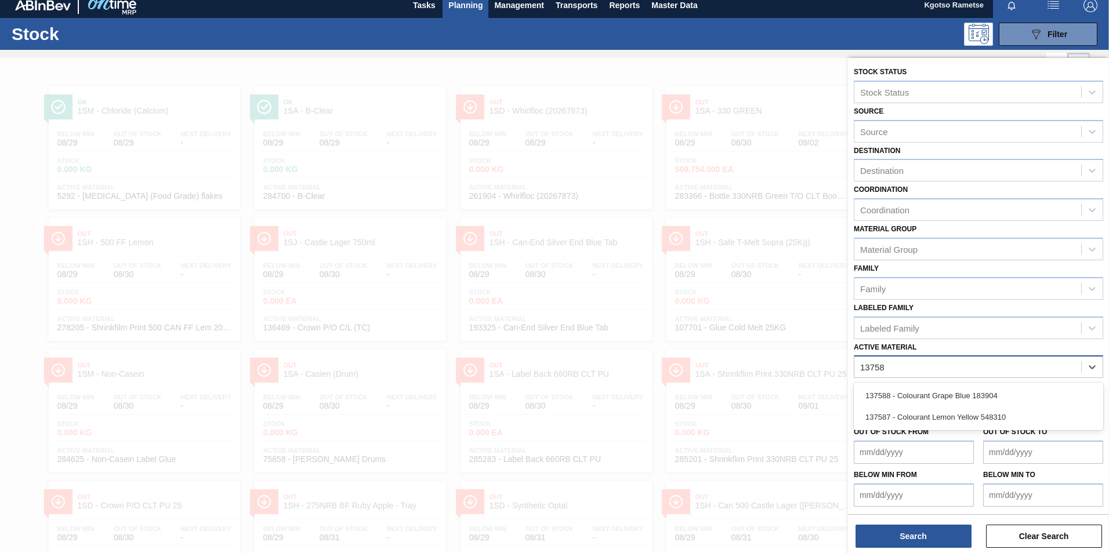
type Material "137587"
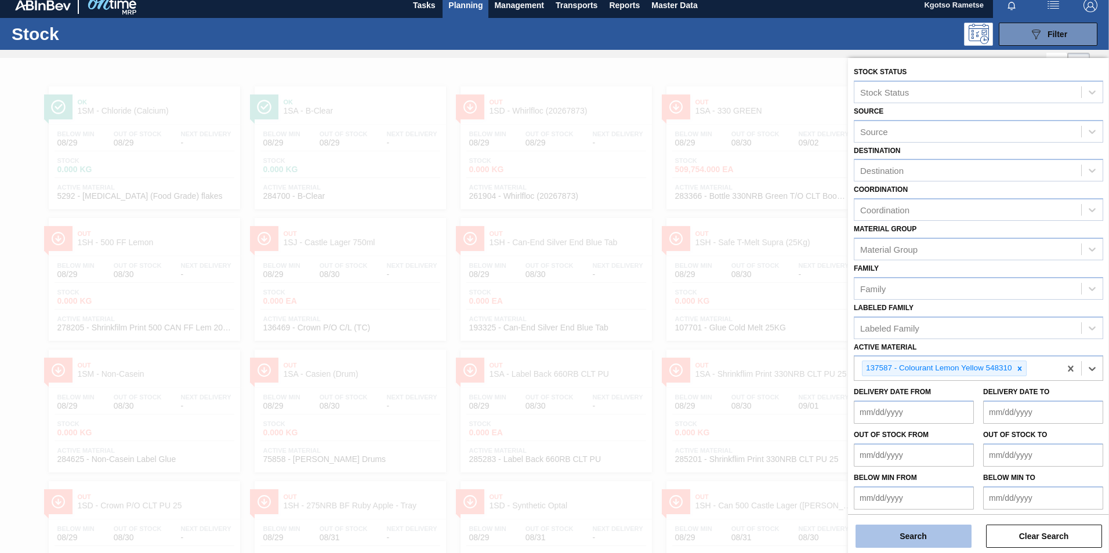
click at [884, 531] on button "Search" at bounding box center [913, 536] width 116 height 23
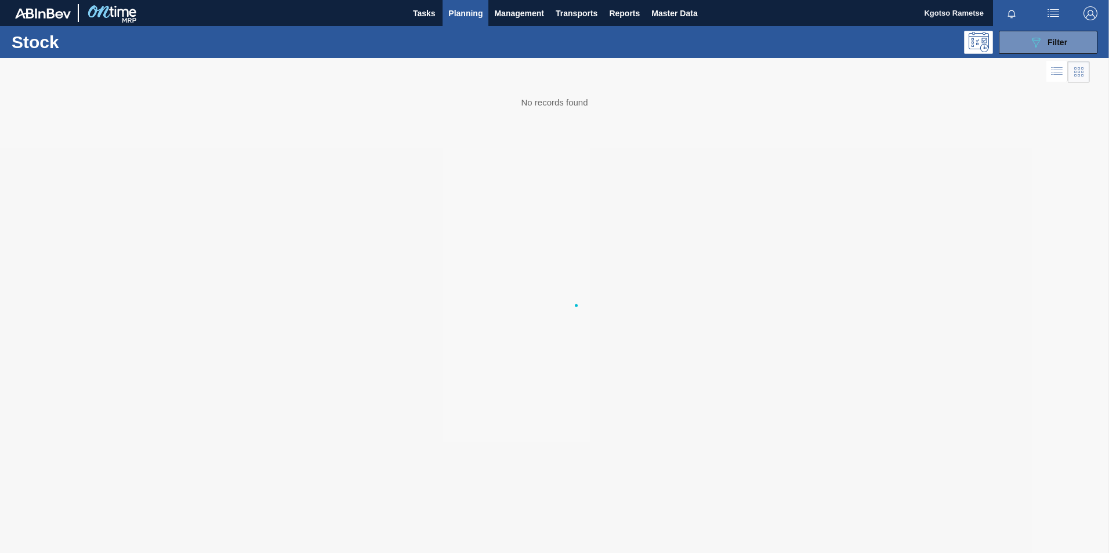
scroll to position [0, 0]
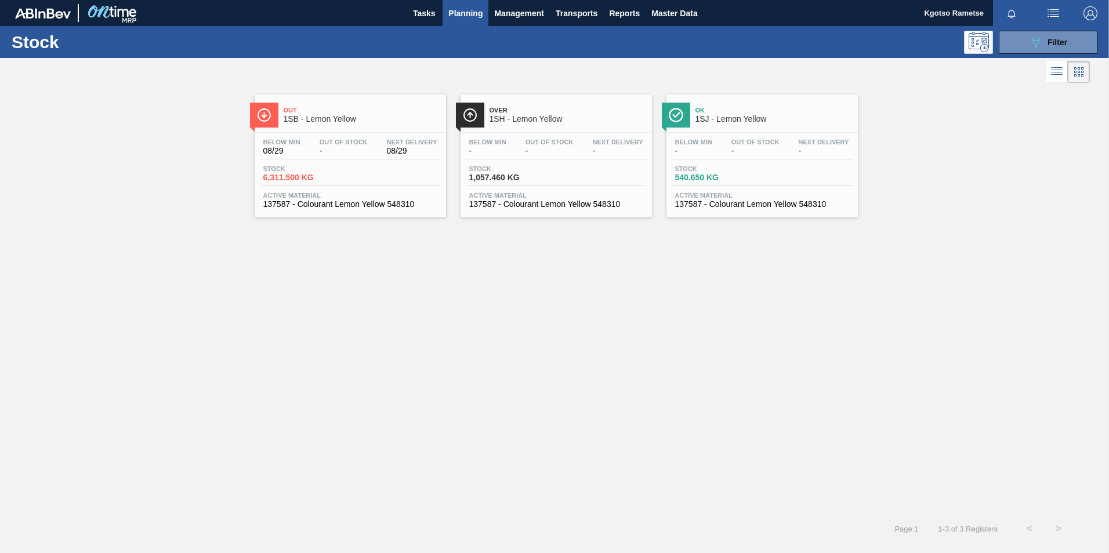
click at [391, 106] on div "Out 1SB - Lemon Yellow" at bounding box center [362, 115] width 157 height 26
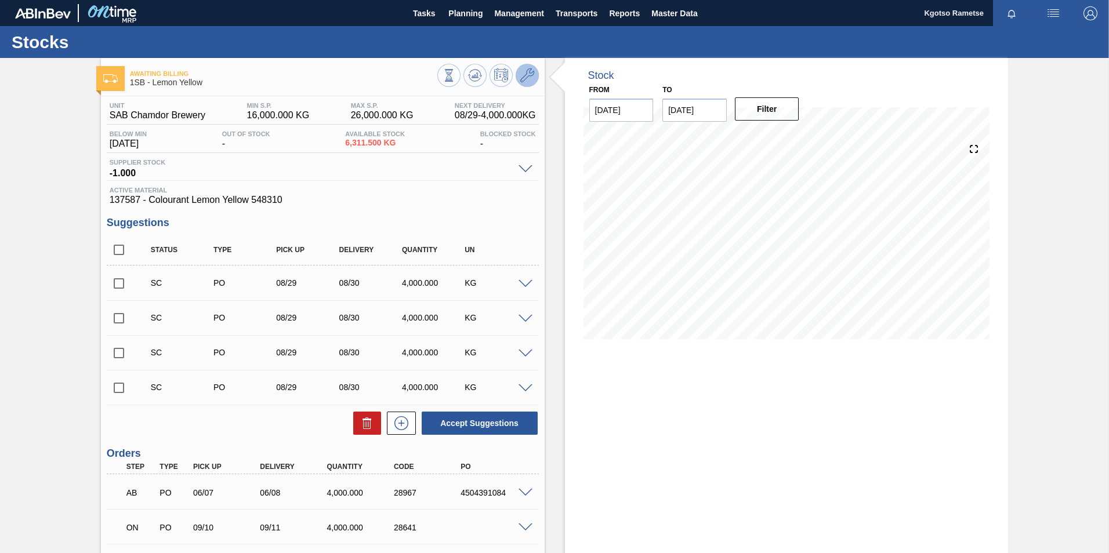
click at [524, 79] on icon at bounding box center [527, 75] width 14 height 14
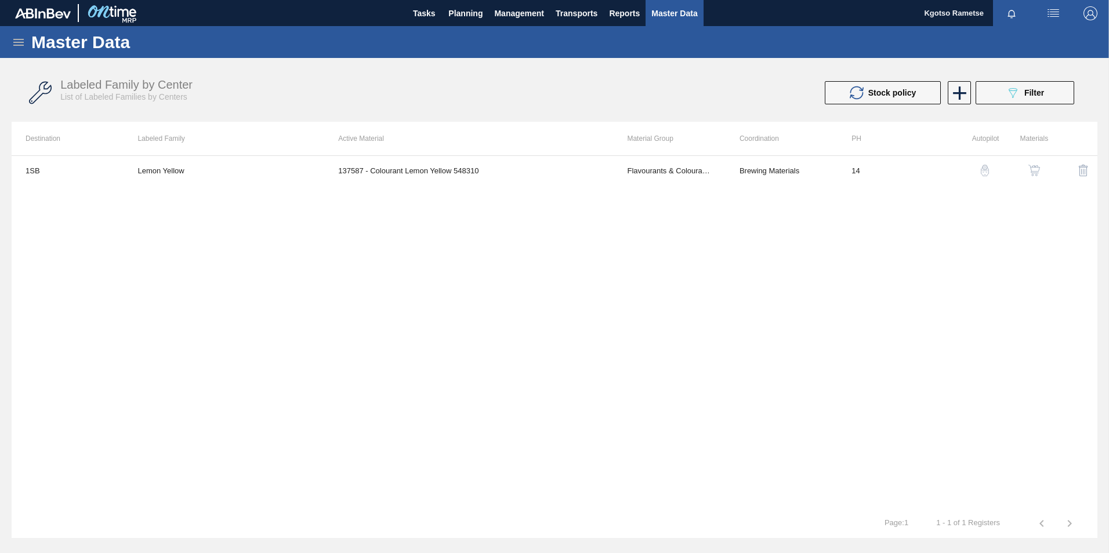
click at [1033, 177] on button "button" at bounding box center [1034, 171] width 28 height 28
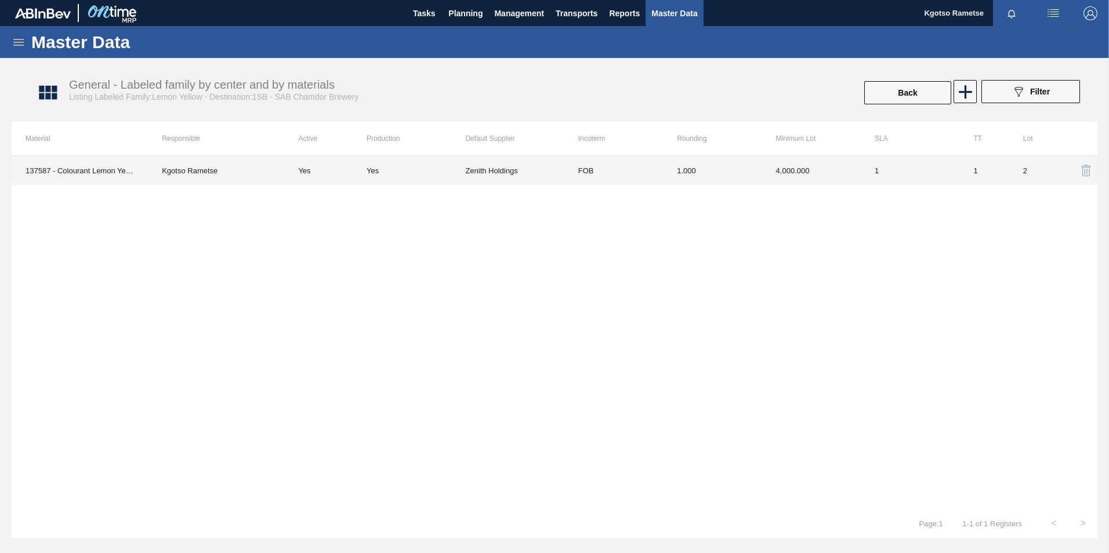
click at [784, 168] on td "4,000.000" at bounding box center [811, 170] width 99 height 29
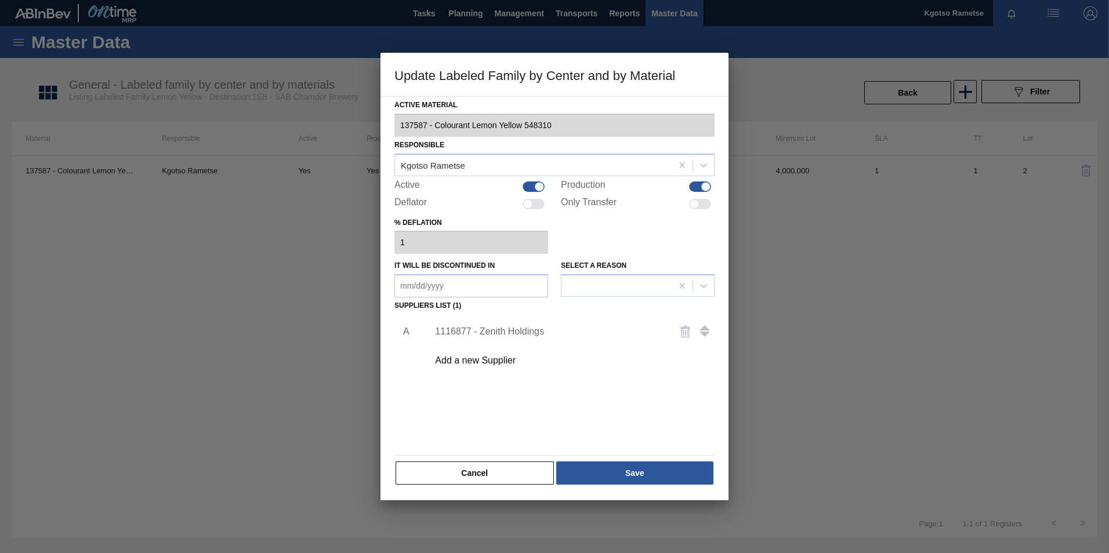
click at [518, 336] on div "1116877 - Zenith Holdings" at bounding box center [548, 332] width 227 height 10
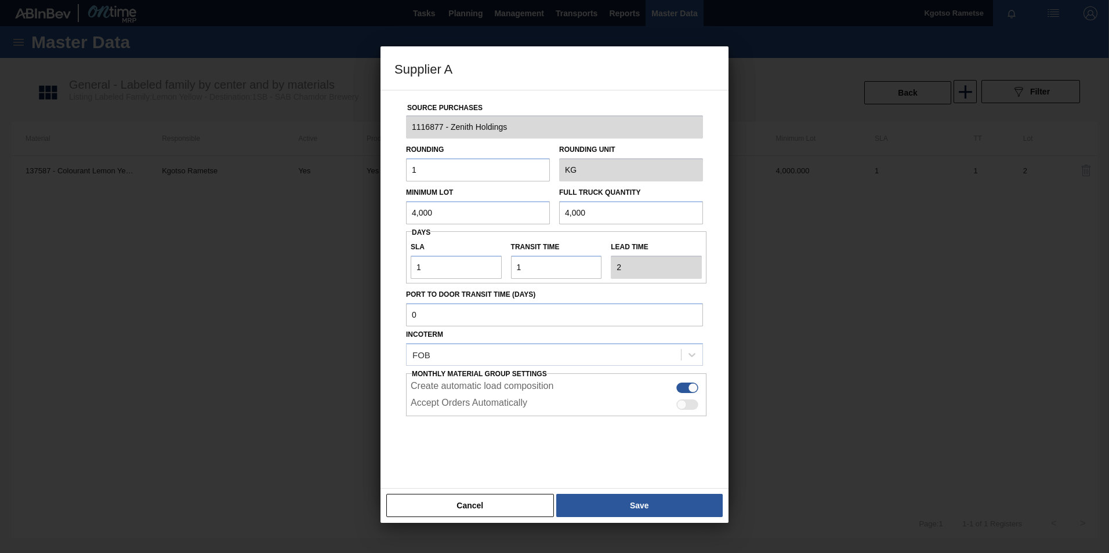
drag, startPoint x: 444, startPoint y: 221, endPoint x: 321, endPoint y: 205, distance: 123.4
click at [321, 205] on div "Supplier A Source Purchases 1116877 - Zenith Holdings Rounding 1 Rounding Unit …" at bounding box center [554, 276] width 1109 height 553
drag, startPoint x: 440, startPoint y: 214, endPoint x: 147, endPoint y: 233, distance: 293.5
click at [147, 233] on div "Supplier A Source Purchases 1116877 - Zenith Holdings Rounding 1 Rounding Unit …" at bounding box center [554, 276] width 1109 height 553
type input "8,000"
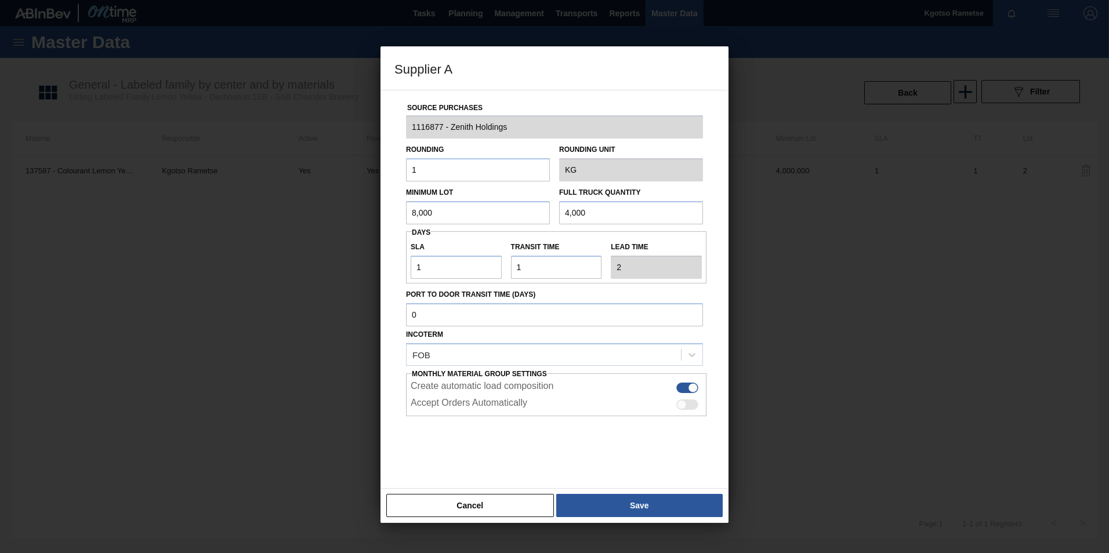
click at [299, 206] on div "Supplier A Source Purchases 1116877 - Zenith Holdings Rounding 1 Rounding Unit …" at bounding box center [554, 276] width 1109 height 553
paste input "8"
type input "8,000"
click at [666, 507] on button "Save" at bounding box center [639, 505] width 166 height 23
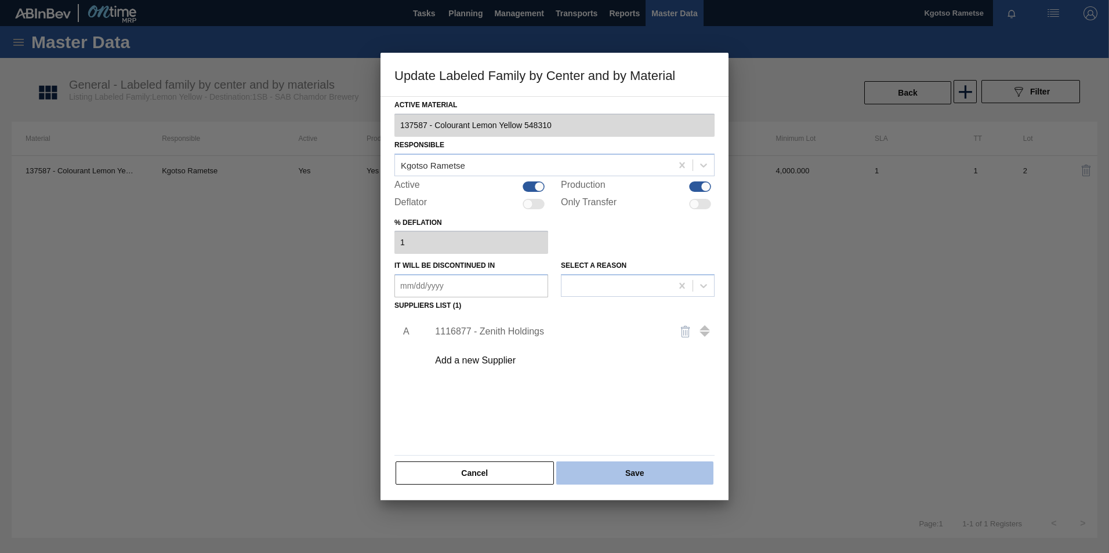
click at [636, 472] on button "Save" at bounding box center [634, 473] width 157 height 23
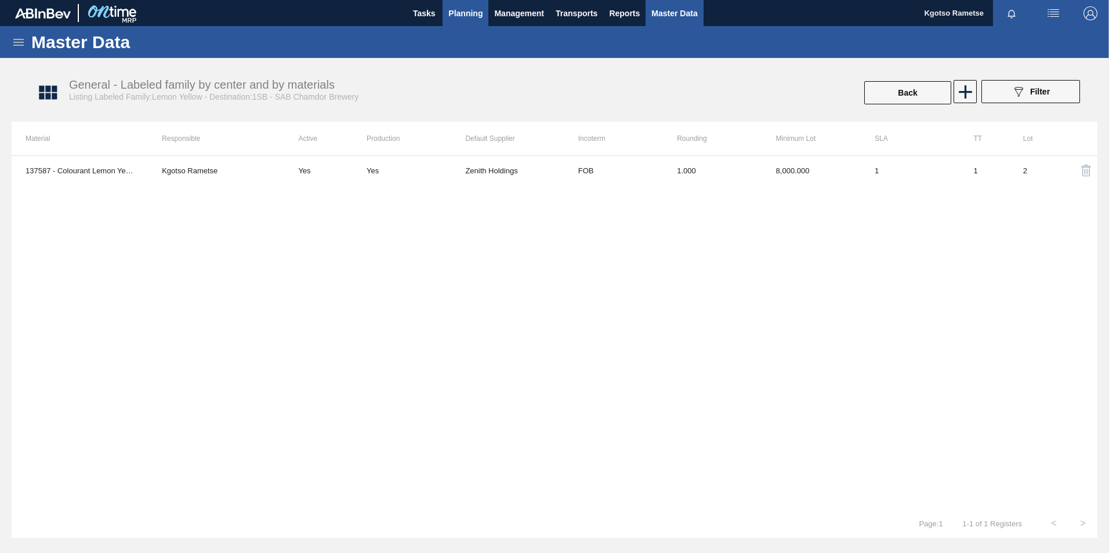
click at [463, 16] on span "Planning" at bounding box center [465, 13] width 34 height 14
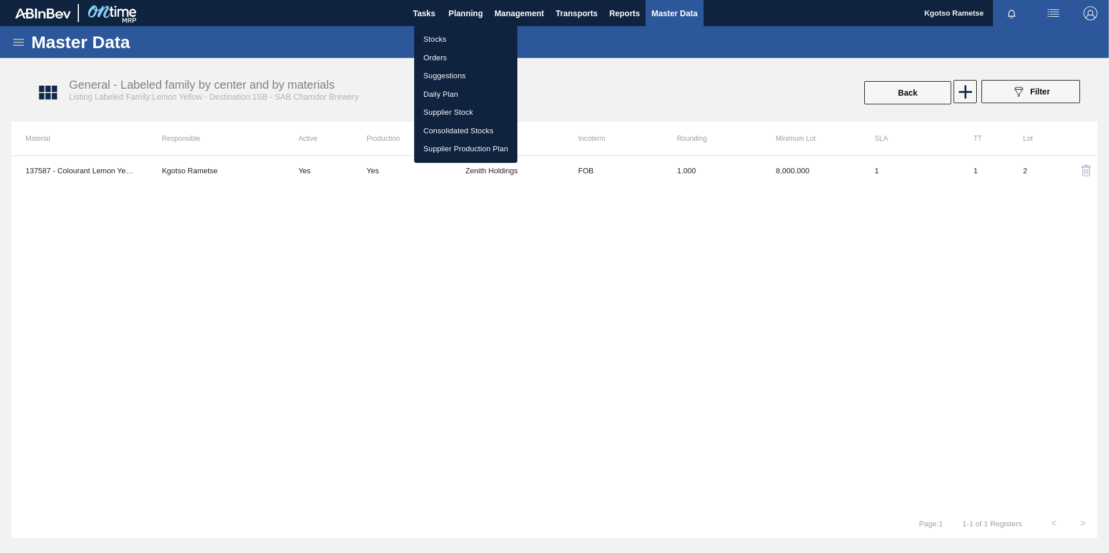
click at [445, 39] on li "Stocks" at bounding box center [465, 39] width 103 height 19
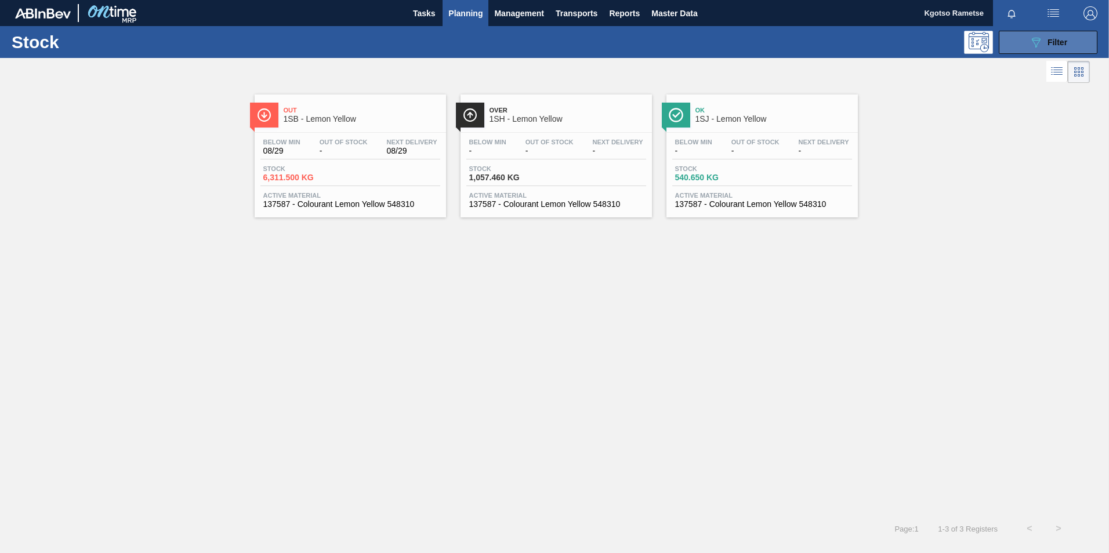
click at [1053, 41] on span "Filter" at bounding box center [1057, 42] width 20 height 9
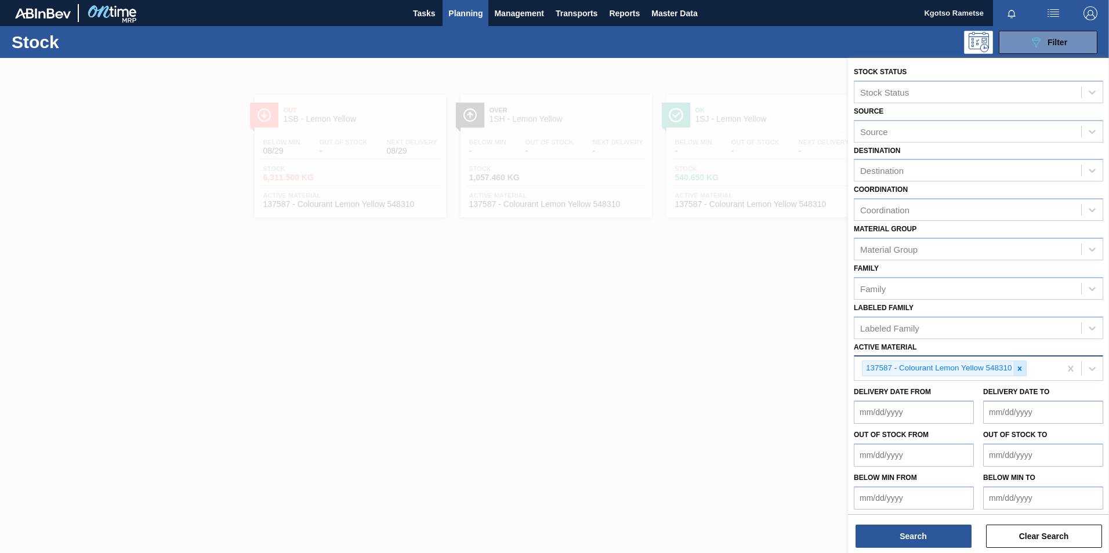
click at [1021, 372] on icon at bounding box center [1020, 369] width 8 height 8
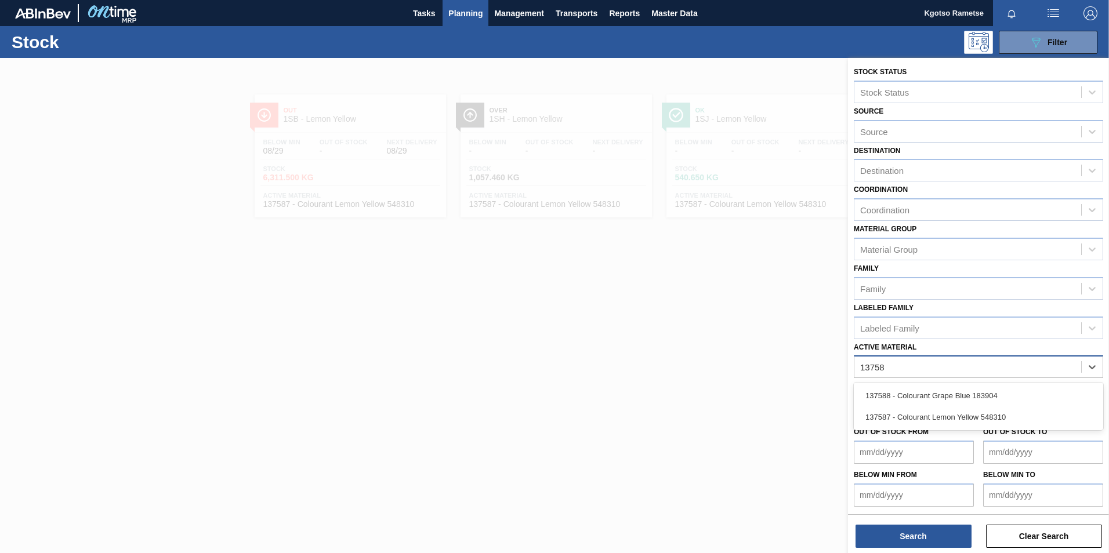
type Material "137588"
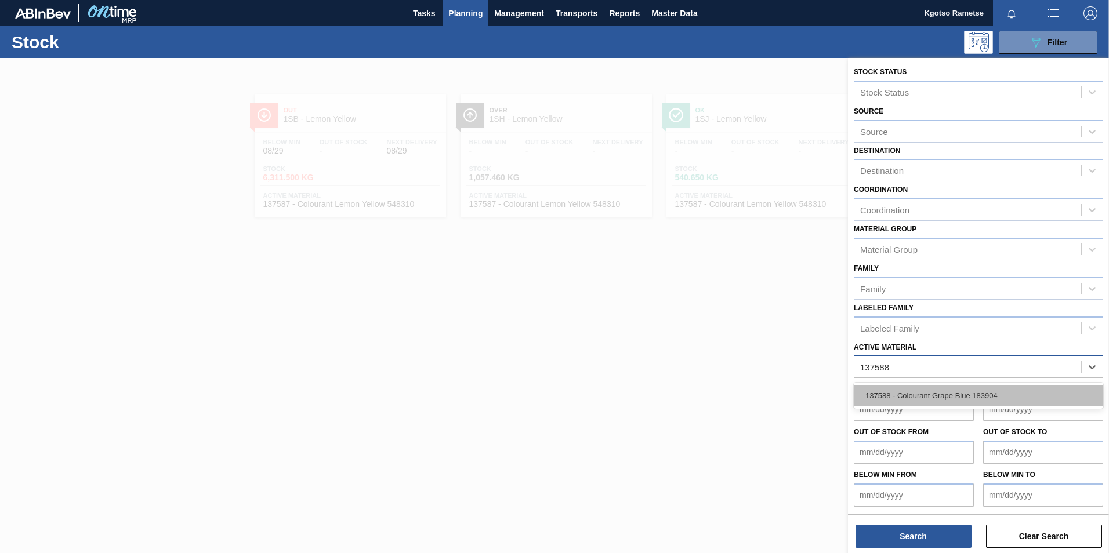
click at [1001, 391] on div "137588 - Colourant Grape Blue 183904" at bounding box center [978, 395] width 249 height 21
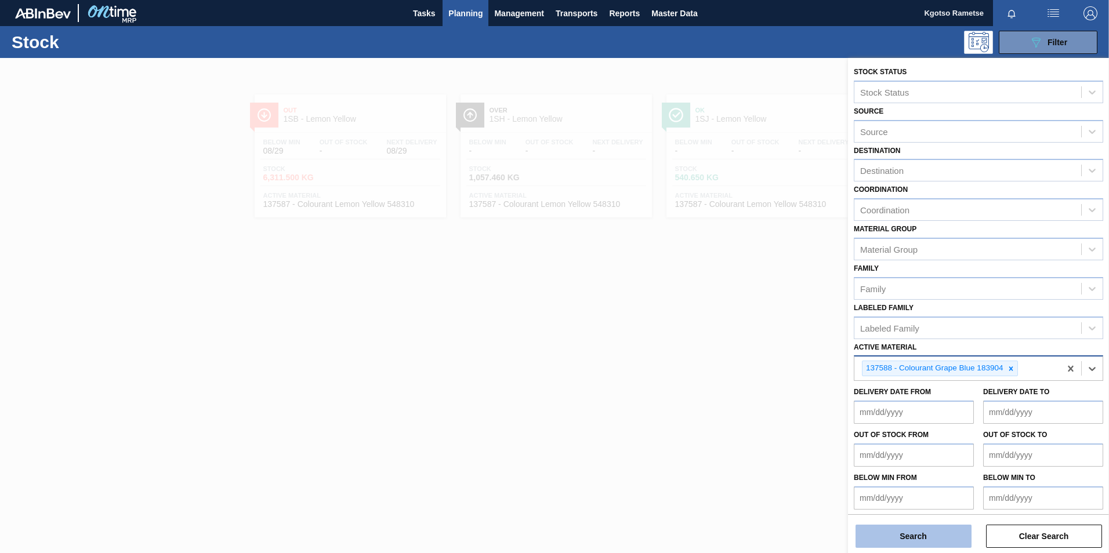
click at [903, 528] on button "Search" at bounding box center [913, 536] width 116 height 23
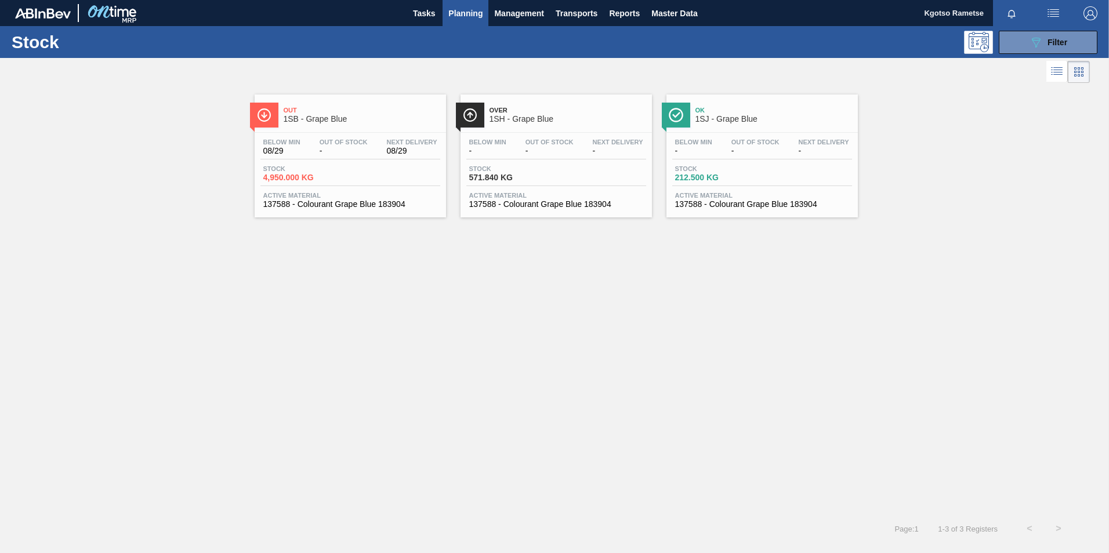
click at [352, 107] on span "Out" at bounding box center [362, 110] width 157 height 7
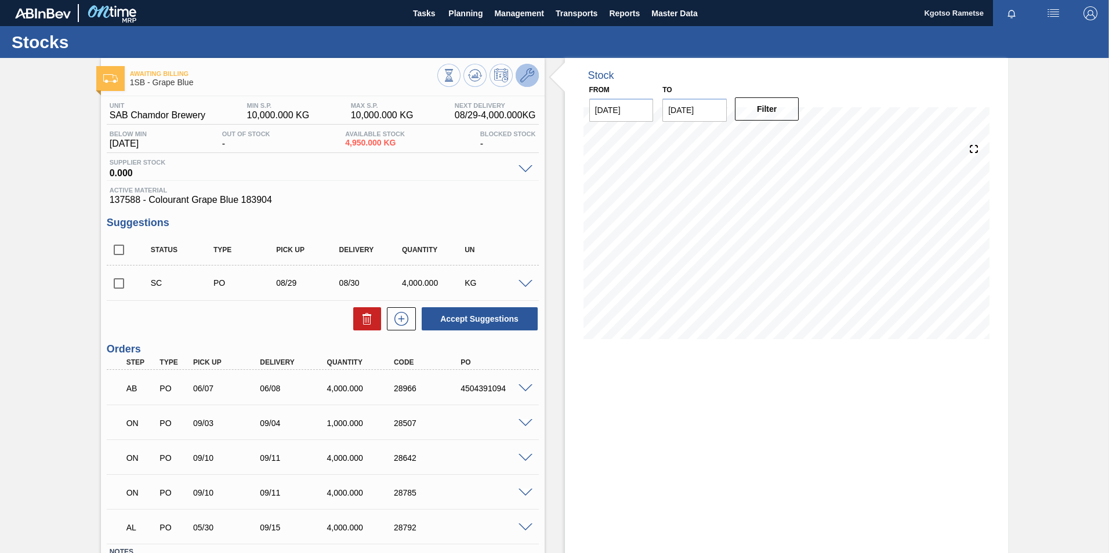
click at [526, 72] on icon at bounding box center [527, 75] width 14 height 14
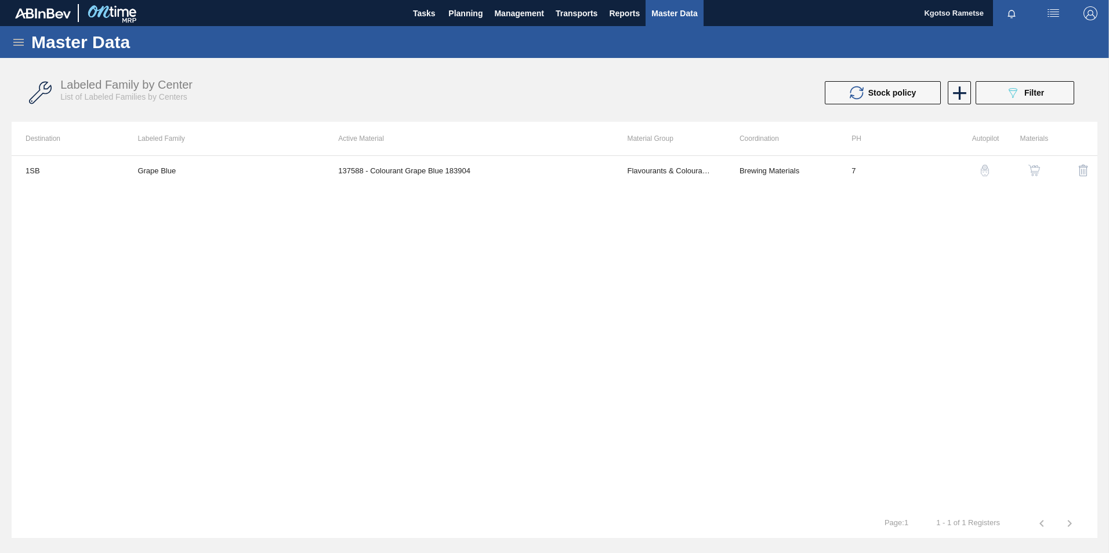
click at [1031, 170] on img "button" at bounding box center [1034, 171] width 12 height 12
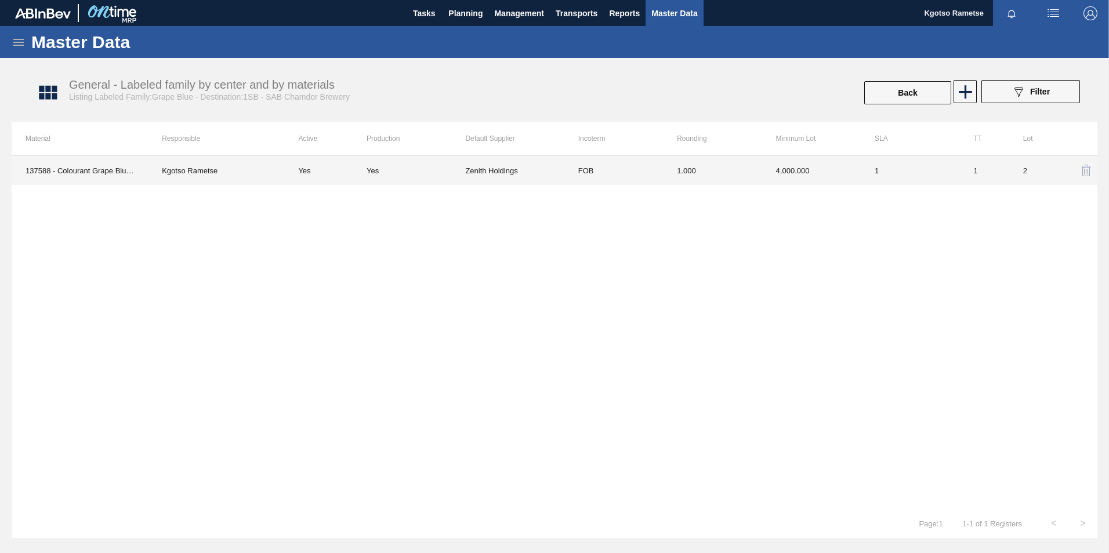
click at [687, 164] on td "1.000" at bounding box center [712, 170] width 99 height 29
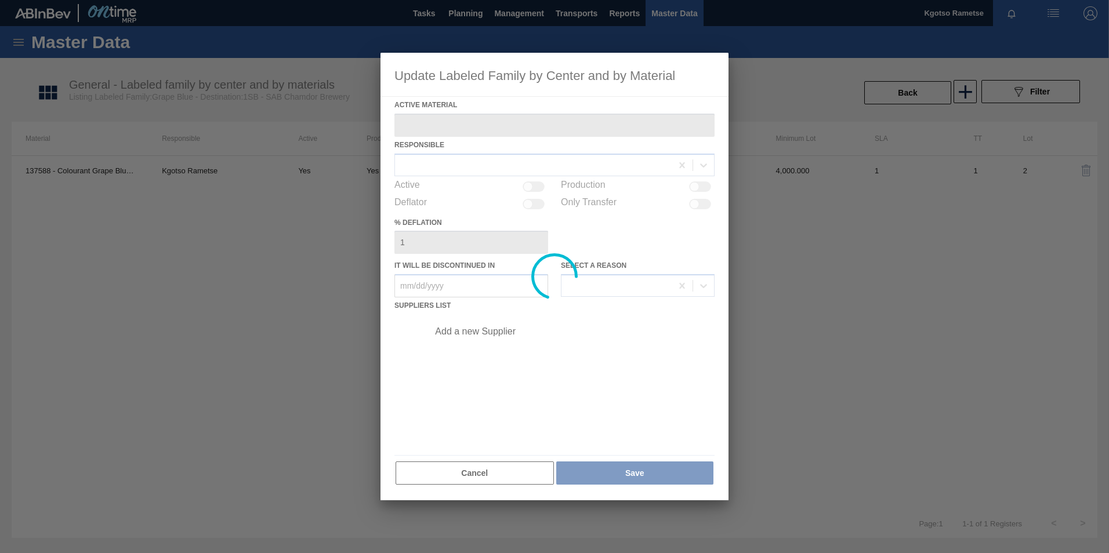
type Material "137588 - Colourant Grape Blue 183904"
checkbox input "true"
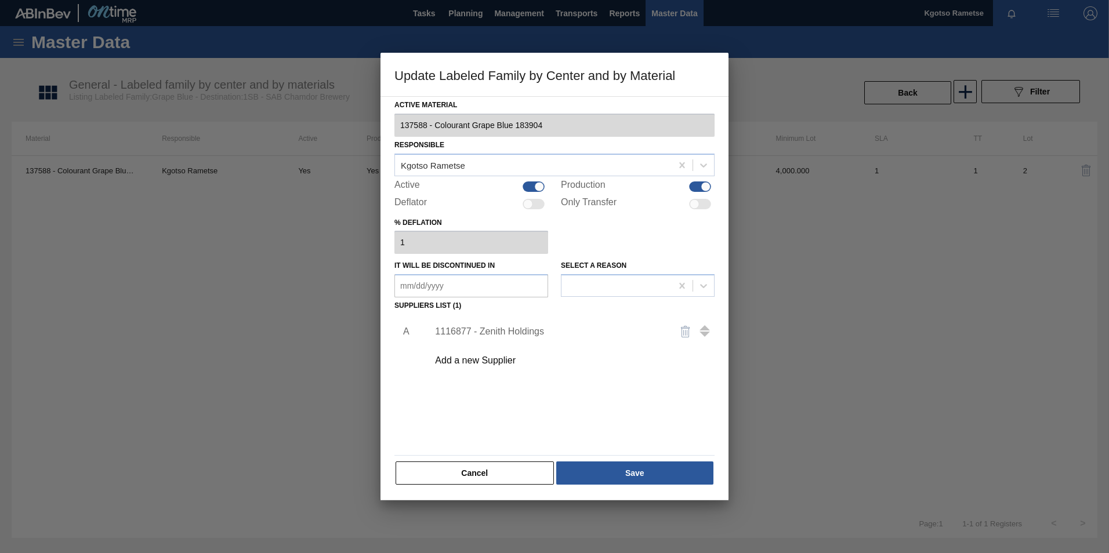
click at [473, 333] on div "1116877 - Zenith Holdings" at bounding box center [548, 332] width 227 height 10
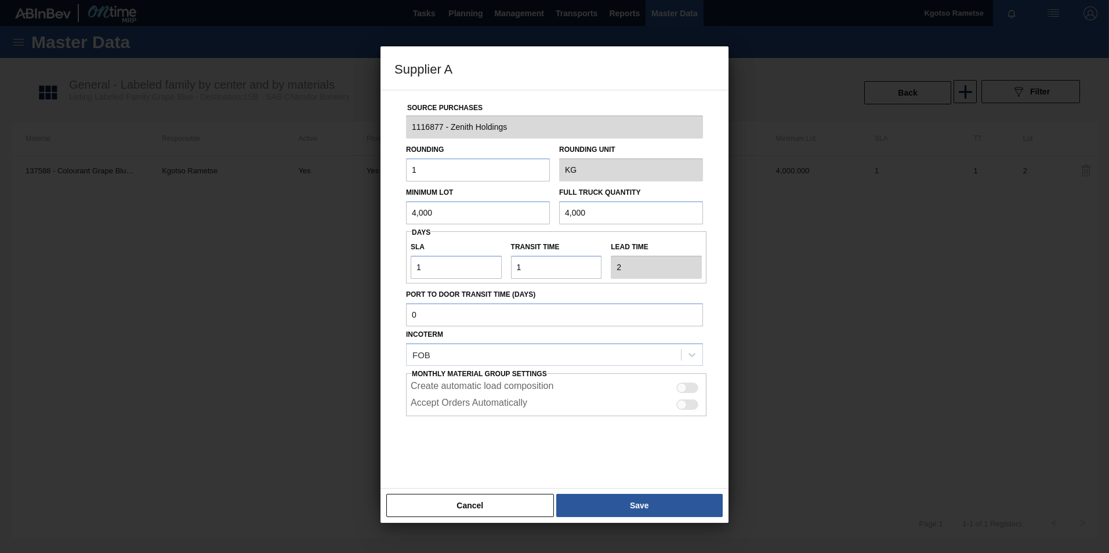
drag, startPoint x: 436, startPoint y: 209, endPoint x: 355, endPoint y: 200, distance: 81.7
click at [355, 200] on div "Supplier A Source Purchases 1116877 - Zenith Holdings Rounding 1 Rounding Unit …" at bounding box center [554, 276] width 1109 height 553
drag, startPoint x: 434, startPoint y: 210, endPoint x: 292, endPoint y: 219, distance: 142.4
click at [292, 219] on div "Supplier A Source Purchases 1116877 - Zenith Holdings Rounding 1 Rounding Unit …" at bounding box center [554, 276] width 1109 height 553
type input "8,000"
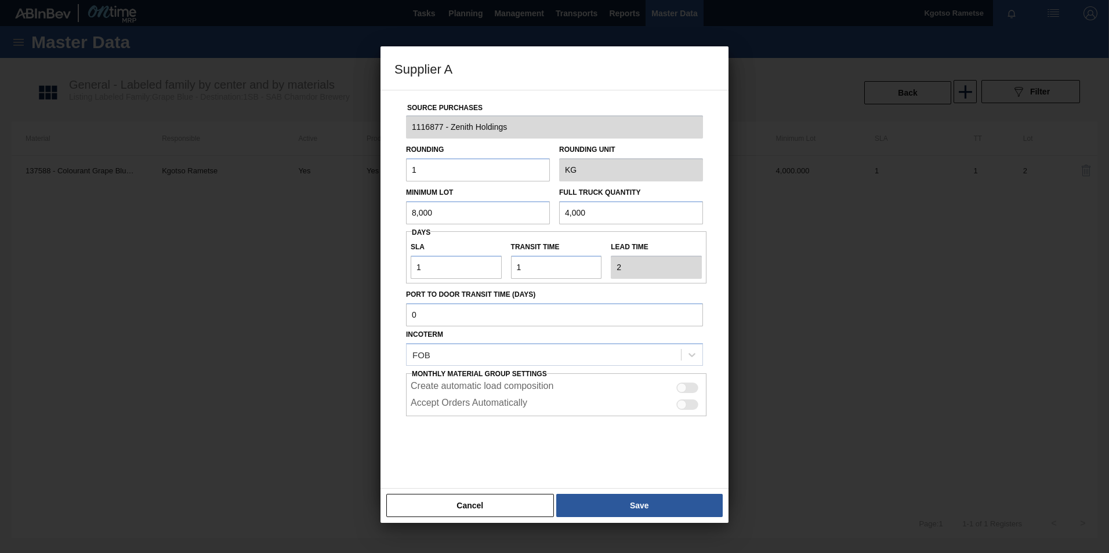
drag, startPoint x: 589, startPoint y: 211, endPoint x: 473, endPoint y: 215, distance: 115.5
click at [473, 215] on div "Minimum Lot 8,000 Full Truck Quantity 4,000" at bounding box center [554, 203] width 306 height 43
paste input "8"
type input "8,000"
click at [598, 505] on button "Save" at bounding box center [639, 505] width 166 height 23
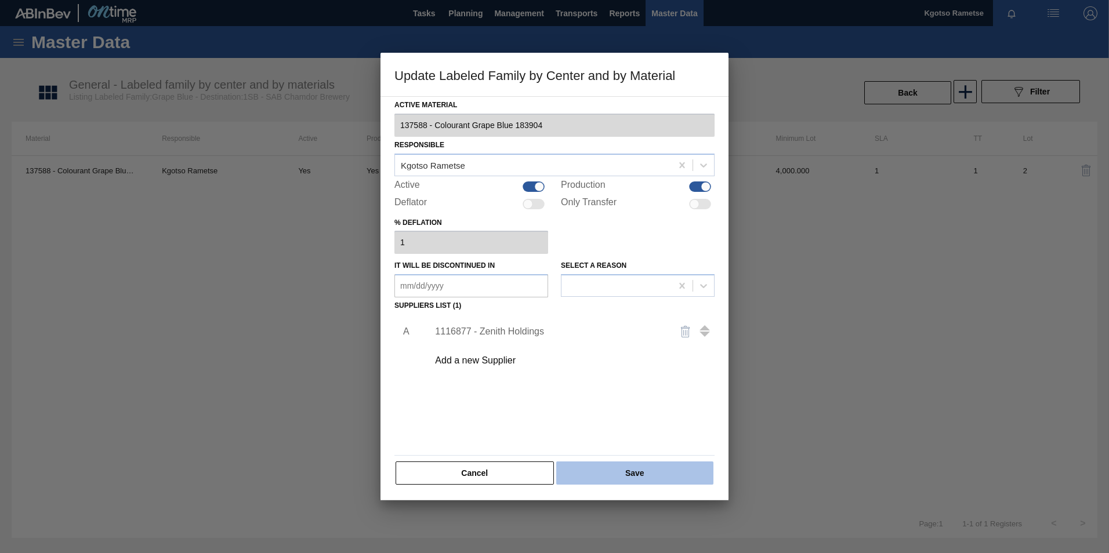
click at [612, 476] on button "Save" at bounding box center [634, 473] width 157 height 23
